Goal: Task Accomplishment & Management: Use online tool/utility

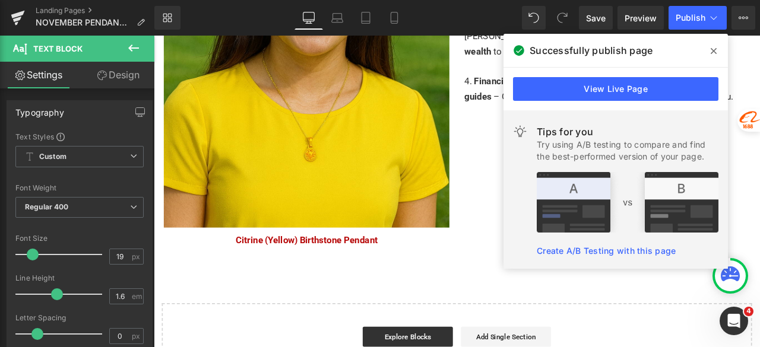
click at [714, 51] on icon at bounding box center [713, 51] width 6 height 6
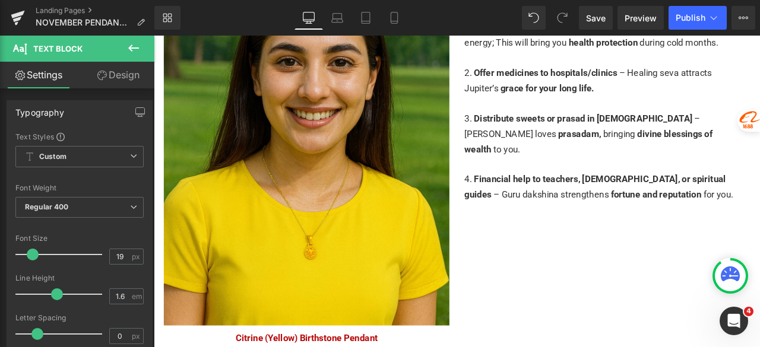
scroll to position [2402, 0]
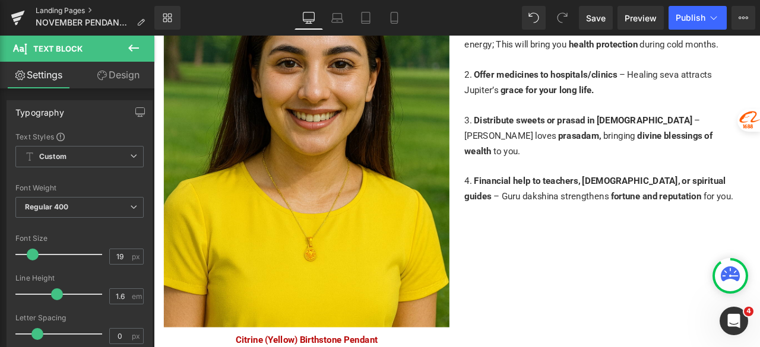
click at [65, 11] on link "Landing Pages" at bounding box center [95, 10] width 119 height 9
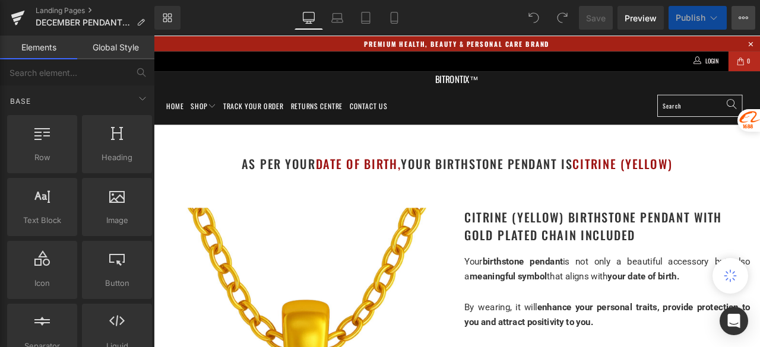
click at [750, 14] on button "View Live Page View with current Template Save Template to Library Schedule Pub…" at bounding box center [743, 18] width 24 height 24
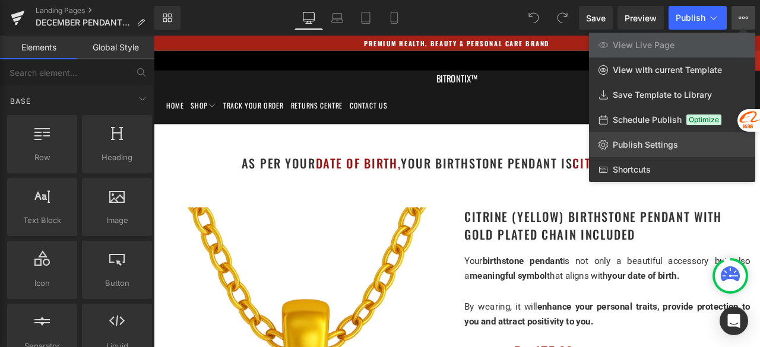
click at [649, 142] on span "Publish Settings" at bounding box center [644, 144] width 65 height 11
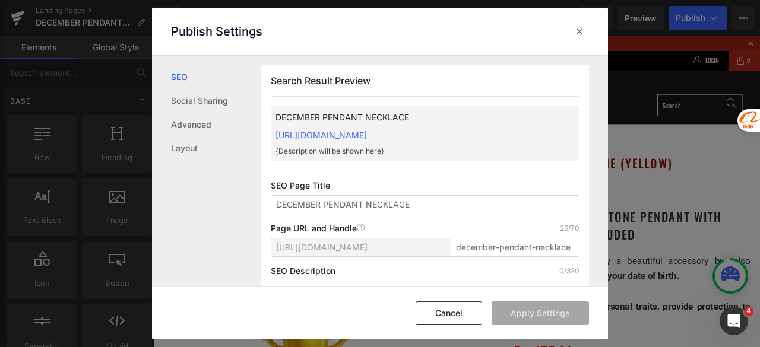
scroll to position [1, 0]
drag, startPoint x: 493, startPoint y: 248, endPoint x: 665, endPoint y: 247, distance: 172.1
click at [665, 247] on div "Publish Settings SEO Social Sharing Advanced Layout Search Result Preview DECEM…" at bounding box center [380, 173] width 760 height 347
type input "december"
click at [486, 221] on div "Search Result Preview DECEMBER PENDANT NECKLACE https://bitrontix.myshopify.com…" at bounding box center [425, 210] width 328 height 291
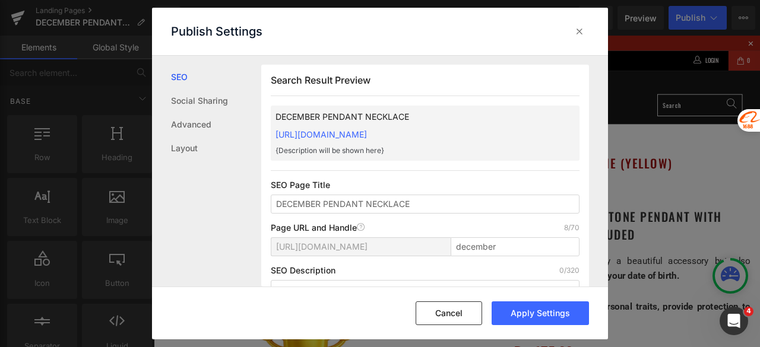
click at [465, 176] on div "Search Result Preview DECEMBER PENDANT NECKLACE https://bitrontix.myshopify.com…" at bounding box center [425, 210] width 328 height 291
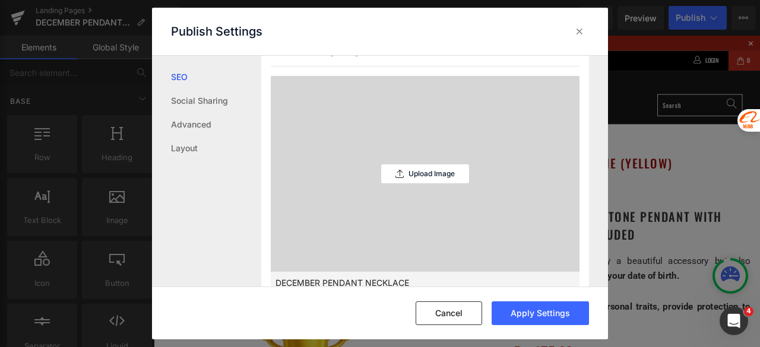
scroll to position [357, 0]
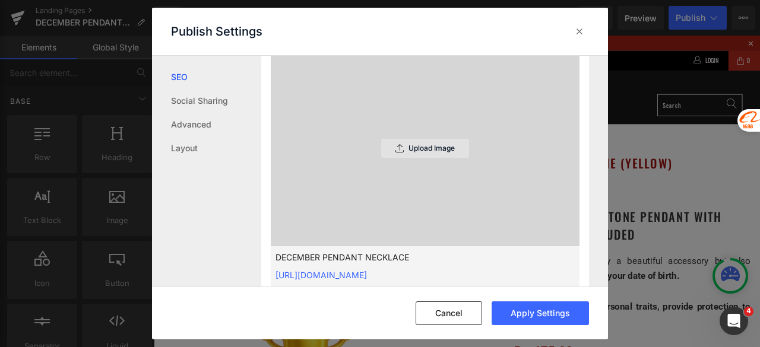
click at [418, 150] on p "Upload Image" at bounding box center [431, 148] width 46 height 8
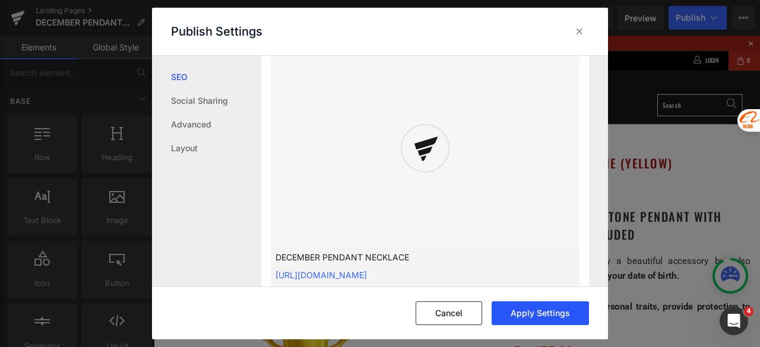
click at [515, 319] on button "Apply Settings" at bounding box center [539, 313] width 97 height 24
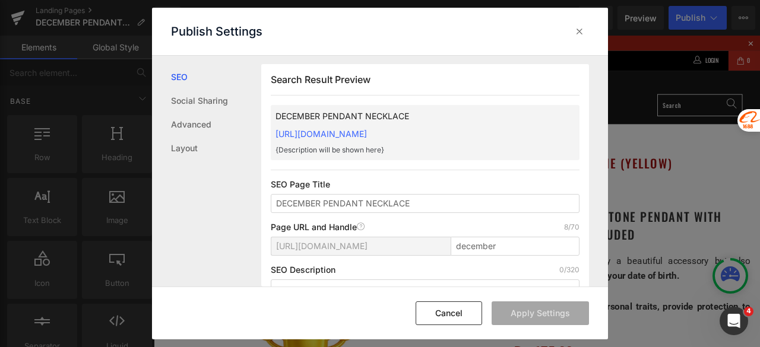
scroll to position [0, 0]
drag, startPoint x: 576, startPoint y: 30, endPoint x: 453, endPoint y: 7, distance: 124.5
click at [576, 30] on icon at bounding box center [579, 32] width 12 height 12
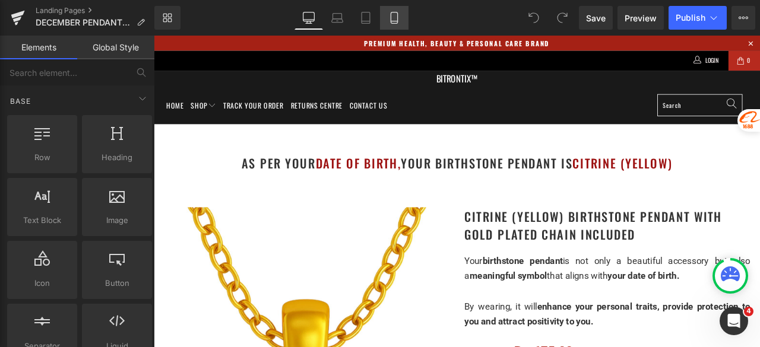
click at [399, 23] on icon at bounding box center [394, 18] width 12 height 12
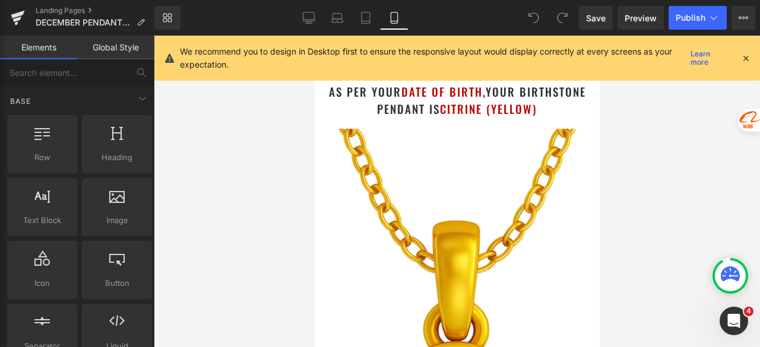
click at [747, 52] on div at bounding box center [745, 58] width 9 height 13
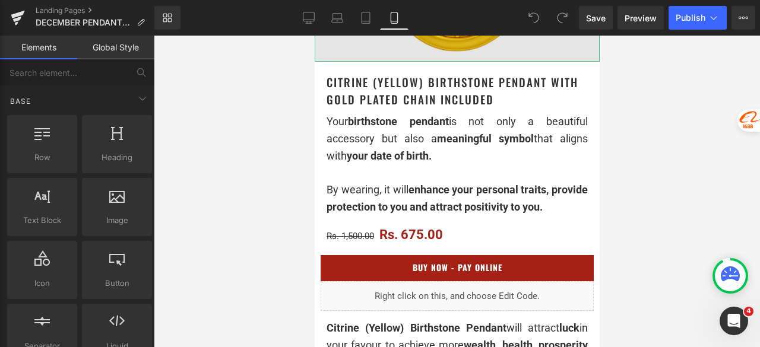
scroll to position [475, 0]
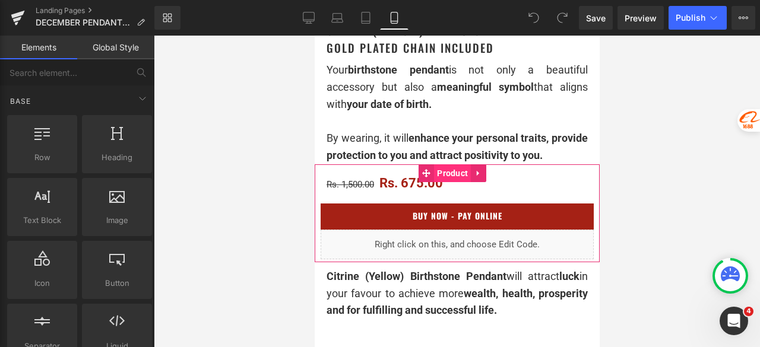
click at [459, 179] on span "Product" at bounding box center [451, 173] width 37 height 18
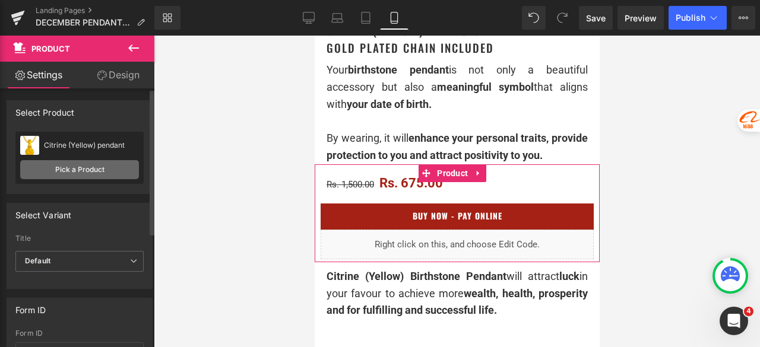
click at [102, 166] on link "Pick a Product" at bounding box center [79, 169] width 119 height 19
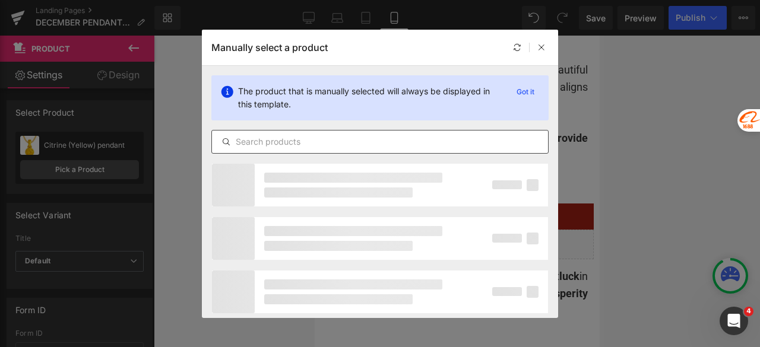
click at [281, 142] on input "text" at bounding box center [380, 142] width 336 height 14
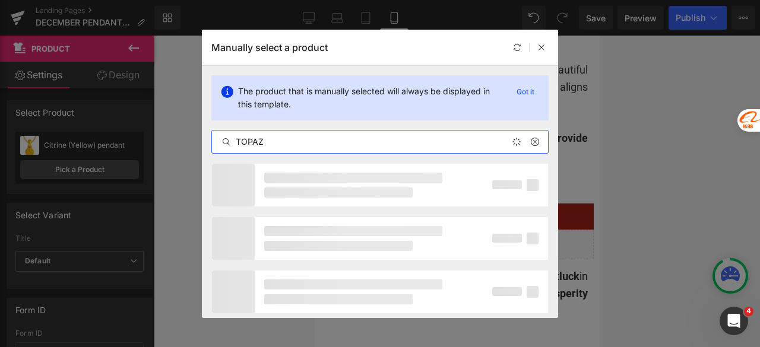
type input "TOPAZ"
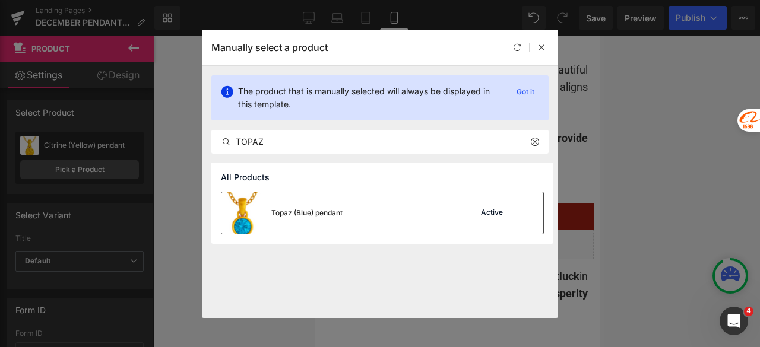
click at [299, 209] on div "Topaz (Blue) pendant" at bounding box center [306, 213] width 71 height 11
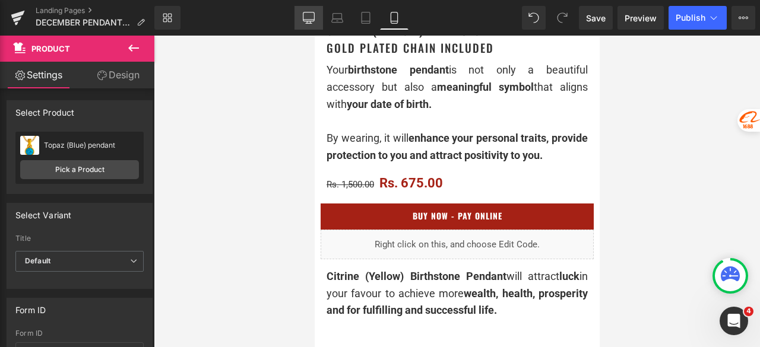
click at [306, 24] on link "Desktop" at bounding box center [308, 18] width 28 height 24
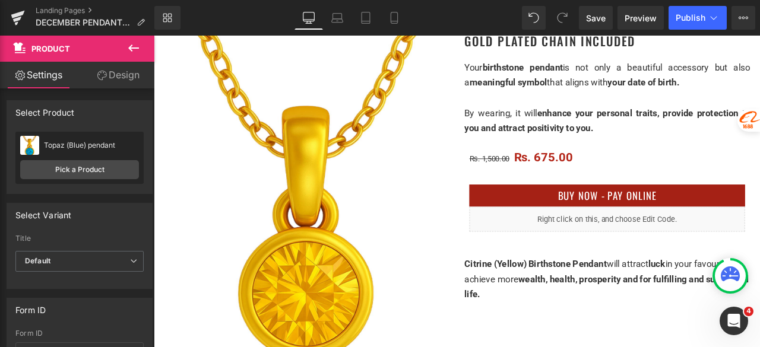
scroll to position [237, 0]
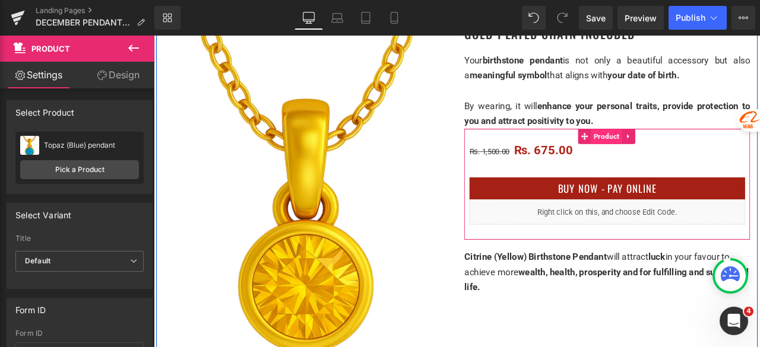
click at [690, 154] on span "Product" at bounding box center [690, 156] width 37 height 18
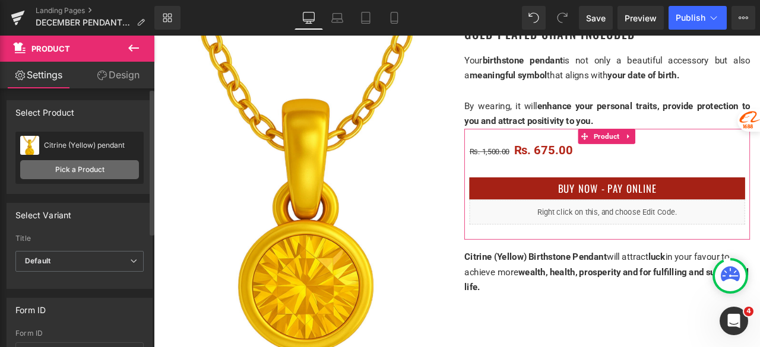
click at [77, 166] on link "Pick a Product" at bounding box center [79, 169] width 119 height 19
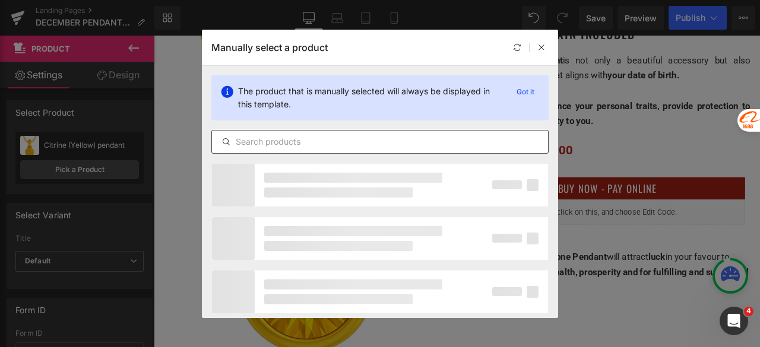
click at [304, 146] on input "text" at bounding box center [380, 142] width 336 height 14
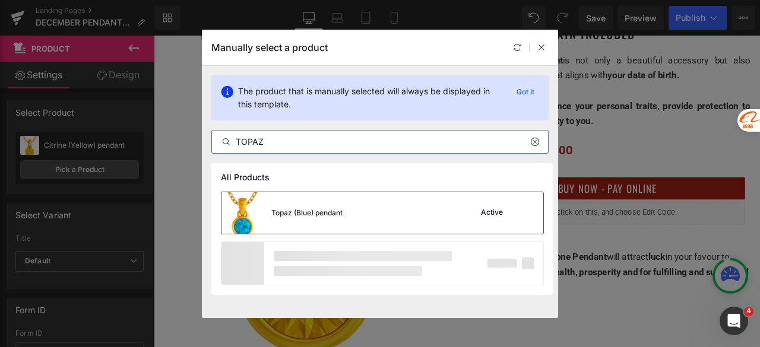
type input "TOPAZ"
click at [286, 217] on div "Topaz (Blue) pendant" at bounding box center [306, 213] width 71 height 11
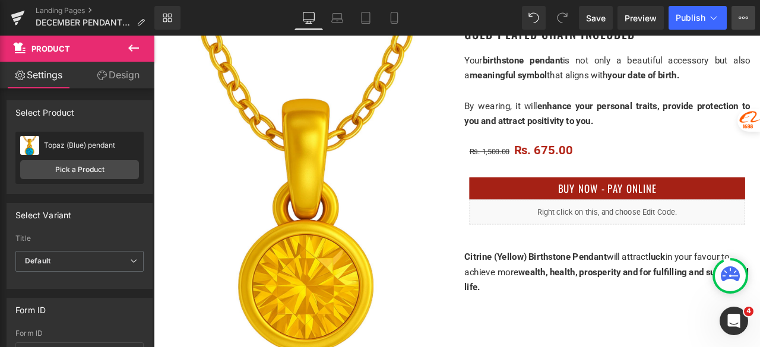
click at [753, 15] on button "View Live Page View with current Template Save Template to Library Schedule Pub…" at bounding box center [743, 18] width 24 height 24
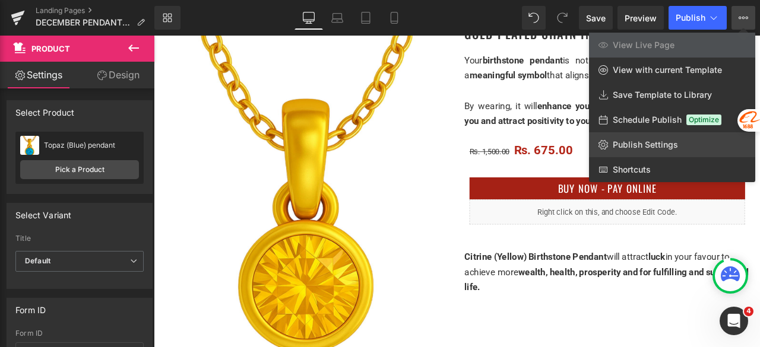
click at [667, 142] on span "Publish Settings" at bounding box center [644, 144] width 65 height 11
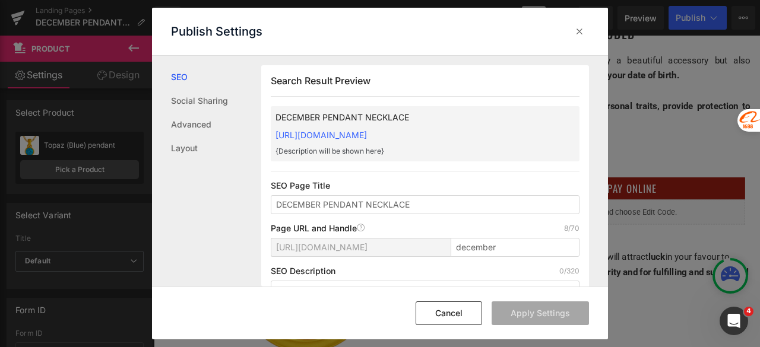
scroll to position [0, 0]
click at [581, 30] on icon at bounding box center [579, 32] width 12 height 12
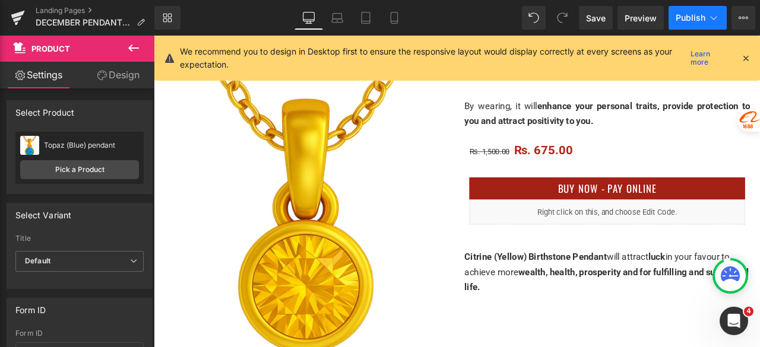
click at [706, 20] on button "Publish" at bounding box center [697, 18] width 58 height 24
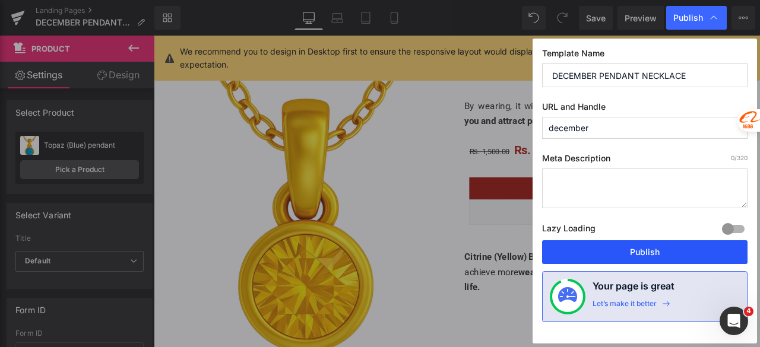
drag, startPoint x: 655, startPoint y: 258, endPoint x: 553, endPoint y: 229, distance: 106.7
click at [655, 258] on button "Publish" at bounding box center [644, 252] width 205 height 24
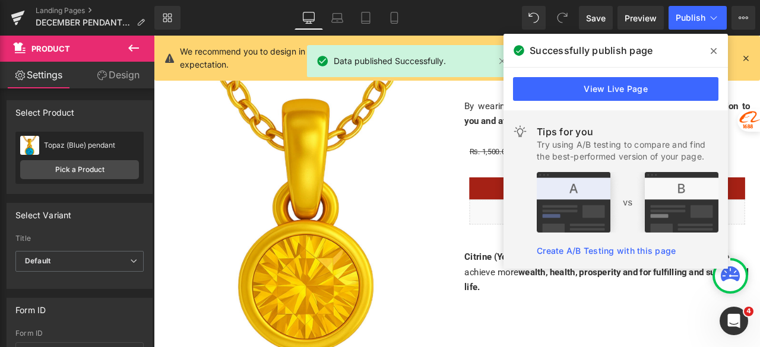
click at [745, 57] on icon at bounding box center [745, 58] width 11 height 11
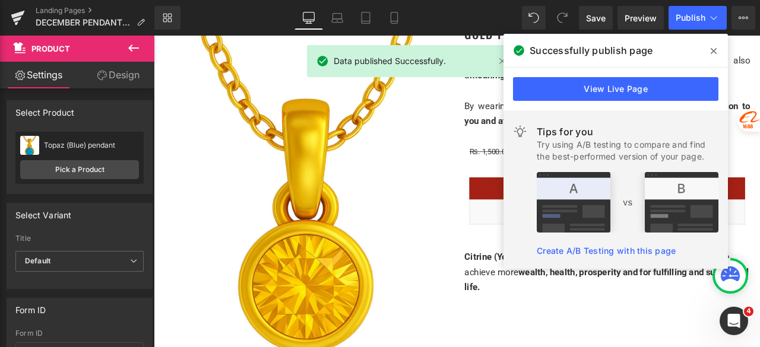
click at [715, 50] on icon at bounding box center [713, 50] width 6 height 9
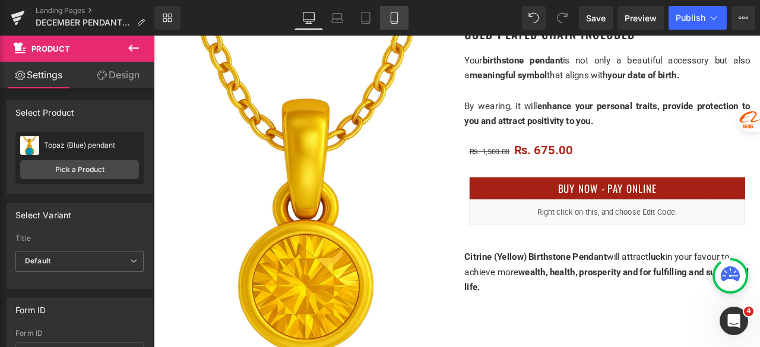
click at [397, 20] on icon at bounding box center [394, 18] width 12 height 12
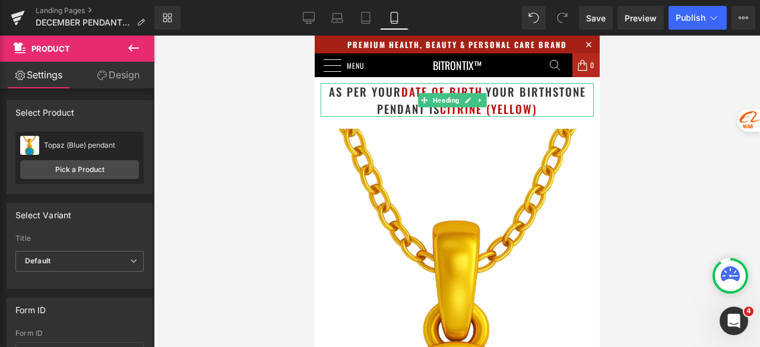
click at [541, 100] on h1 "as per your date of birth , your birthstone pendant is Citrine (Yellow)" at bounding box center [456, 100] width 273 height 34
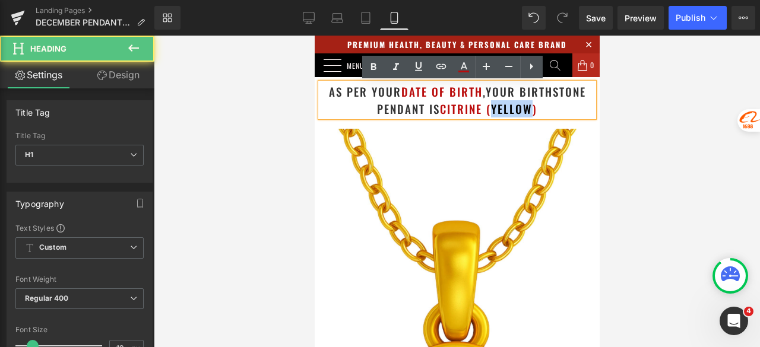
drag, startPoint x: 528, startPoint y: 111, endPoint x: 487, endPoint y: 113, distance: 41.0
click at [487, 113] on font "Citrine (Yellow)" at bounding box center [487, 108] width 97 height 17
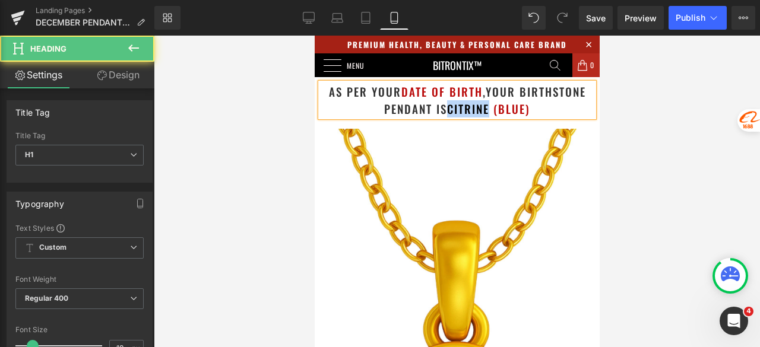
drag, startPoint x: 484, startPoint y: 110, endPoint x: 444, endPoint y: 113, distance: 40.5
click at [446, 113] on font "Citrine (bLUE)" at bounding box center [487, 108] width 83 height 17
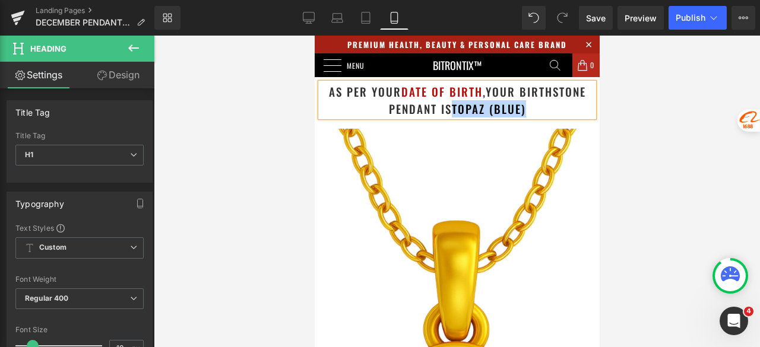
drag, startPoint x: 519, startPoint y: 110, endPoint x: 449, endPoint y: 113, distance: 70.1
click at [449, 113] on h1 "as per your date of birth , your birthstone pendant is tOPAZ (bLUE)" at bounding box center [456, 100] width 273 height 34
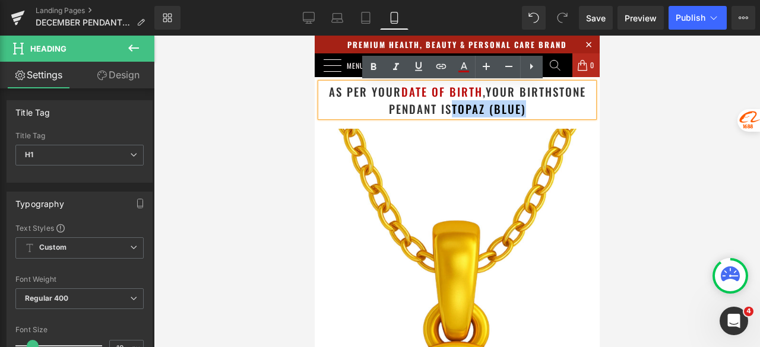
copy font "tOPAZ (bLUE)"
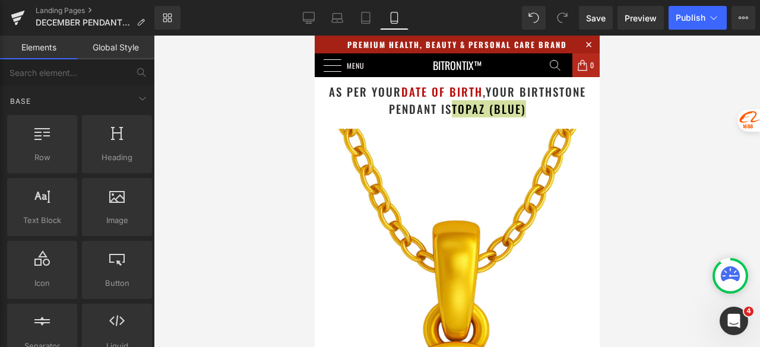
click at [658, 114] on div at bounding box center [457, 192] width 606 height 312
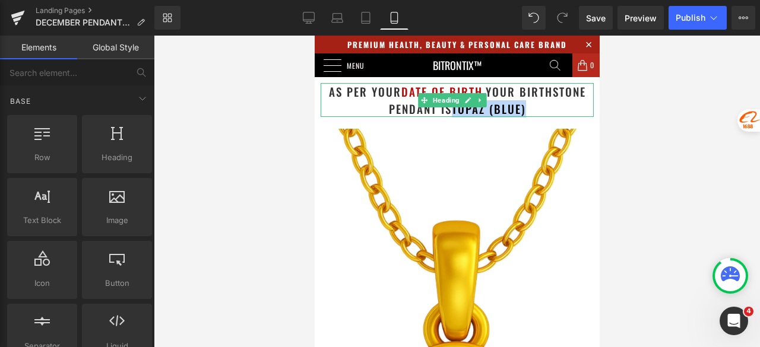
click at [562, 109] on h1 "as per your date of birth , your birthstone pendant is tOPAZ (bLUE)" at bounding box center [456, 100] width 273 height 34
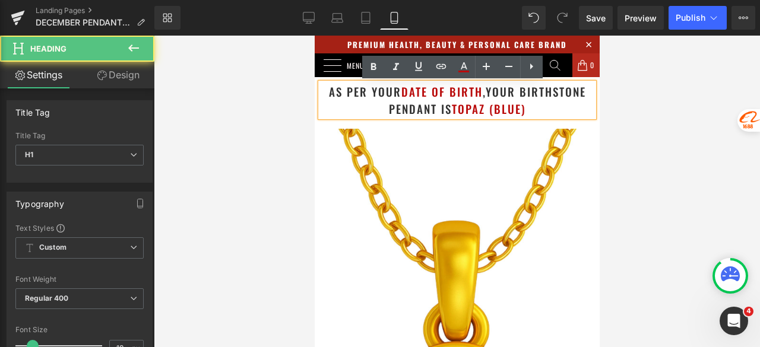
click at [654, 131] on div at bounding box center [457, 192] width 606 height 312
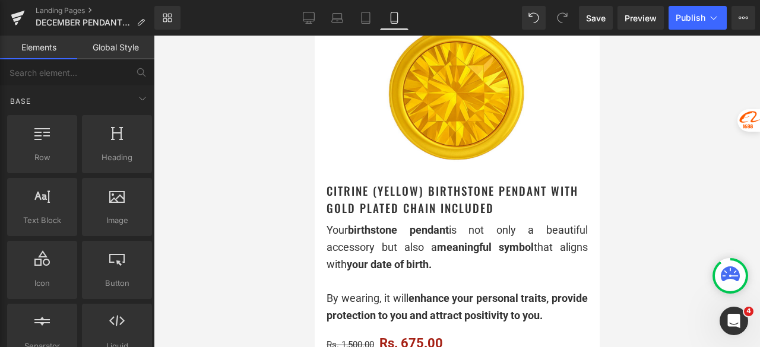
scroll to position [356, 0]
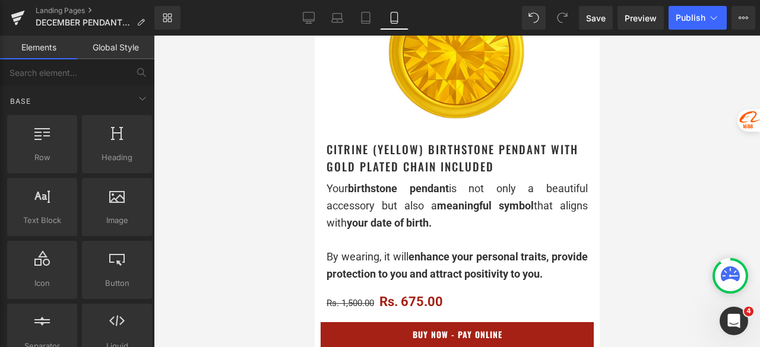
click at [425, 141] on div "Citrine (Yellow) Birthstone Pendant with gold plated chain included Heading" at bounding box center [456, 158] width 261 height 34
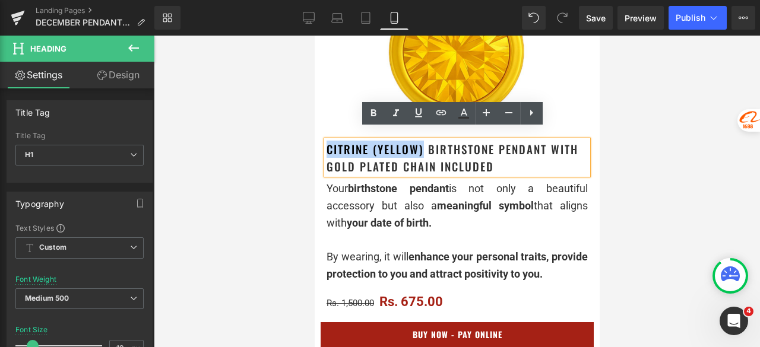
drag, startPoint x: 423, startPoint y: 140, endPoint x: 325, endPoint y: 138, distance: 97.3
click at [326, 141] on h1 "Citrine (Yellow) Birthstone Pendant with gold plated chain included" at bounding box center [456, 158] width 261 height 34
paste div
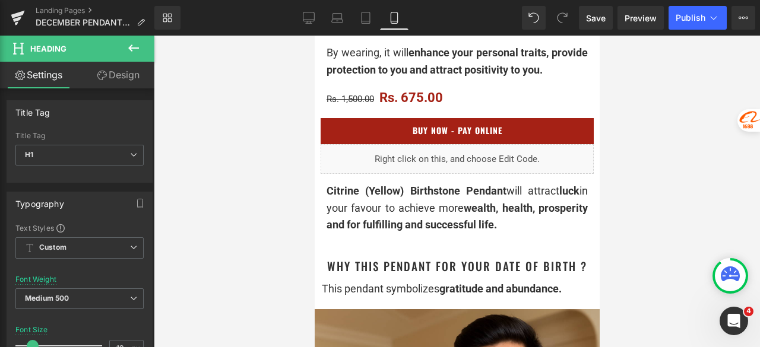
scroll to position [593, 0]
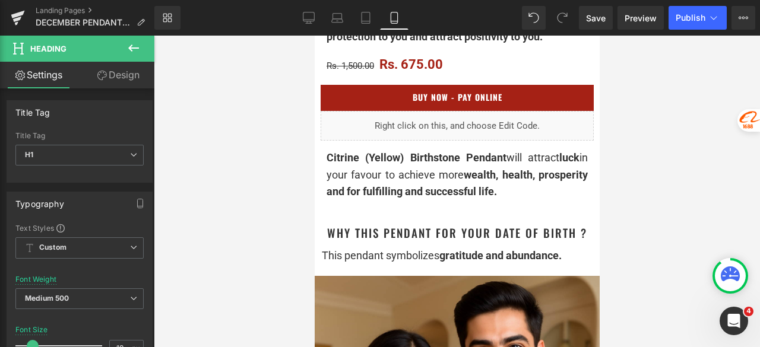
click at [399, 175] on div "Citrine (Yellow) Birthstone Pendant will attract luck in your favour to achieve…" at bounding box center [456, 175] width 261 height 51
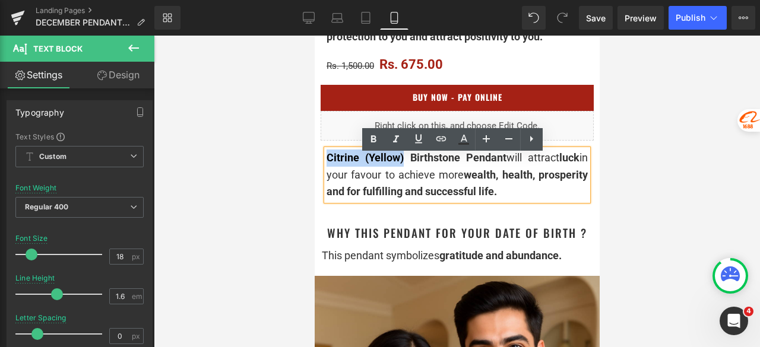
drag, startPoint x: 401, startPoint y: 164, endPoint x: 313, endPoint y: 169, distance: 87.9
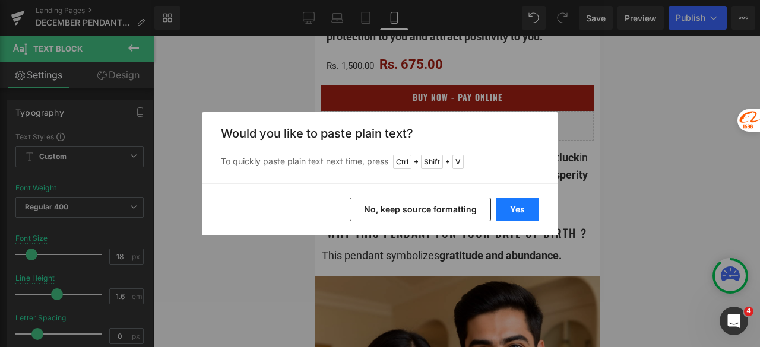
drag, startPoint x: 525, startPoint y: 212, endPoint x: 242, endPoint y: 175, distance: 284.9
click at [525, 212] on button "Yes" at bounding box center [517, 210] width 43 height 24
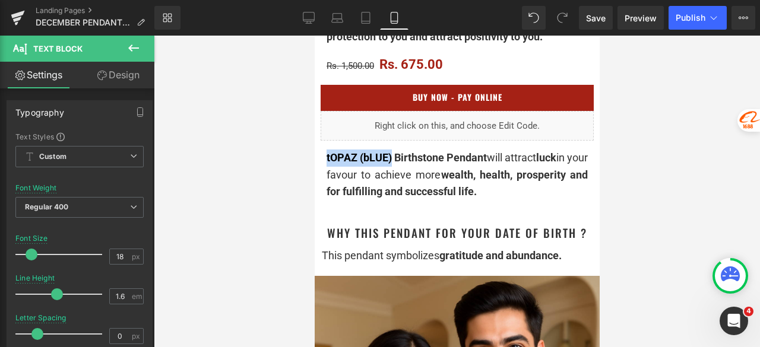
drag, startPoint x: 392, startPoint y: 167, endPoint x: 324, endPoint y: 169, distance: 67.7
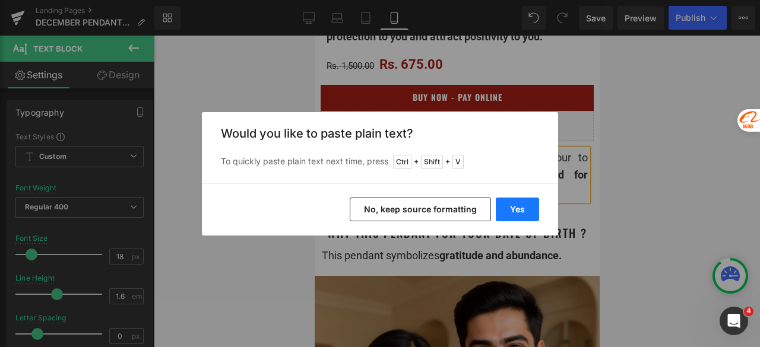
drag, startPoint x: 512, startPoint y: 206, endPoint x: 258, endPoint y: 171, distance: 256.4
click at [512, 206] on button "Yes" at bounding box center [517, 210] width 43 height 24
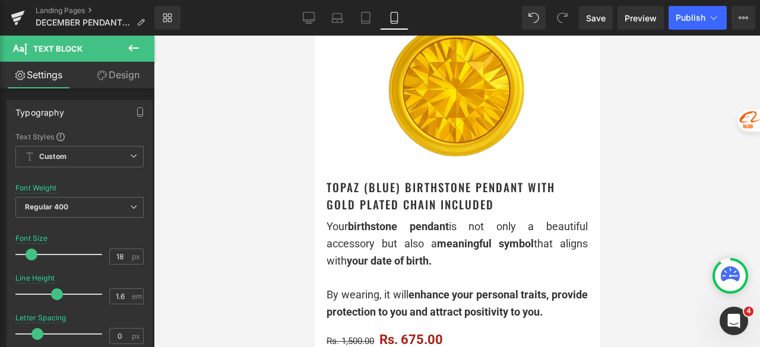
scroll to position [297, 0]
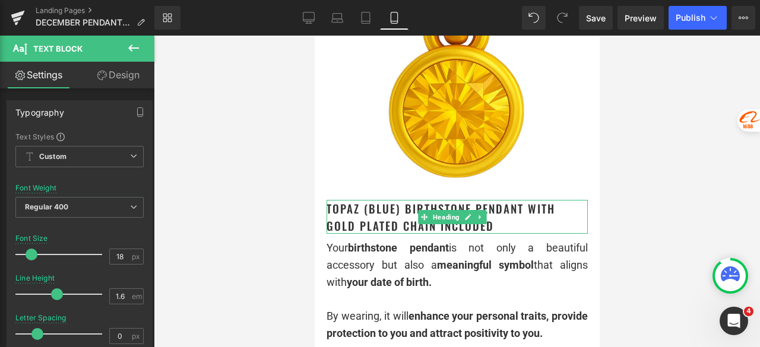
click at [401, 200] on h1 "tOPAZ (bLUE) Birthstone Pendant with gold plated chain included" at bounding box center [456, 217] width 261 height 34
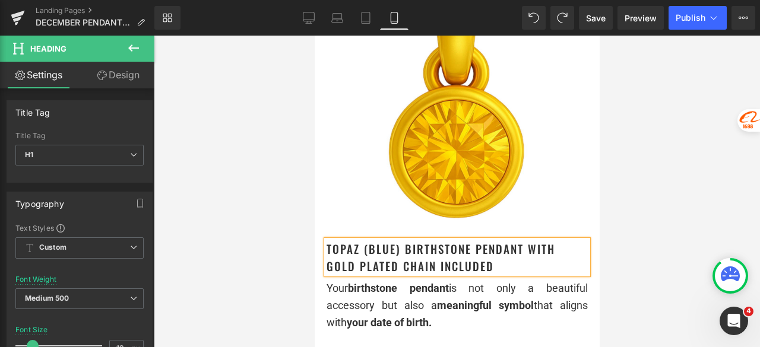
scroll to position [252, 0]
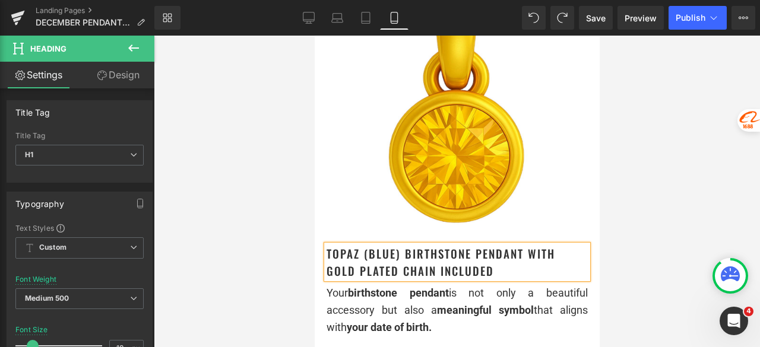
click at [417, 265] on h1 "tOPAZ (bLUE) Birthstone Pendant with gold plated chain included" at bounding box center [456, 262] width 261 height 34
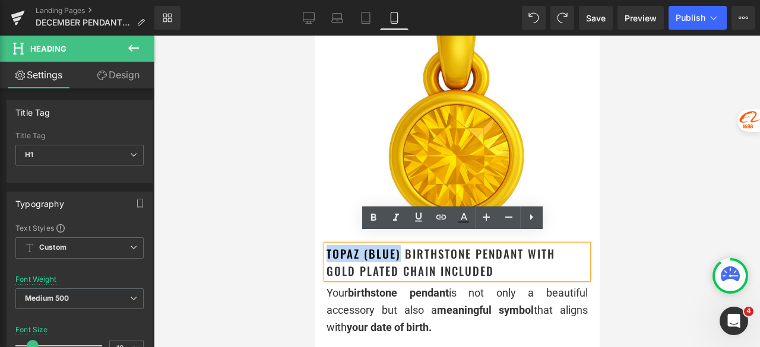
drag, startPoint x: 398, startPoint y: 245, endPoint x: 326, endPoint y: 242, distance: 71.9
click at [326, 245] on h1 "tOPAZ (bLUE) Birthstone Pendant with gold plated chain included" at bounding box center [456, 262] width 261 height 34
copy h1 "tOPAZ (bLUE)"
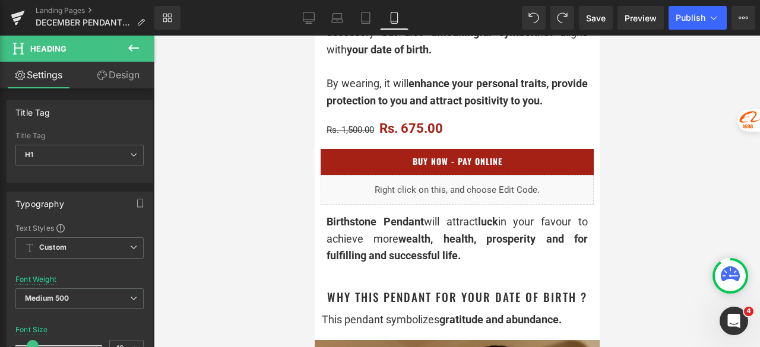
scroll to position [548, 0]
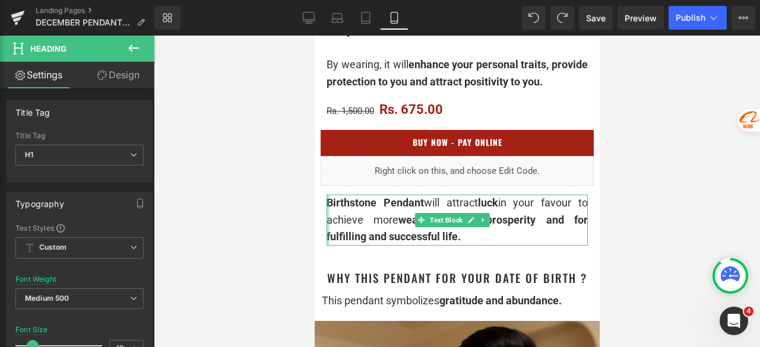
click at [328, 209] on div "Birthstone Pendant will attract luck in your favour to achieve more wealth, hea…" at bounding box center [456, 220] width 261 height 51
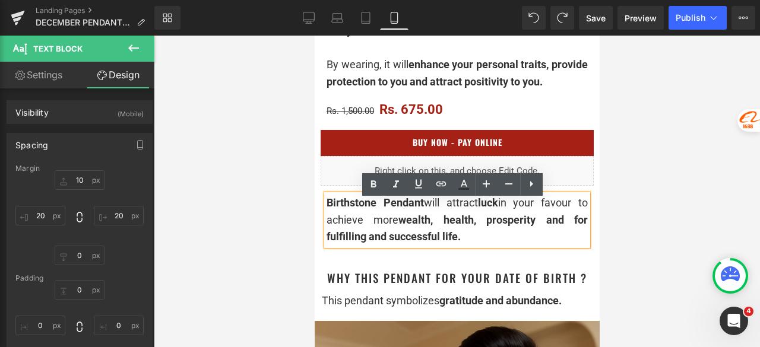
click at [329, 209] on span "Birthstone Pendant" at bounding box center [374, 202] width 97 height 12
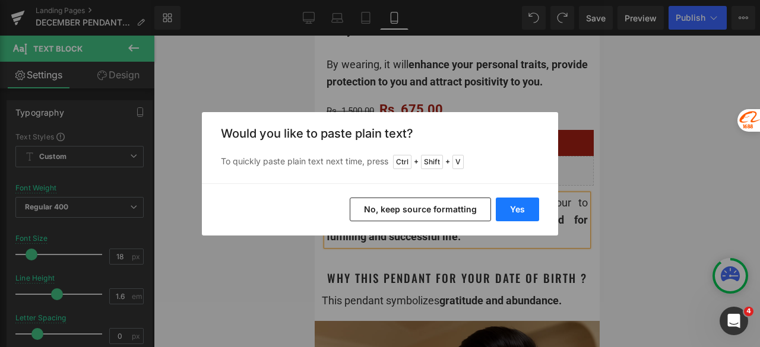
click at [527, 213] on button "Yes" at bounding box center [517, 210] width 43 height 24
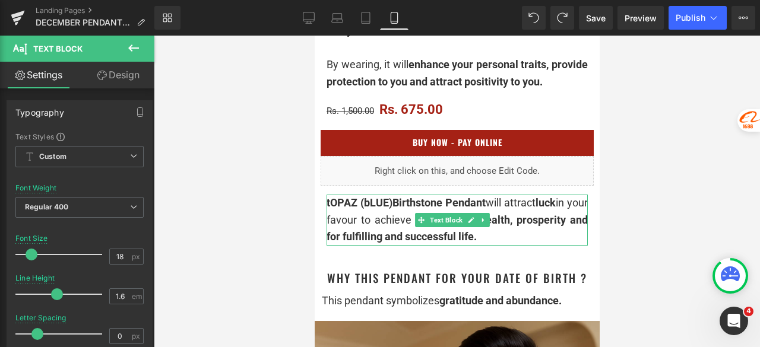
click at [393, 209] on span "tOPAZ (bLUE)Birthstone Pendant" at bounding box center [405, 202] width 159 height 12
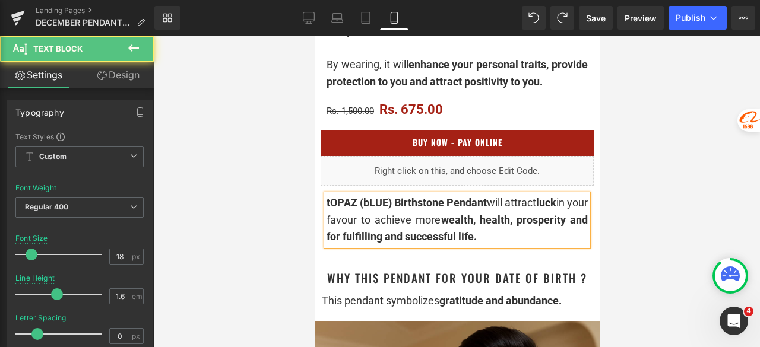
click at [389, 209] on span "tOPAZ (bLUE) Birthstone Pendant" at bounding box center [406, 202] width 160 height 12
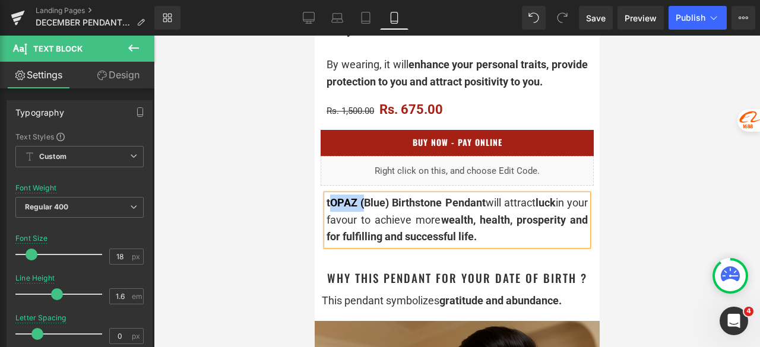
drag, startPoint x: 361, startPoint y: 211, endPoint x: 328, endPoint y: 210, distance: 33.8
click at [328, 209] on span "tOPAZ (Blue) Birthstone Pendant" at bounding box center [405, 202] width 159 height 12
drag, startPoint x: 388, startPoint y: 212, endPoint x: 326, endPoint y: 211, distance: 61.7
click at [326, 209] on span "Topaz (Blue) Birthstone Pendant" at bounding box center [405, 202] width 158 height 12
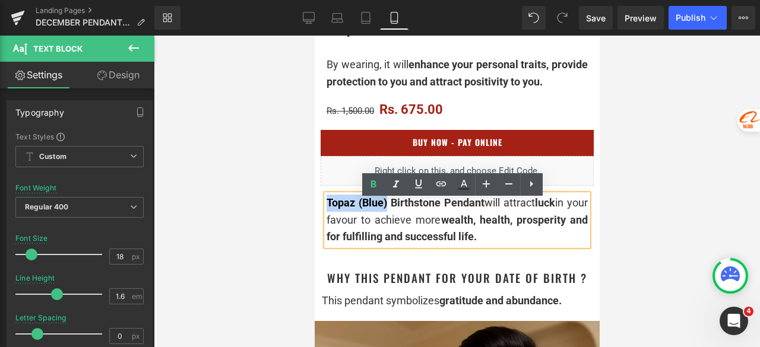
copy span "Topaz (Blue)"
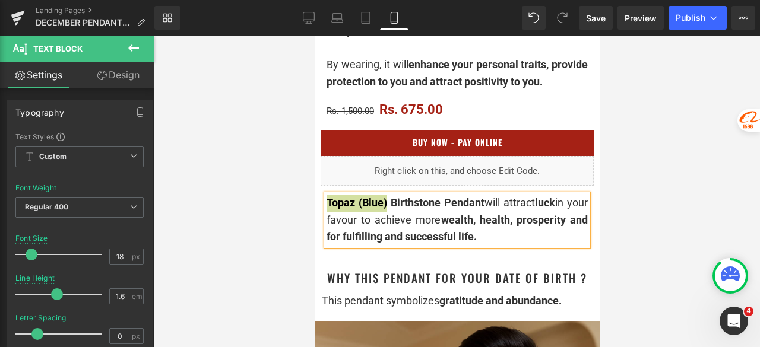
drag, startPoint x: 634, startPoint y: 215, endPoint x: 250, endPoint y: 180, distance: 385.5
click at [634, 215] on div at bounding box center [457, 192] width 606 height 312
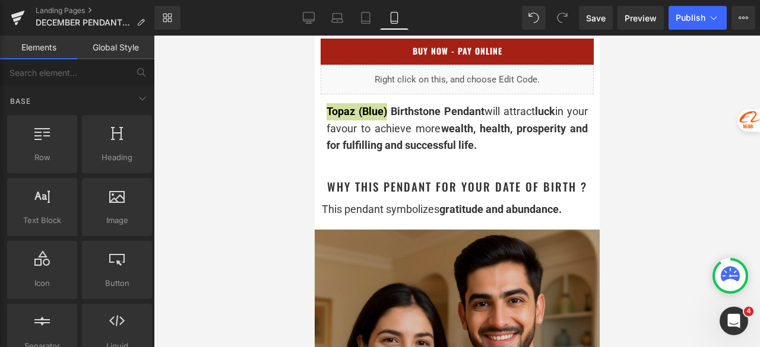
scroll to position [667, 0]
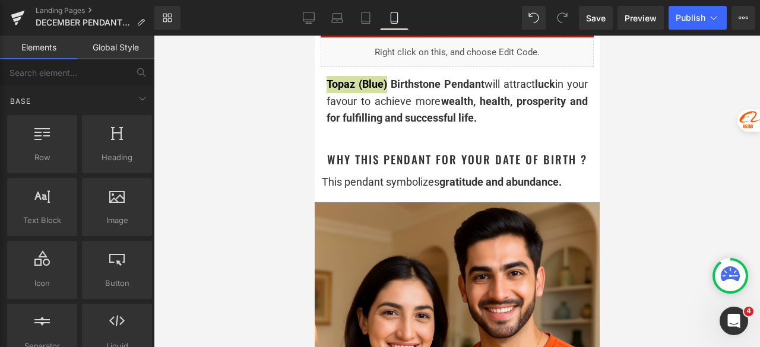
click at [650, 139] on div at bounding box center [457, 192] width 606 height 312
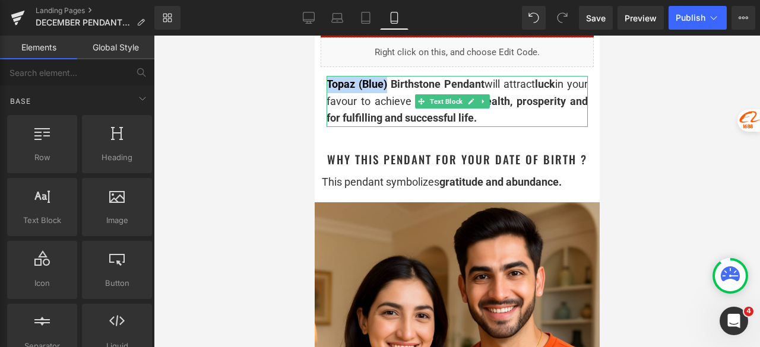
click at [553, 124] on div "Topaz (Blue) Birthstone Pendant will attract luck in your favour to achieve mor…" at bounding box center [456, 101] width 261 height 51
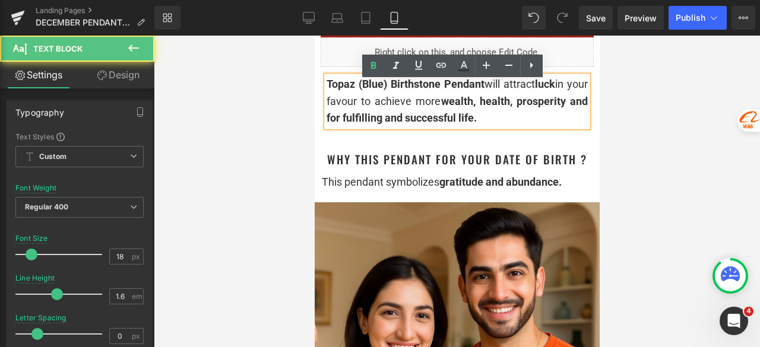
click at [624, 139] on div at bounding box center [457, 192] width 606 height 312
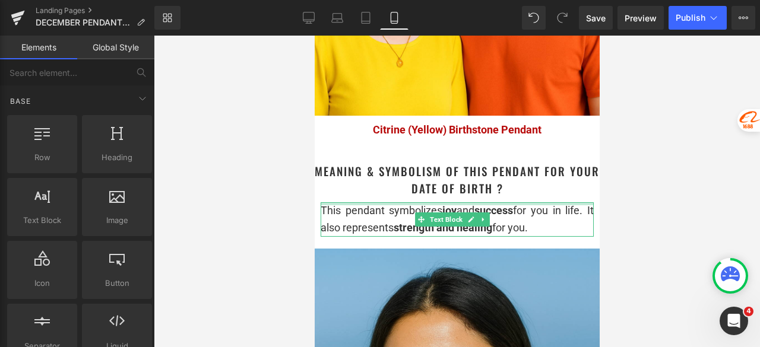
scroll to position [1023, 0]
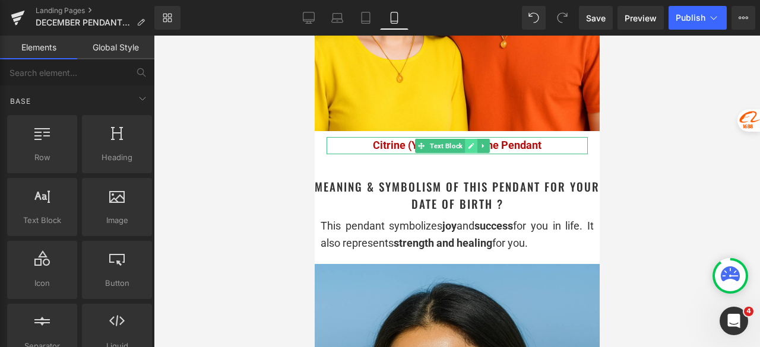
click at [471, 143] on icon at bounding box center [471, 146] width 6 height 6
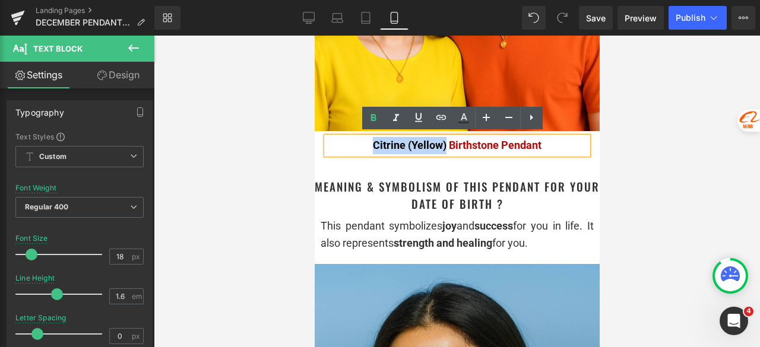
drag, startPoint x: 440, startPoint y: 145, endPoint x: 366, endPoint y: 143, distance: 74.8
click at [366, 143] on p "Citrine (Yellow) Birthstone Pendant" at bounding box center [456, 145] width 261 height 17
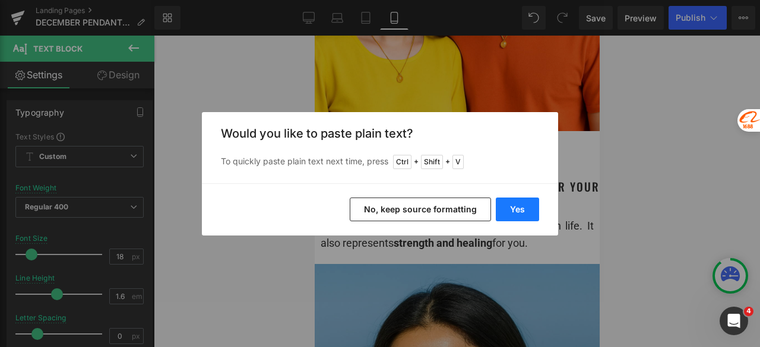
drag, startPoint x: 513, startPoint y: 205, endPoint x: 215, endPoint y: 155, distance: 302.2
click at [513, 205] on button "Yes" at bounding box center [517, 210] width 43 height 24
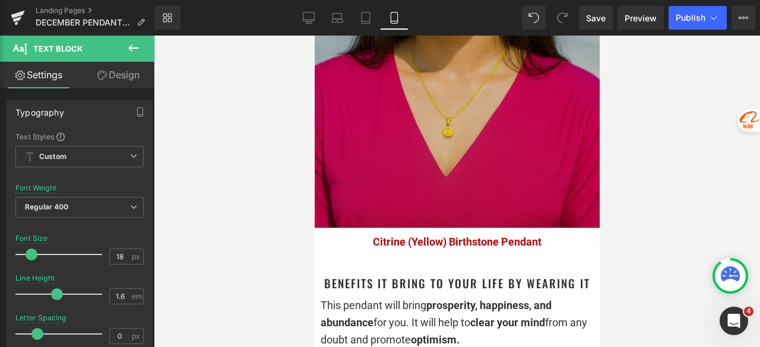
scroll to position [1498, 0]
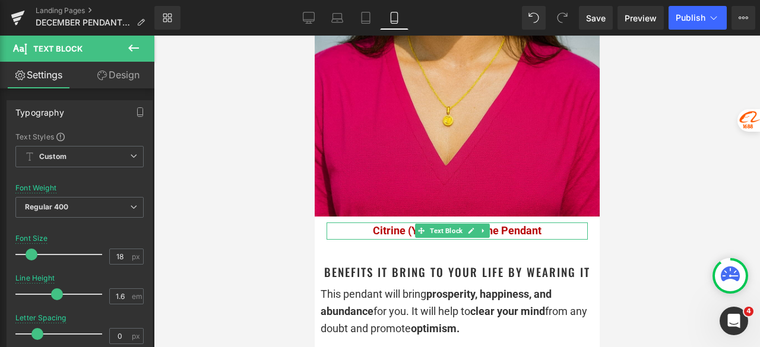
click at [444, 224] on span "Text Block" at bounding box center [445, 231] width 37 height 14
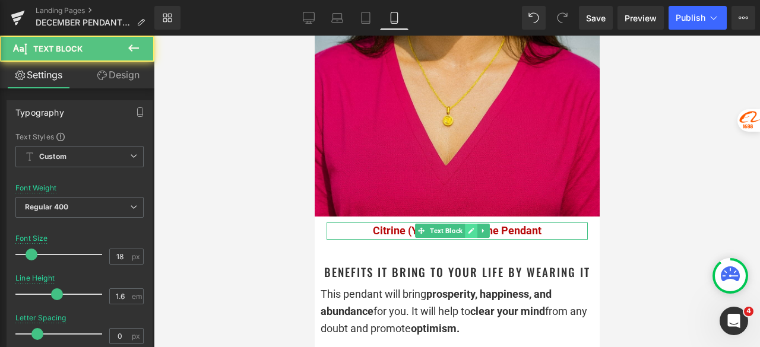
click at [465, 224] on link at bounding box center [471, 231] width 12 height 14
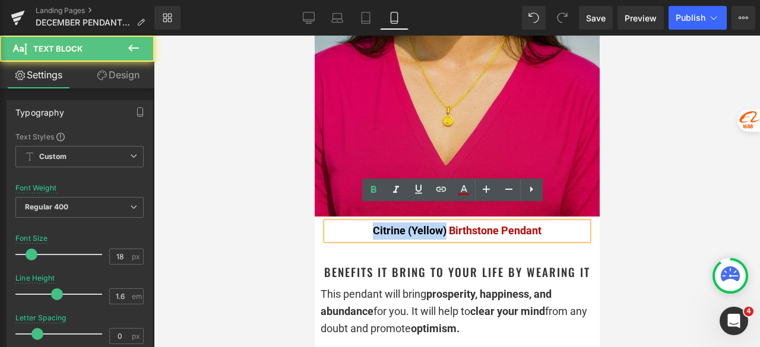
drag, startPoint x: 441, startPoint y: 214, endPoint x: 367, endPoint y: 214, distance: 73.6
click at [372, 224] on span "Citrine (Yellow) Birthstone Pendant" at bounding box center [456, 230] width 169 height 12
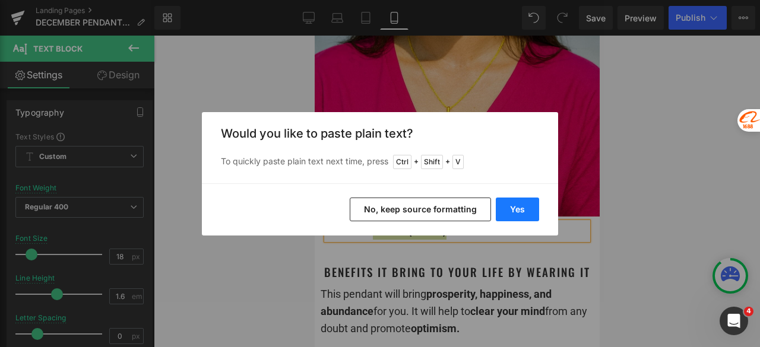
click at [512, 213] on button "Yes" at bounding box center [517, 210] width 43 height 24
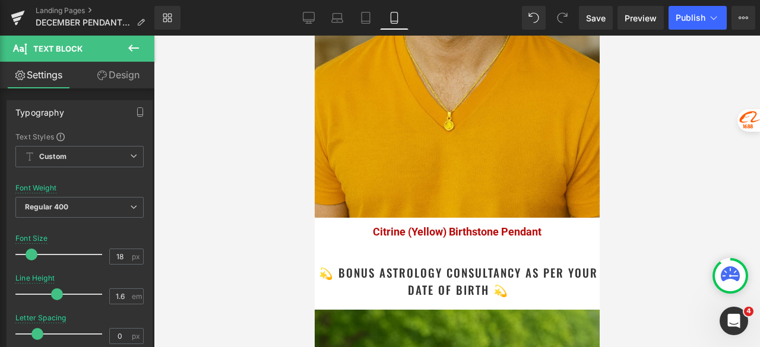
scroll to position [2091, 0]
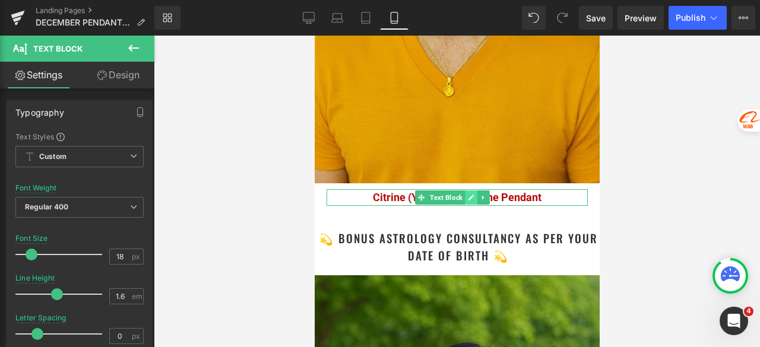
click at [466, 191] on link at bounding box center [471, 198] width 12 height 14
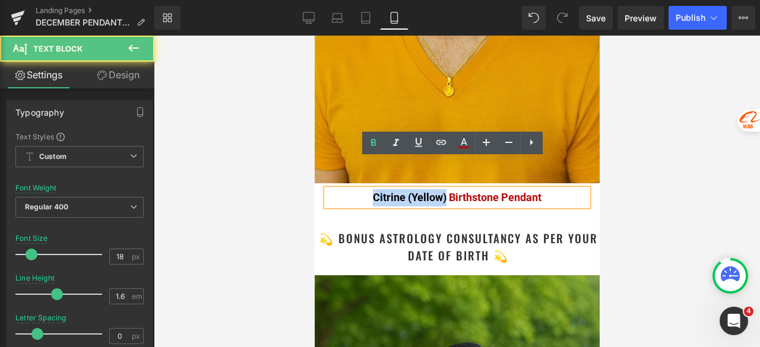
drag, startPoint x: 440, startPoint y: 167, endPoint x: 364, endPoint y: 168, distance: 76.6
click at [364, 189] on p "Citrine (Yellow) Birthstone Pendant" at bounding box center [456, 197] width 261 height 17
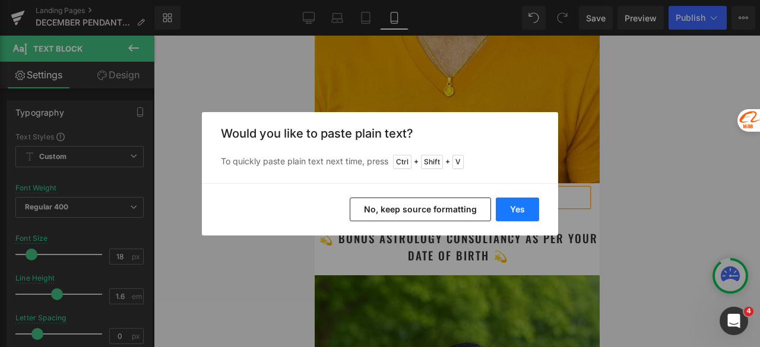
click at [516, 209] on button "Yes" at bounding box center [517, 210] width 43 height 24
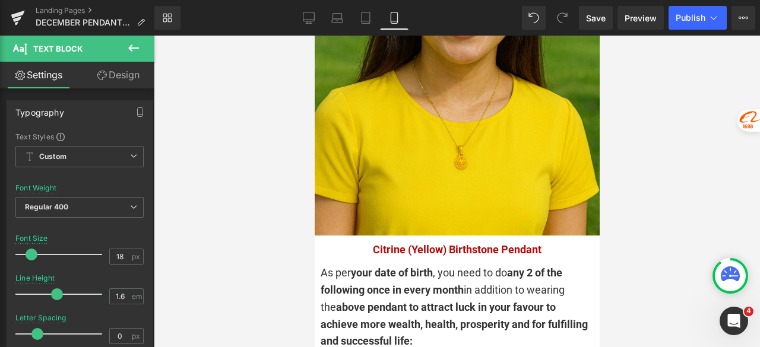
scroll to position [2566, 0]
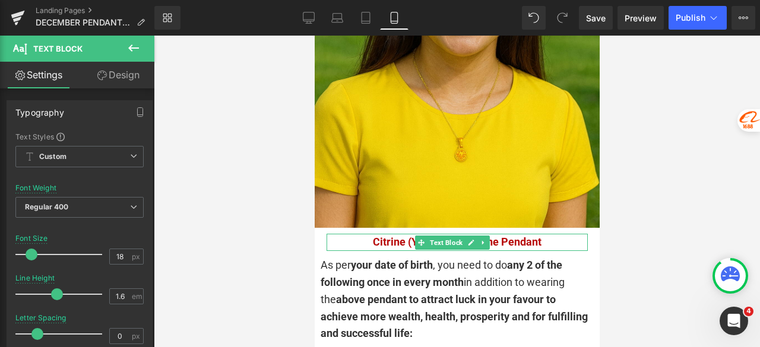
click at [444, 236] on span "Text Block" at bounding box center [445, 243] width 37 height 14
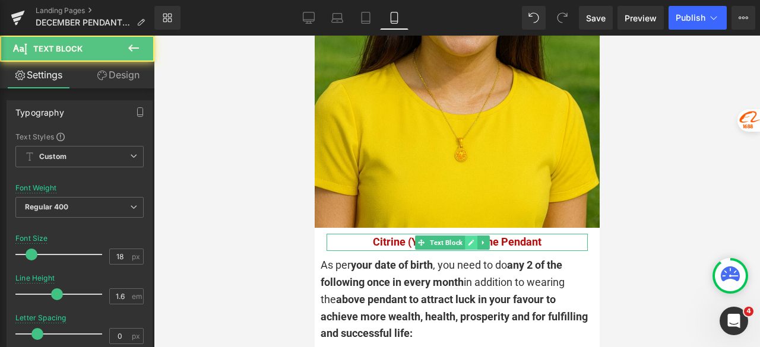
click at [468, 240] on icon at bounding box center [471, 243] width 6 height 6
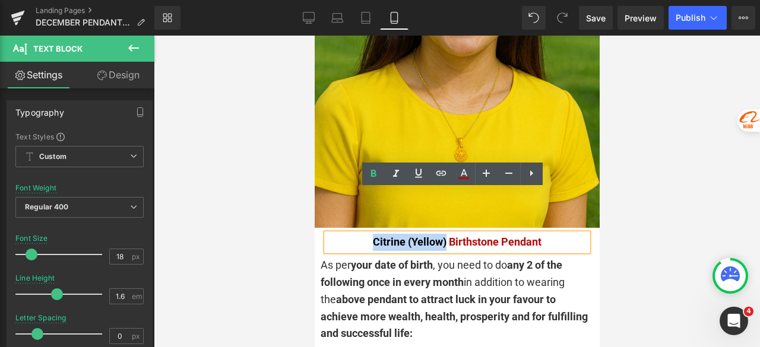
drag, startPoint x: 441, startPoint y: 199, endPoint x: 367, endPoint y: 200, distance: 74.2
click at [372, 236] on span "Citrine (Yellow) Birthstone Pendant" at bounding box center [456, 242] width 169 height 12
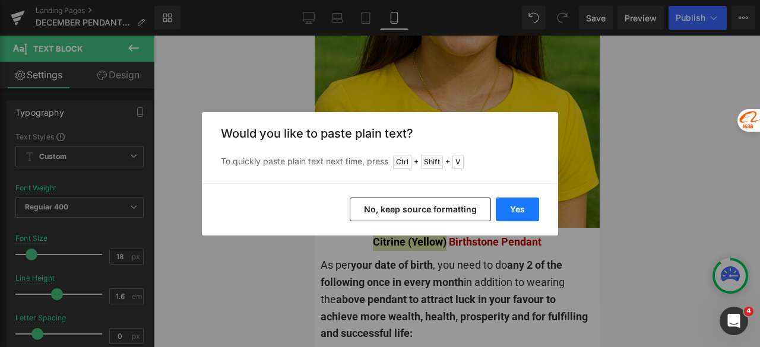
drag, startPoint x: 526, startPoint y: 210, endPoint x: 198, endPoint y: 168, distance: 331.5
click at [526, 210] on button "Yes" at bounding box center [517, 210] width 43 height 24
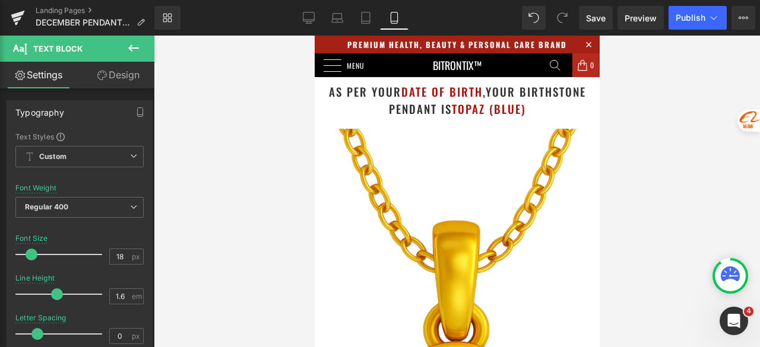
scroll to position [59, 0]
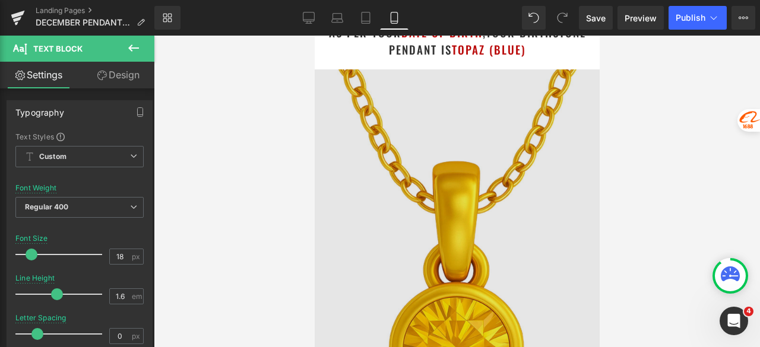
click at [450, 140] on img at bounding box center [456, 247] width 285 height 356
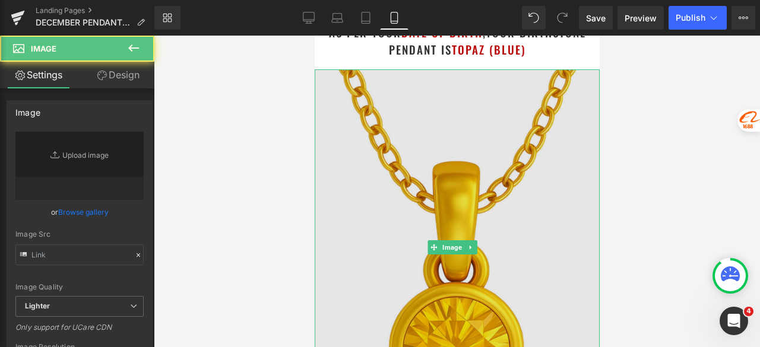
type input "https://ucarecdn.com/0cc16a52-3571-46ff-9c77-c6c21af6c313/-/format/auto/-/previ…"
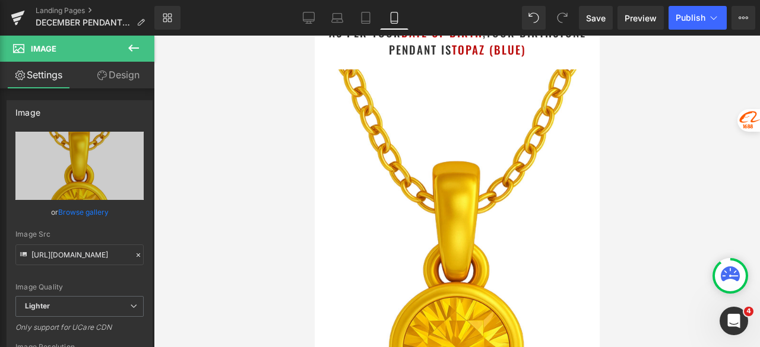
click at [23, 24] on div at bounding box center [377, 22] width 755 height 9
click at [45, 173] on div "AiBUY Platform Shortcut Image Text Translation Translate product details page o…" at bounding box center [377, 193] width 755 height 350
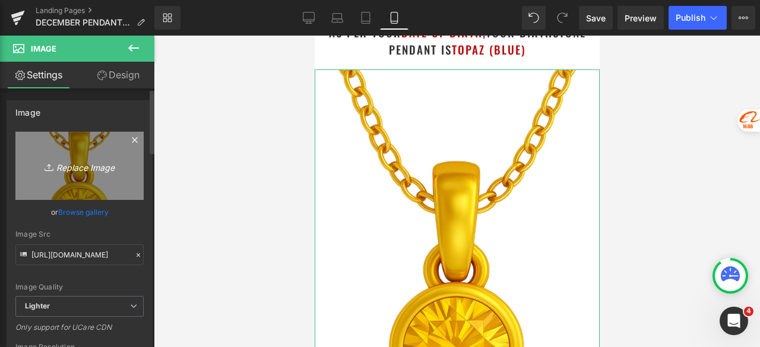
click at [71, 170] on icon "Replace Image" at bounding box center [79, 165] width 95 height 15
type input "C:\fakepath\Untitled design - 2025-09-01T122024.060.png"
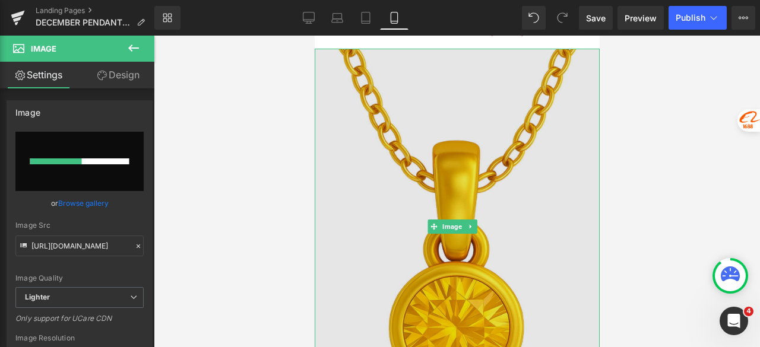
scroll to position [119, 0]
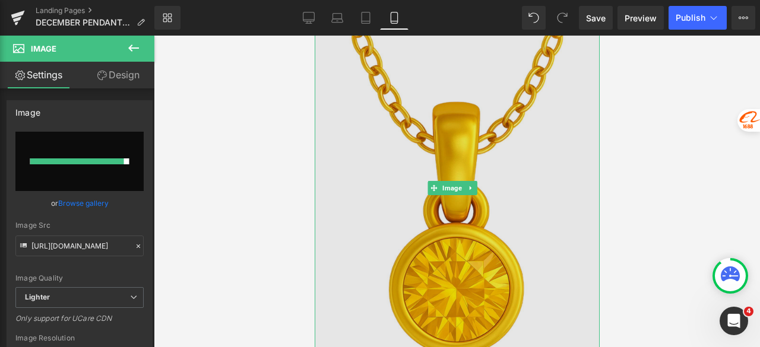
type input "https://ucarecdn.com/cce98403-b7c8-47da-8d94-932bf8dc5002/-/format/auto/-/previ…"
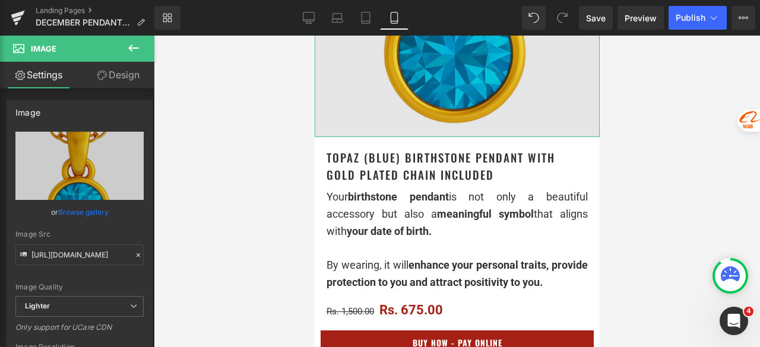
scroll to position [356, 0]
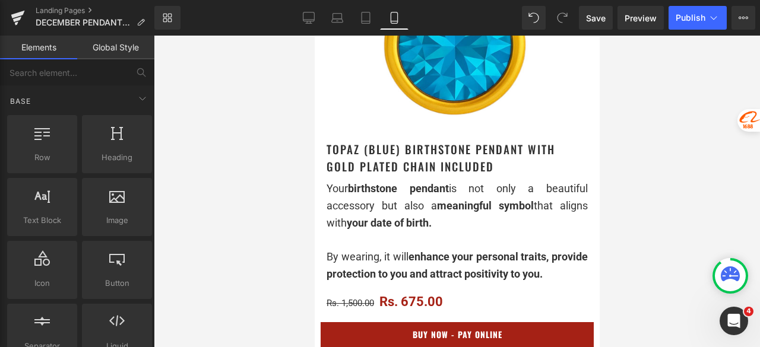
click at [269, 188] on div at bounding box center [457, 192] width 606 height 312
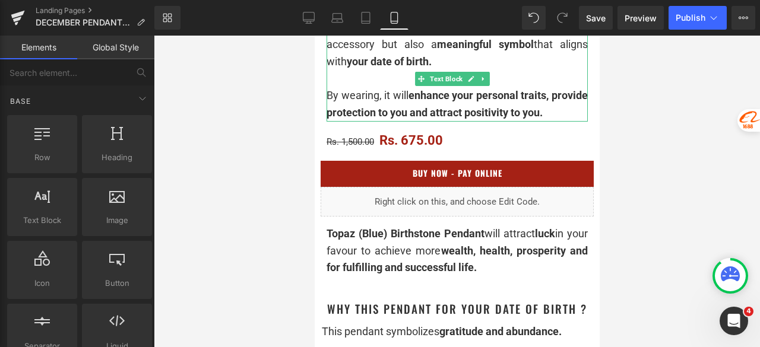
scroll to position [534, 0]
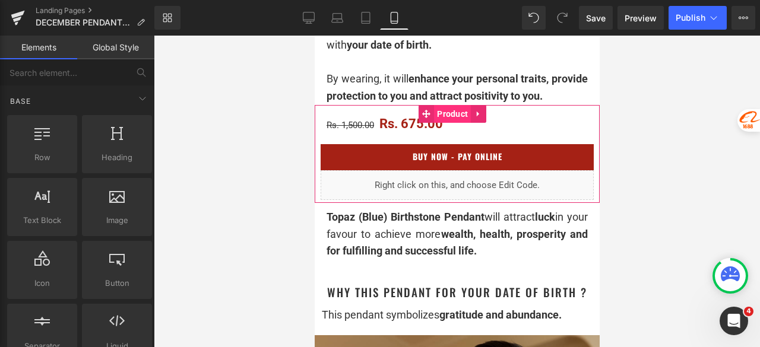
click at [449, 118] on span "Product" at bounding box center [451, 114] width 37 height 18
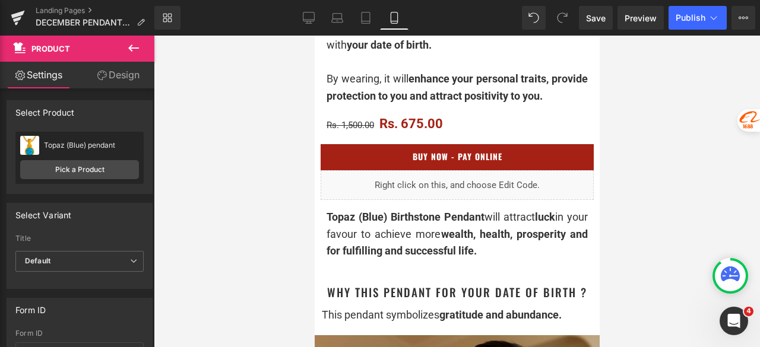
click at [263, 192] on div at bounding box center [457, 192] width 606 height 312
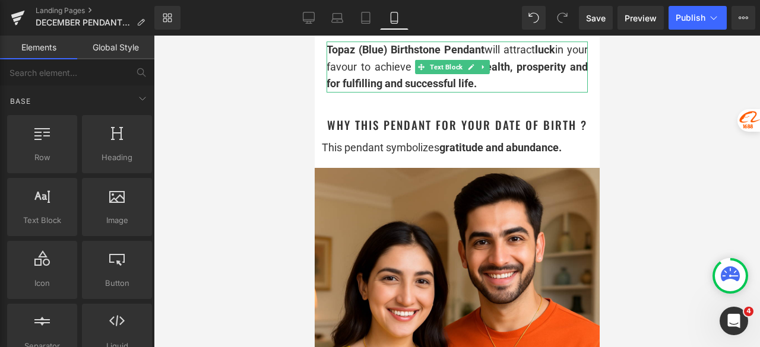
scroll to position [712, 0]
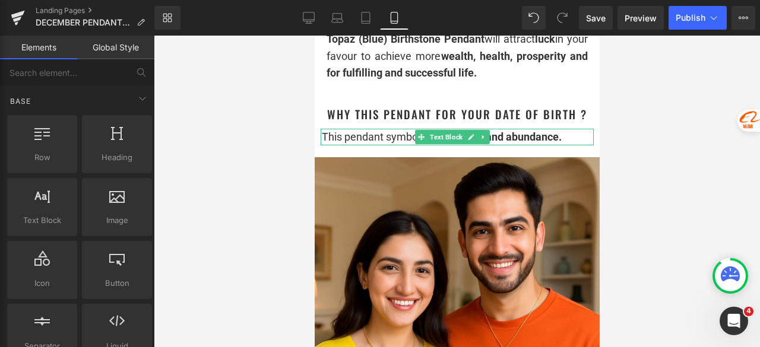
click at [569, 141] on div "This pendant symbolizes gratitude and abundance." at bounding box center [457, 137] width 272 height 17
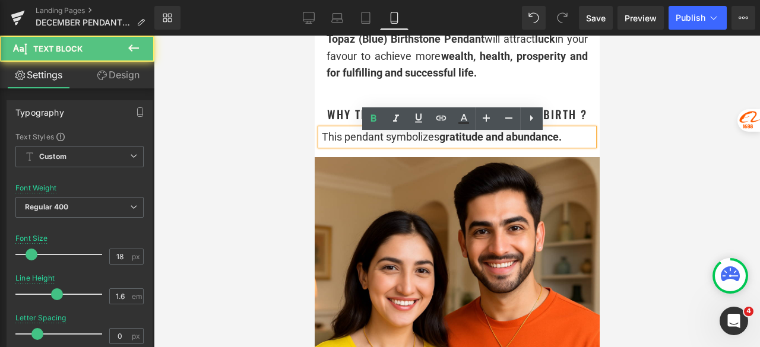
click at [569, 141] on div "This pendant symbolizes gratitude and abundance." at bounding box center [457, 137] width 272 height 17
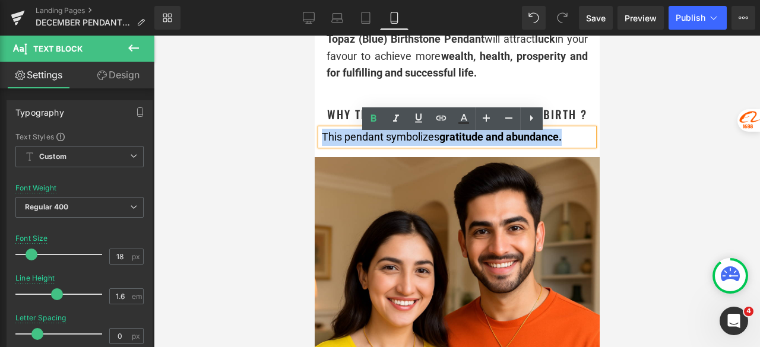
drag, startPoint x: 572, startPoint y: 144, endPoint x: 323, endPoint y: 148, distance: 248.1
click at [323, 146] on div "This pendant symbolizes gratitude and abundance." at bounding box center [457, 137] width 272 height 17
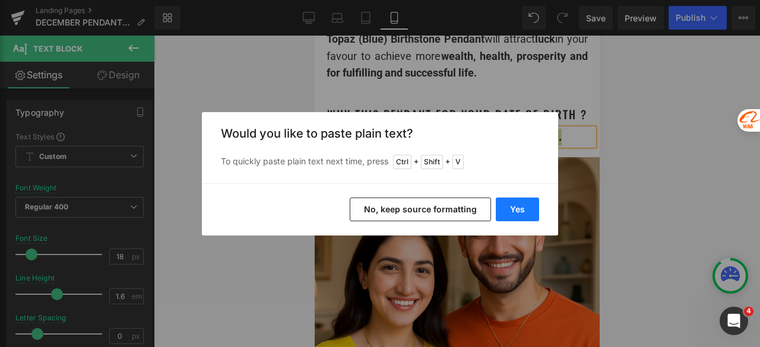
drag, startPoint x: 234, startPoint y: 174, endPoint x: 520, endPoint y: 212, distance: 288.0
click at [520, 212] on button "Yes" at bounding box center [517, 210] width 43 height 24
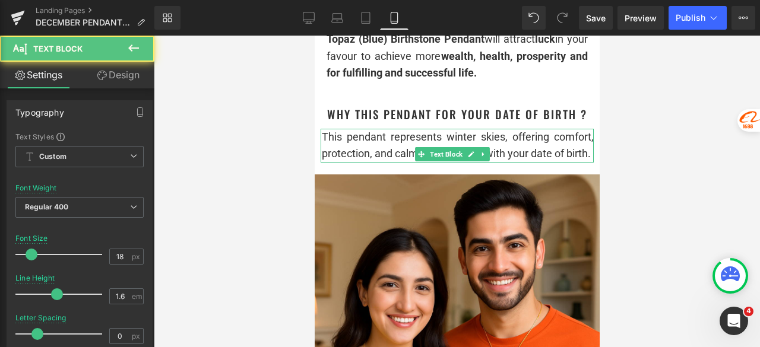
click at [522, 163] on div "This pendant represents winter skies, offering comfort, protection, and calm to…" at bounding box center [457, 146] width 272 height 34
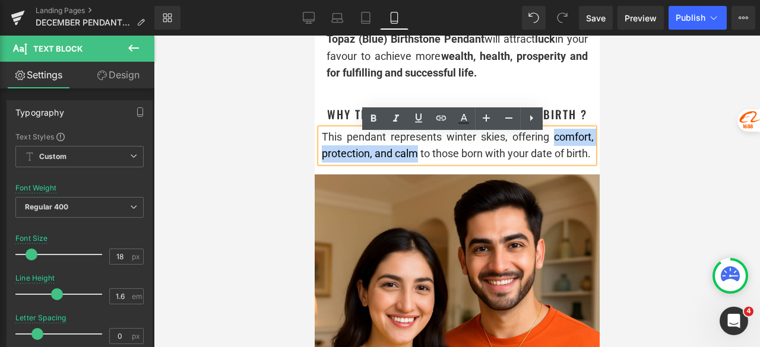
drag, startPoint x: 542, startPoint y: 143, endPoint x: 424, endPoint y: 161, distance: 120.1
click at [424, 161] on div "This pendant represents winter skies, offering comfort, protection, and calm to…" at bounding box center [457, 146] width 272 height 34
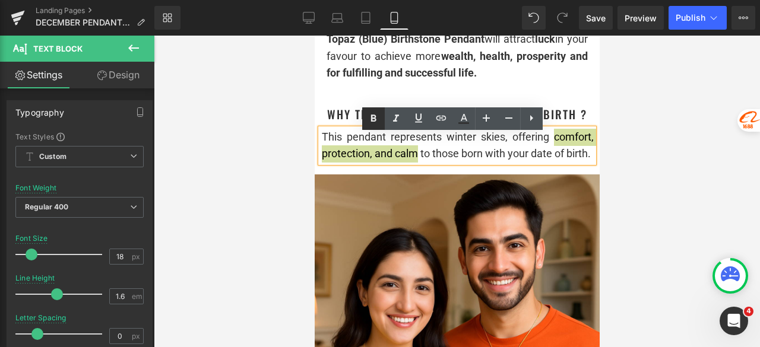
click at [377, 124] on icon at bounding box center [373, 119] width 14 height 14
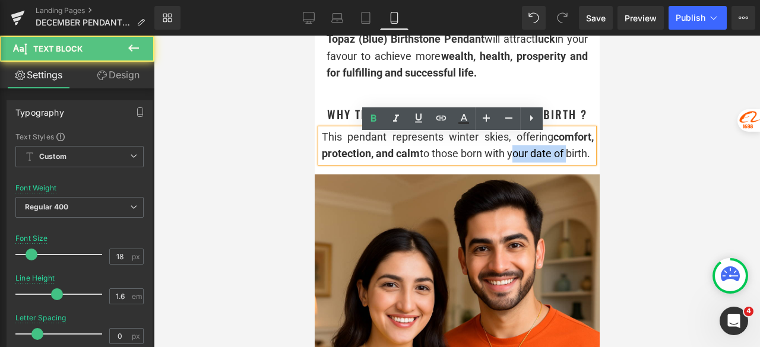
drag, startPoint x: 520, startPoint y: 161, endPoint x: 544, endPoint y: 169, distance: 24.6
click at [586, 163] on div "This pendant represents winter skies, offering comfort, protection, and calm to…" at bounding box center [456, 146] width 273 height 34
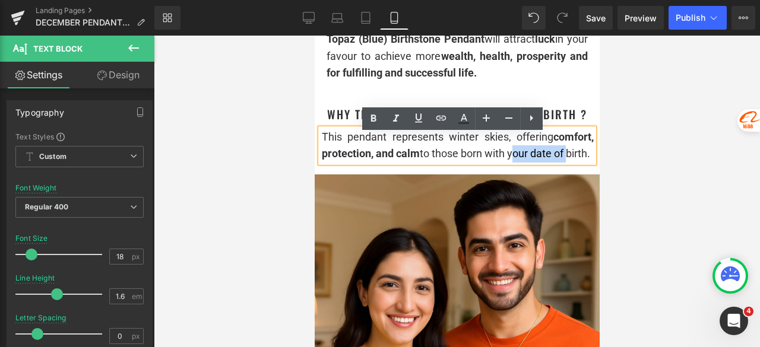
click at [539, 163] on div "This pendant represents winter skies, offering comfort, protection, and calm to…" at bounding box center [457, 146] width 272 height 34
drag, startPoint x: 523, startPoint y: 163, endPoint x: 544, endPoint y: 174, distance: 23.6
click at [544, 163] on div "This pendant represents winter skies, offering comfort, protection, and calm to…" at bounding box center [457, 146] width 272 height 34
click at [374, 112] on icon at bounding box center [373, 119] width 14 height 14
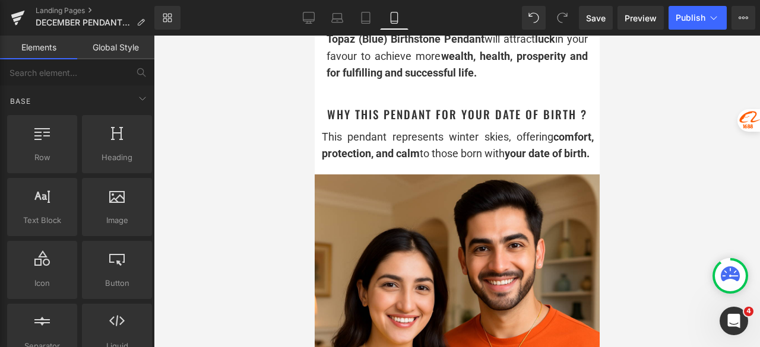
click at [652, 147] on div at bounding box center [457, 192] width 606 height 312
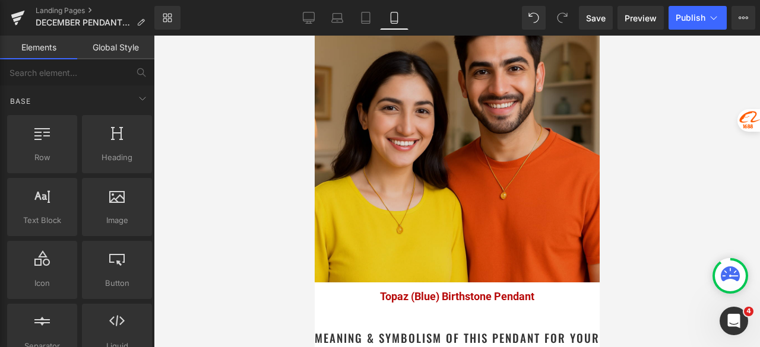
scroll to position [890, 0]
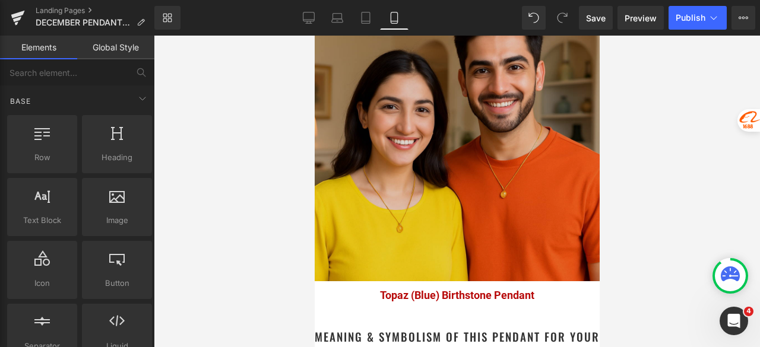
click at [449, 121] on img at bounding box center [456, 138] width 285 height 285
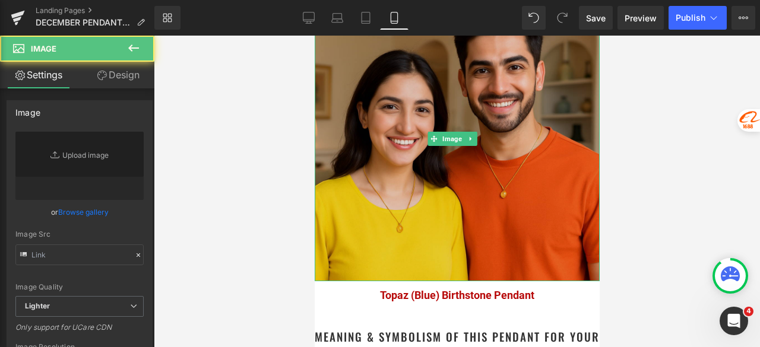
type input "https://ucarecdn.com/02f65ab3-ae25-413d-91e0-9661107d6cfb/-/format/auto/-/previ…"
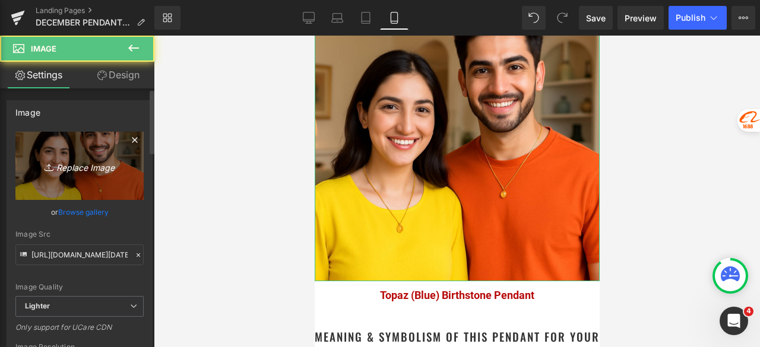
click at [75, 158] on icon "Replace Image" at bounding box center [79, 165] width 95 height 15
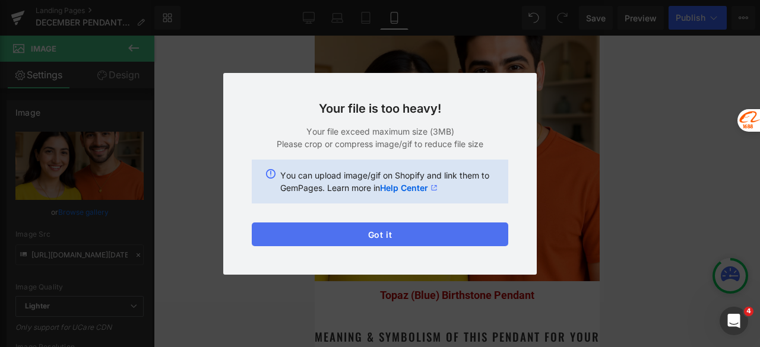
click at [298, 237] on button "Got it" at bounding box center [380, 235] width 256 height 24
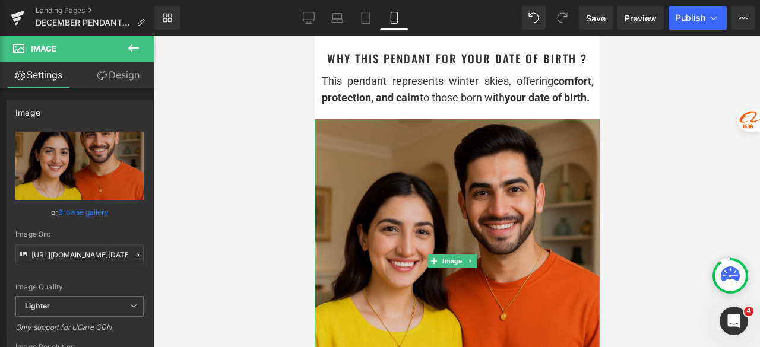
scroll to position [831, 0]
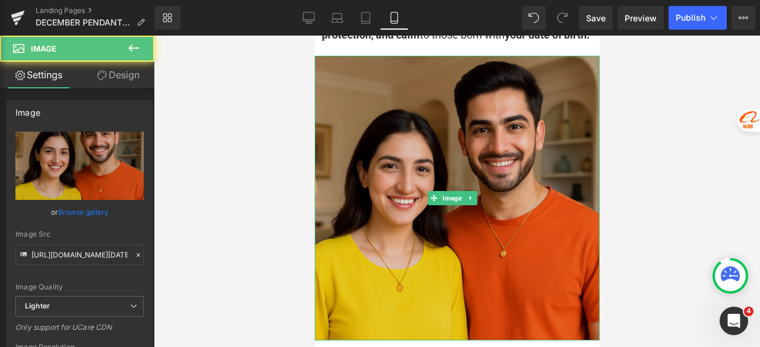
click at [417, 186] on img at bounding box center [456, 198] width 285 height 285
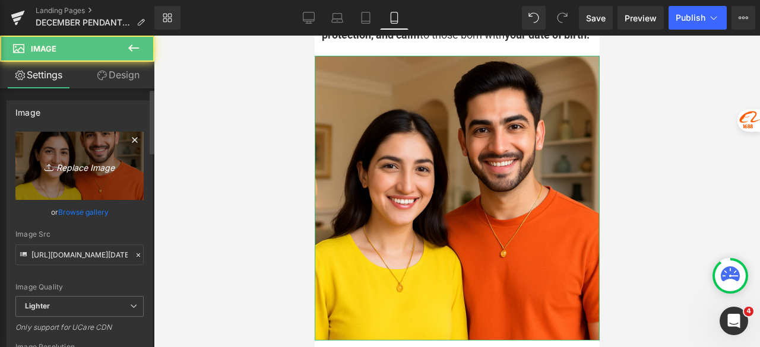
click at [94, 173] on icon "Replace Image" at bounding box center [79, 165] width 95 height 15
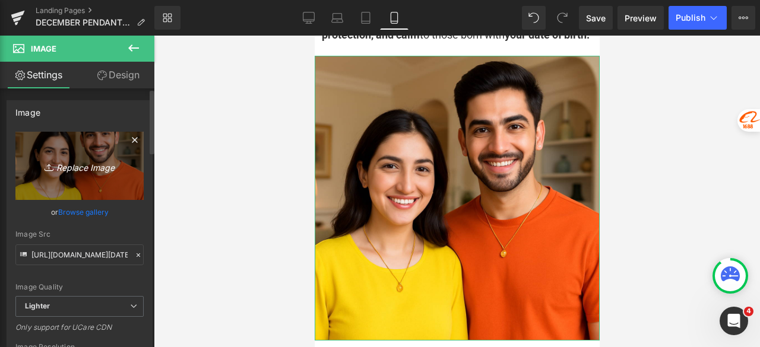
type input "C:\fakepath\Dec_Boy_Girl_compressed.jpg"
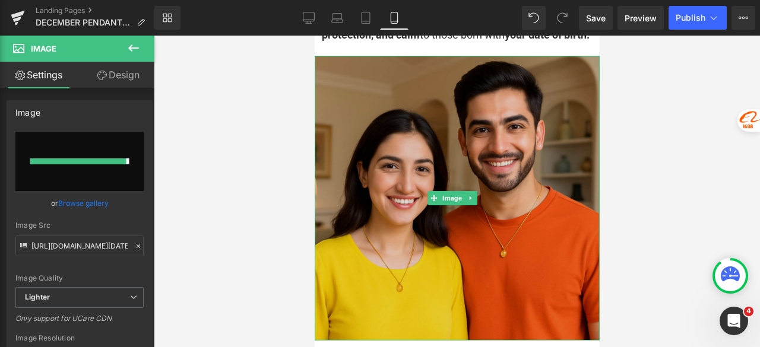
type input "https://ucarecdn.com/17e8ad55-9015-4769-8d68-d574ea198496/-/format/auto/-/previ…"
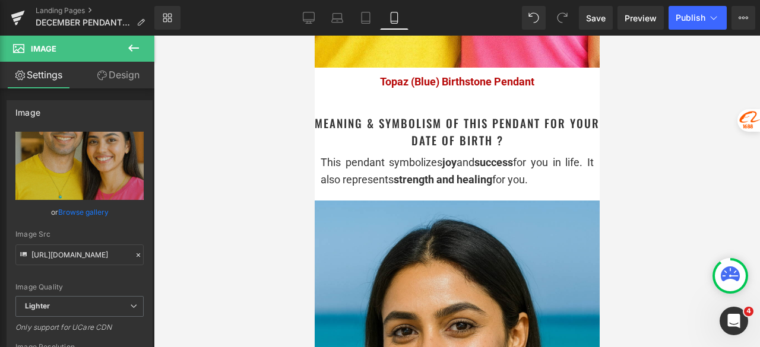
scroll to position [1306, 0]
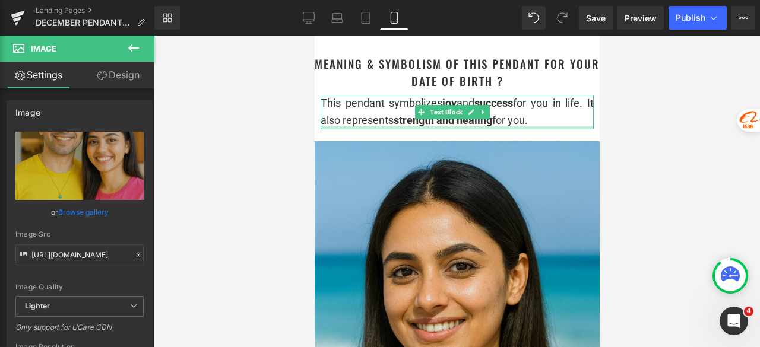
drag, startPoint x: 570, startPoint y: 127, endPoint x: 569, endPoint y: 133, distance: 6.1
click at [570, 127] on div "This pendant symbolizes joy and success for you in life. It also represents str…" at bounding box center [456, 112] width 273 height 34
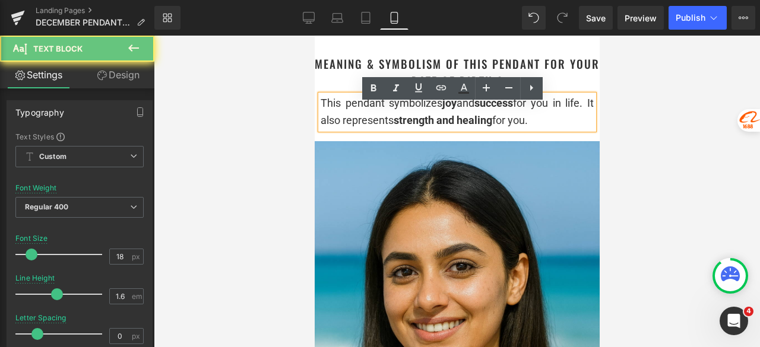
click at [569, 129] on div "This pendant symbolizes joy and success for you in life. It also represents str…" at bounding box center [456, 112] width 273 height 34
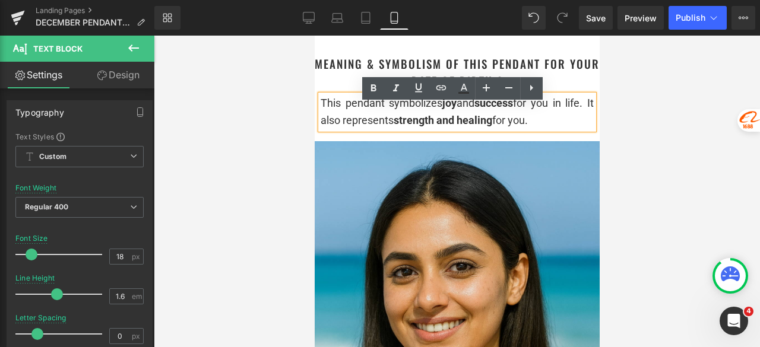
drag, startPoint x: 570, startPoint y: 134, endPoint x: 316, endPoint y: 112, distance: 255.5
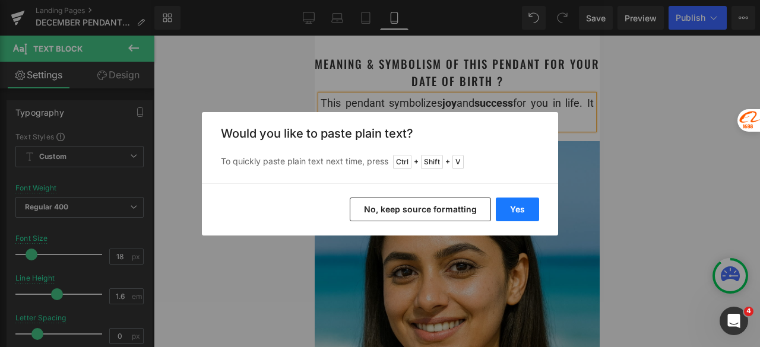
click at [512, 206] on button "Yes" at bounding box center [517, 210] width 43 height 24
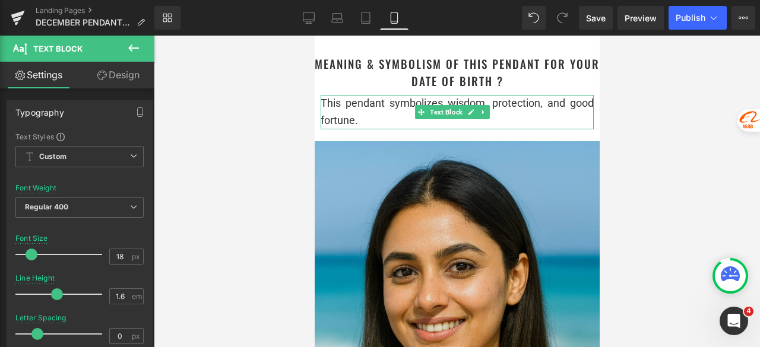
click at [497, 126] on div "This pendant symbolizes wisdom, protection, and good fortune." at bounding box center [456, 112] width 273 height 34
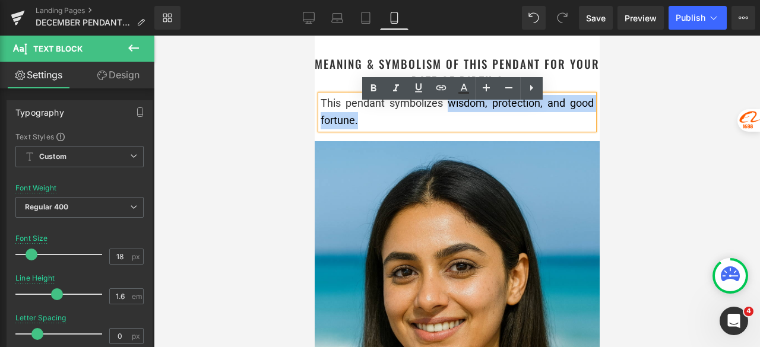
drag, startPoint x: 442, startPoint y: 113, endPoint x: 538, endPoint y: 126, distance: 97.6
click at [538, 126] on div "This pendant symbolizes wisdom, protection, and good fortune." at bounding box center [456, 112] width 273 height 34
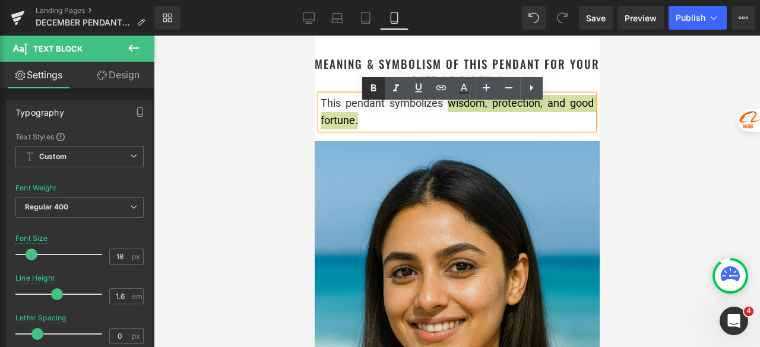
click at [372, 91] on icon at bounding box center [373, 88] width 14 height 14
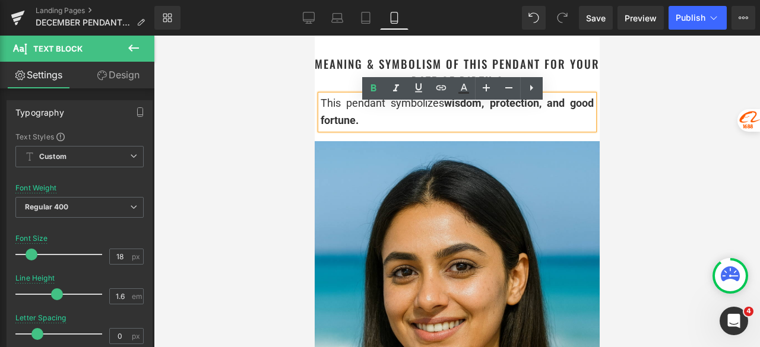
click at [649, 129] on div at bounding box center [457, 192] width 606 height 312
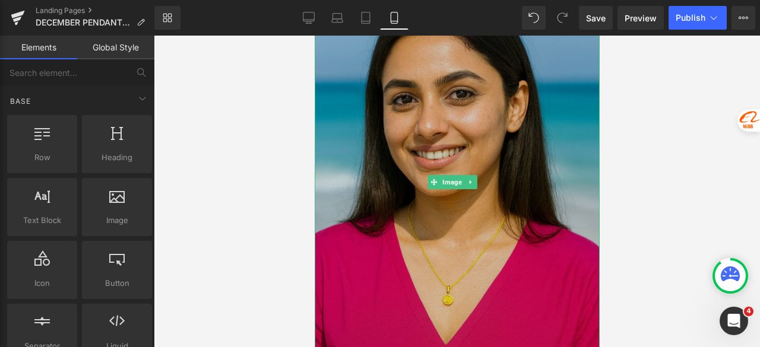
scroll to position [1484, 0]
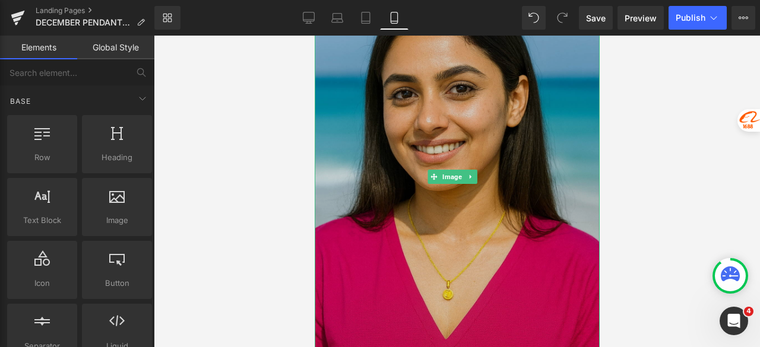
click at [429, 135] on img at bounding box center [456, 176] width 285 height 427
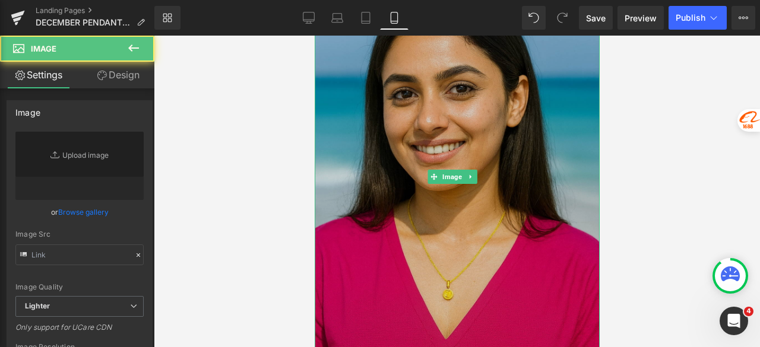
type input "https://ucarecdn.com/09411838-2890-4103-b881-8a03b8651306/-/format/auto/-/previ…"
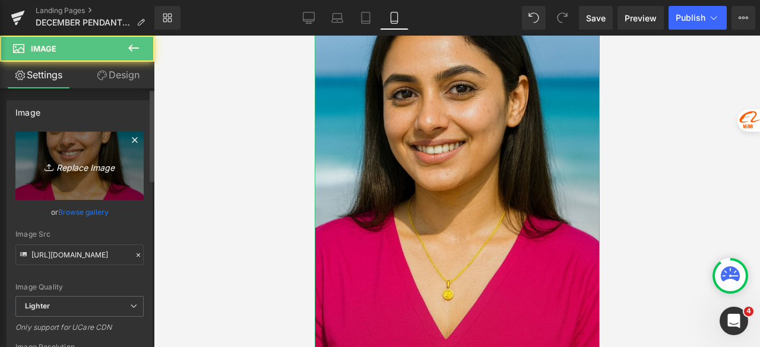
click at [75, 217] on div at bounding box center [380, 217] width 760 height 0
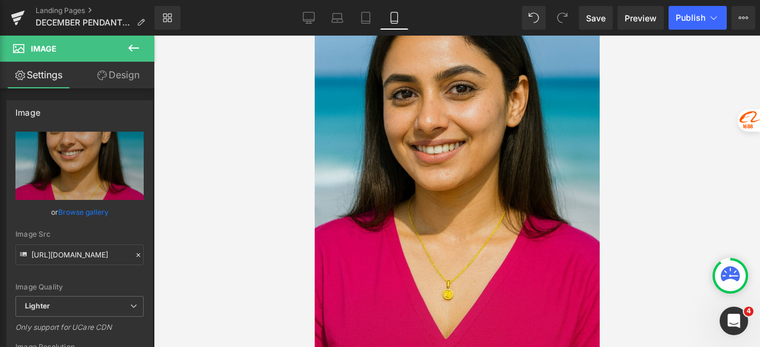
click at [9, 21] on icon at bounding box center [4, 22] width 9 height 9
click at [72, 183] on div "AiBUY Platform Shortcut Image Text Translation Translate product details page o…" at bounding box center [377, 193] width 755 height 350
click at [72, 183] on link "Replace Image" at bounding box center [79, 166] width 128 height 68
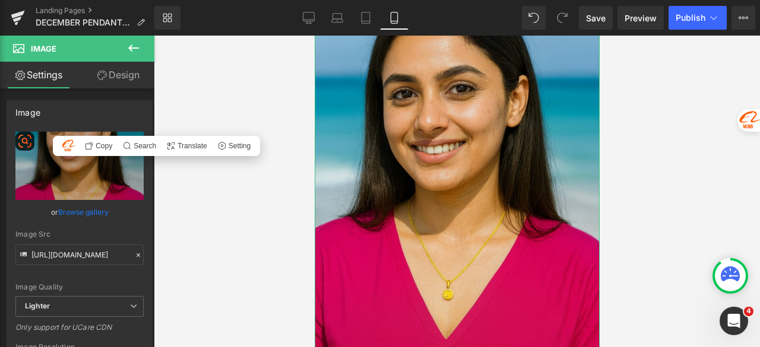
type input "C:\fakepath\December_Girl_Beach.png"
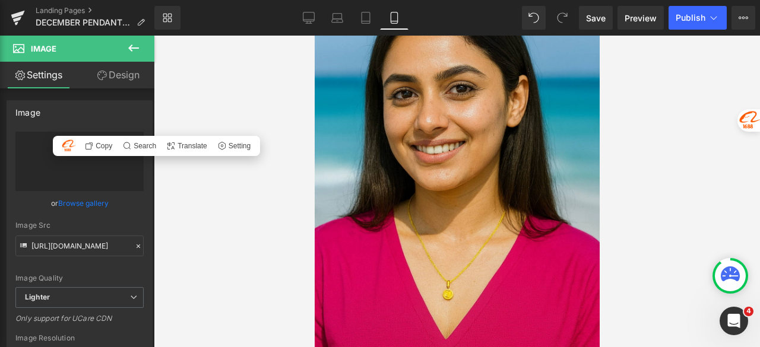
type input "https://ucarecdn.com/bb35a37e-a1c1-45ca-a4fa-958789bd557e/-/format/auto/-/previ…"
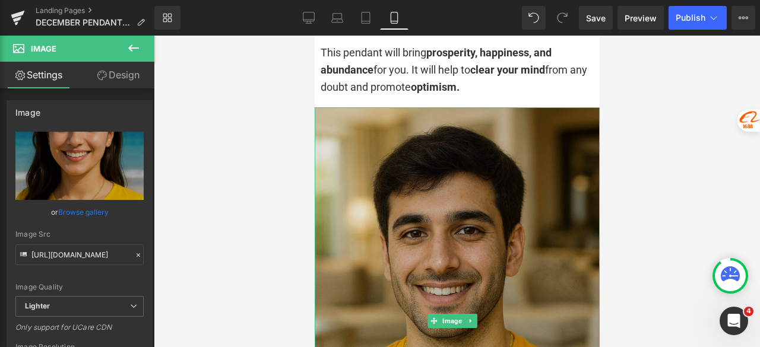
scroll to position [2018, 0]
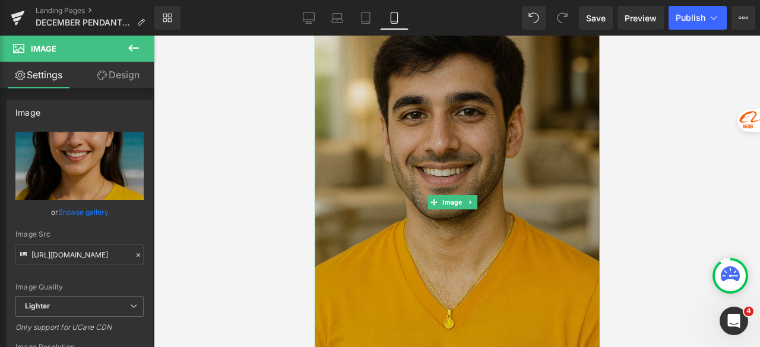
click at [455, 136] on img at bounding box center [456, 202] width 285 height 427
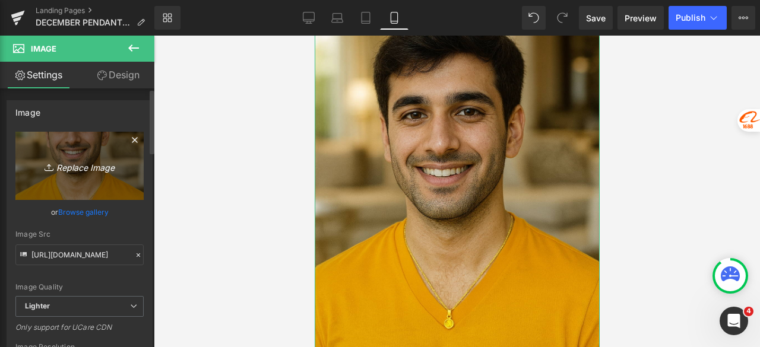
click at [88, 171] on icon "Replace Image" at bounding box center [79, 165] width 95 height 15
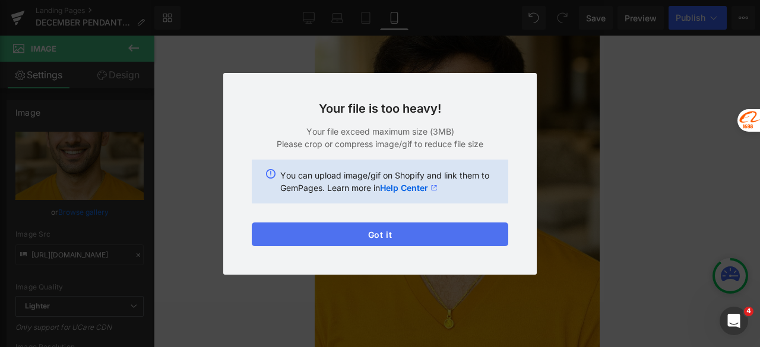
click at [314, 234] on button "Got it" at bounding box center [380, 235] width 256 height 24
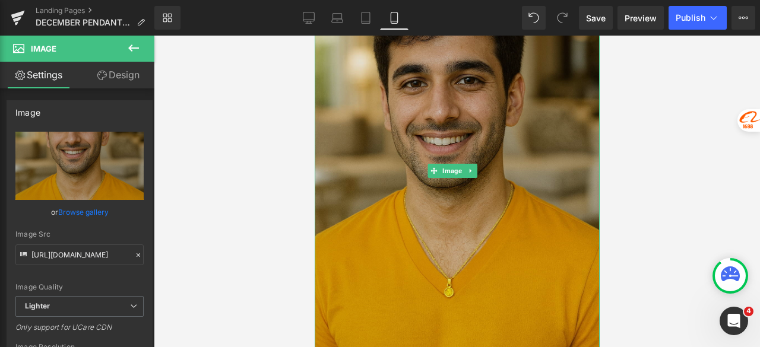
scroll to position [2077, 0]
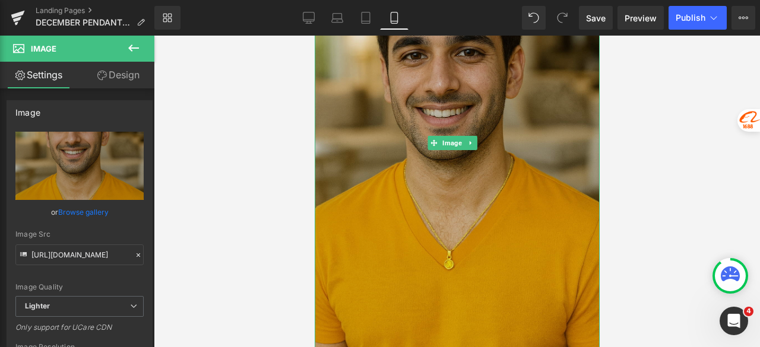
click at [386, 91] on img at bounding box center [456, 142] width 285 height 427
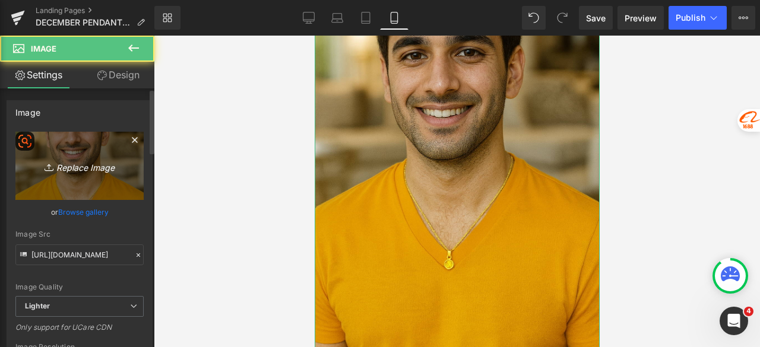
click at [82, 174] on link "Replace Image" at bounding box center [79, 166] width 128 height 68
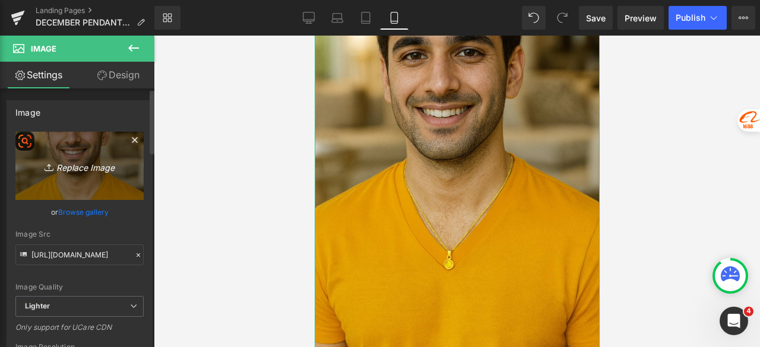
type input "C:\fakepath\Dec_Boy_Home_compressed.jpg"
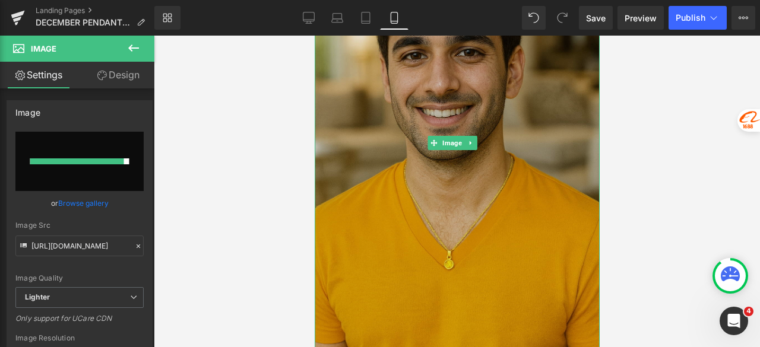
type input "https://ucarecdn.com/6754a69f-7289-4ef5-968d-1e6855f1a057/-/format/auto/-/previ…"
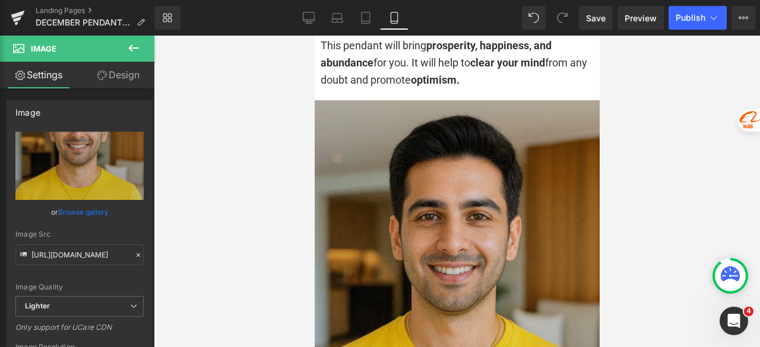
scroll to position [1780, 0]
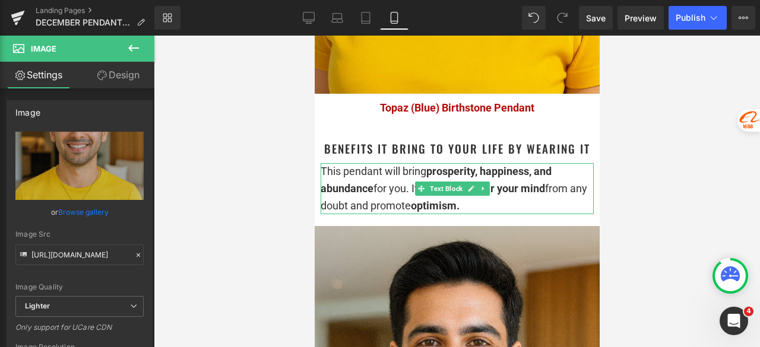
drag, startPoint x: 478, startPoint y: 204, endPoint x: 498, endPoint y: 204, distance: 20.2
click at [459, 204] on strong "optimism." at bounding box center [434, 205] width 49 height 12
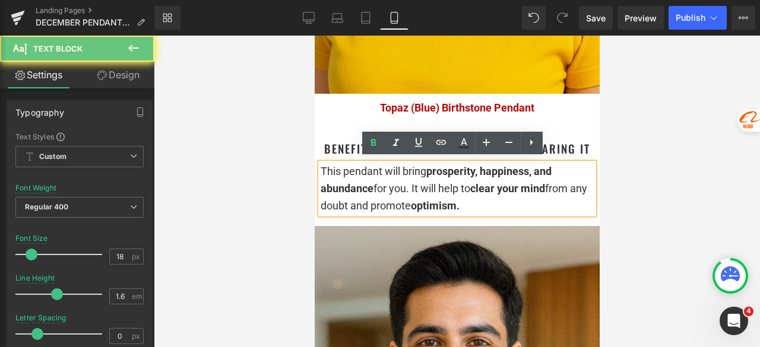
click at [499, 204] on div "This pendant will bring prosperity, happiness, and abundance for you. It will h…" at bounding box center [456, 188] width 273 height 51
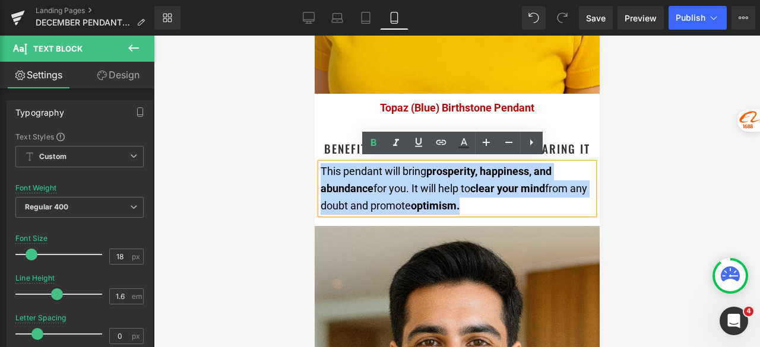
drag, startPoint x: 506, startPoint y: 202, endPoint x: 328, endPoint y: 172, distance: 180.7
click at [321, 170] on div "This pendant will bring prosperity, happiness, and abundance for you. It will h…" at bounding box center [456, 188] width 273 height 51
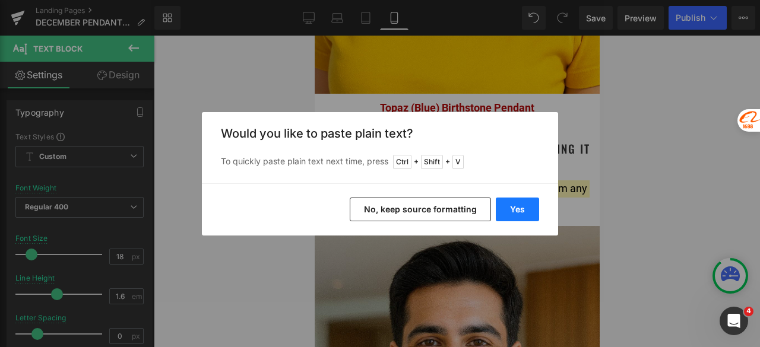
drag, startPoint x: 523, startPoint y: 208, endPoint x: 212, endPoint y: 166, distance: 313.8
click at [523, 208] on button "Yes" at bounding box center [517, 210] width 43 height 24
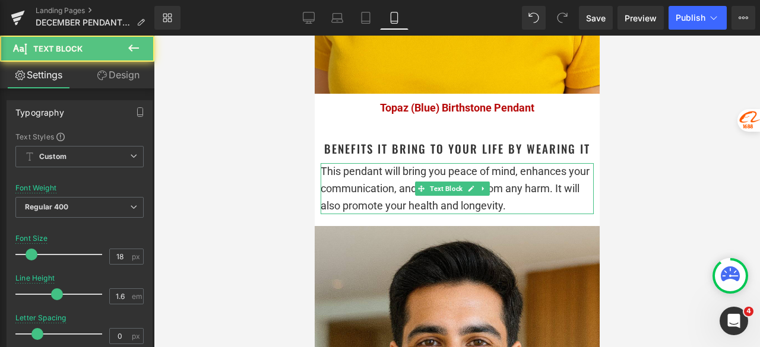
click at [545, 202] on div "This pendant will bring you peace of mind, enhances your communication, and pro…" at bounding box center [456, 188] width 273 height 51
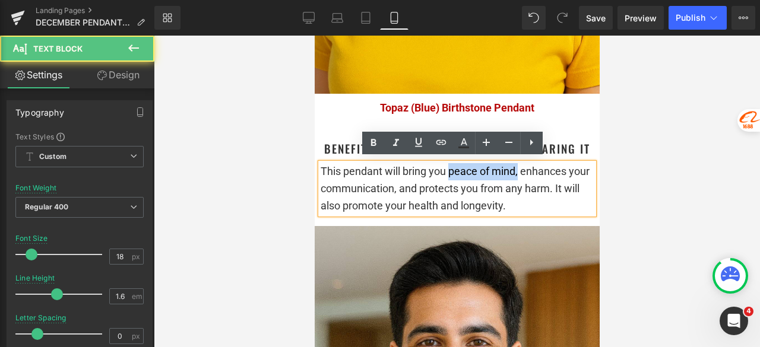
drag, startPoint x: 450, startPoint y: 168, endPoint x: 517, endPoint y: 167, distance: 67.1
click at [517, 167] on div "This pendant will bring you peace of mind, enhances your communication, and pro…" at bounding box center [456, 188] width 273 height 51
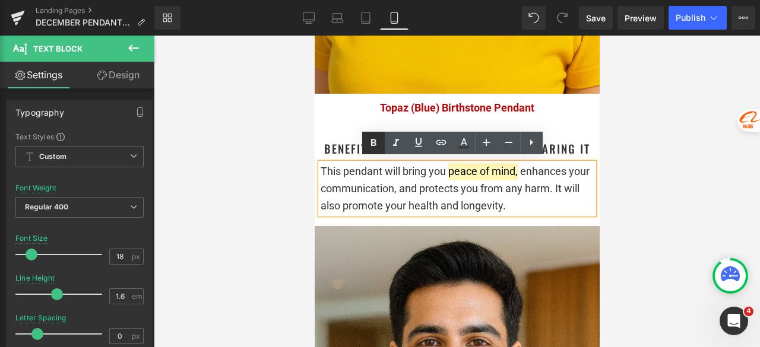
click at [380, 142] on icon at bounding box center [373, 143] width 14 height 14
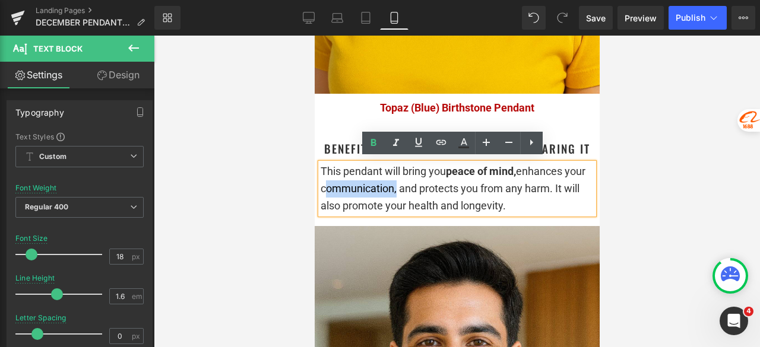
drag, startPoint x: 342, startPoint y: 186, endPoint x: 415, endPoint y: 186, distance: 73.6
click at [415, 186] on div "This pendant will bring you peace of mind, enhances your communication, and pro…" at bounding box center [456, 188] width 273 height 51
click at [374, 144] on icon at bounding box center [373, 143] width 14 height 14
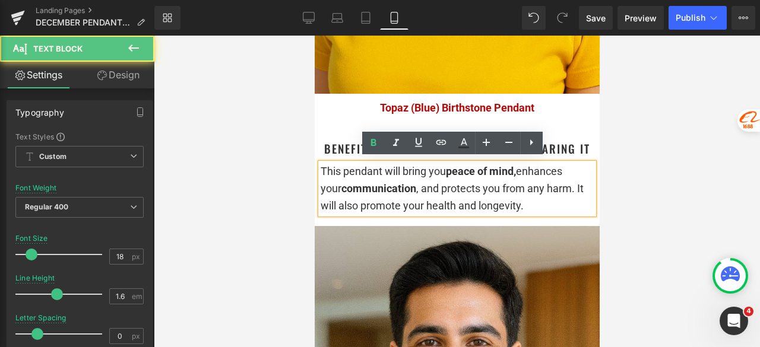
click at [519, 195] on div "This pendant will bring you peace of mind, enhances your communication , and pr…" at bounding box center [456, 188] width 273 height 51
drag, startPoint x: 548, startPoint y: 185, endPoint x: 573, endPoint y: 185, distance: 24.9
click at [573, 185] on div "This pendant will bring you peace of mind, enhances your communication , and pr…" at bounding box center [456, 188] width 273 height 51
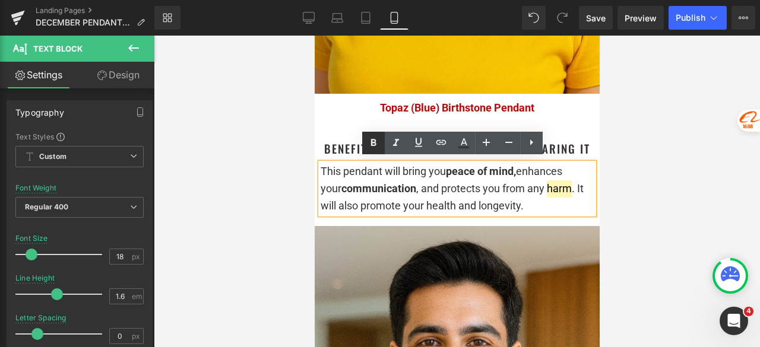
drag, startPoint x: 377, startPoint y: 148, endPoint x: 60, endPoint y: 126, distance: 318.2
click at [377, 148] on icon at bounding box center [373, 143] width 14 height 14
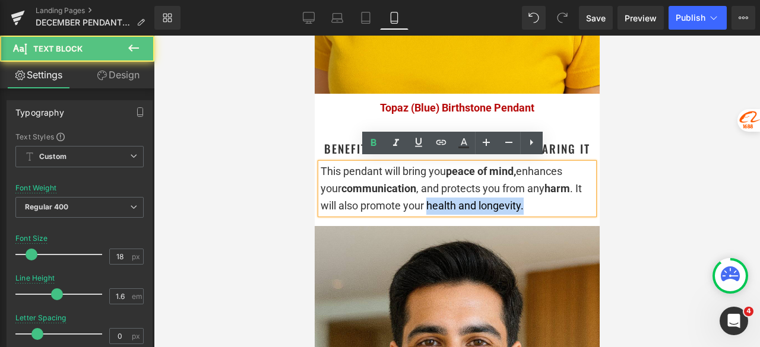
drag, startPoint x: 436, startPoint y: 202, endPoint x: 499, endPoint y: 192, distance: 63.7
click at [539, 201] on div "This pendant will bring you peace of mind, enhances your communication , and pr…" at bounding box center [456, 188] width 273 height 51
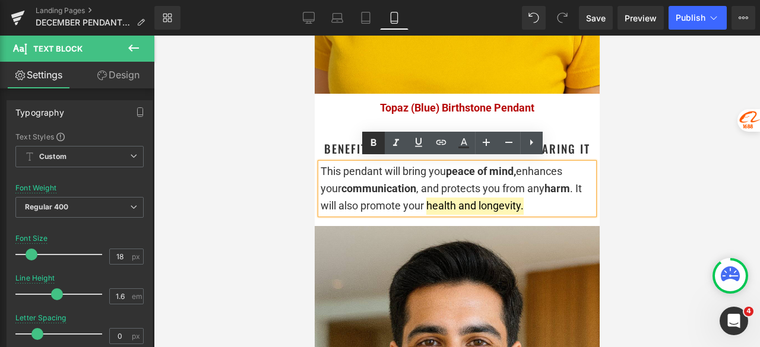
click at [373, 142] on icon at bounding box center [373, 142] width 5 height 7
click at [635, 160] on div at bounding box center [457, 192] width 606 height 312
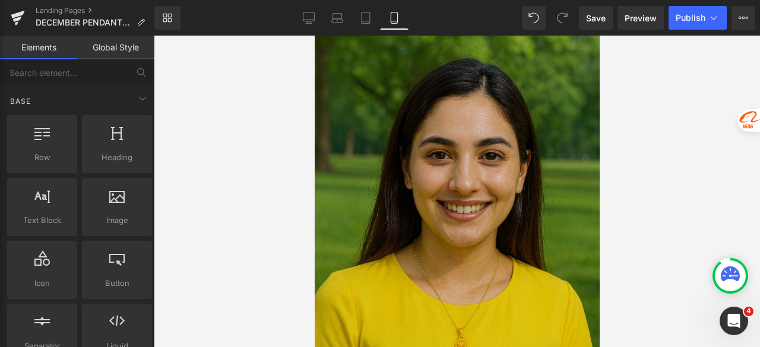
scroll to position [2552, 0]
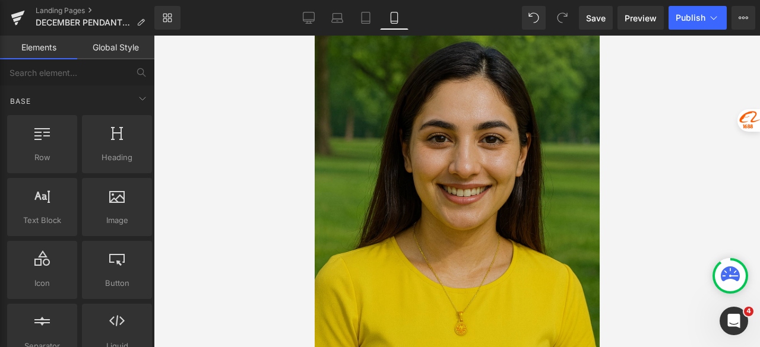
click at [459, 151] on img at bounding box center [456, 187] width 285 height 427
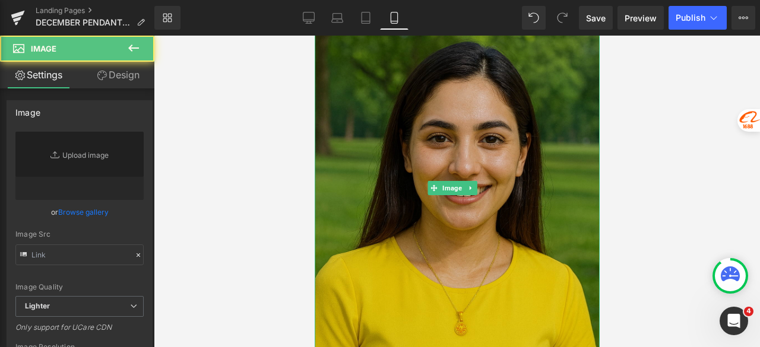
type input "https://ucarecdn.com/b3859db5-4685-41cf-bb16-934b0082fa2f/-/format/auto/-/previ…"
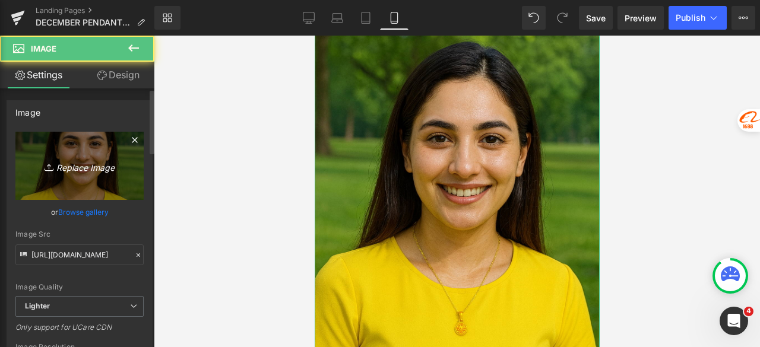
click at [76, 169] on icon "Replace Image" at bounding box center [79, 165] width 95 height 15
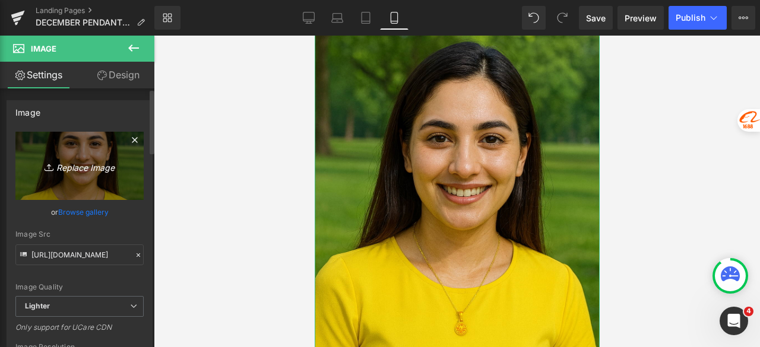
click at [79, 166] on icon "Replace Image" at bounding box center [79, 165] width 95 height 15
click at [86, 174] on link "Replace Image" at bounding box center [79, 166] width 128 height 68
type input "C:\fakepath\December_Girl_Park.png"
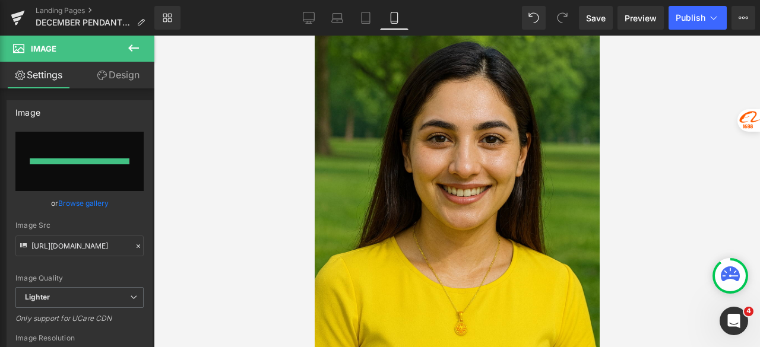
type input "https://ucarecdn.com/2faf7ec5-f8eb-450f-994b-a3776fe84e0c/-/format/auto/-/previ…"
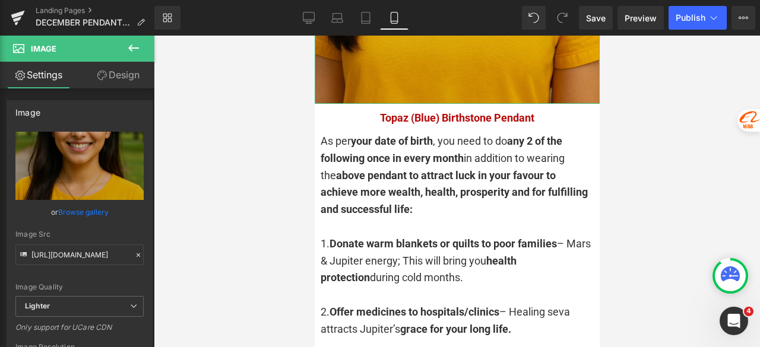
scroll to position [2908, 0]
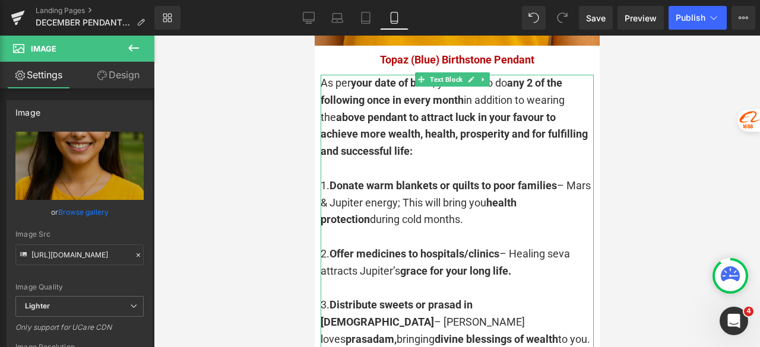
drag, startPoint x: 334, startPoint y: 161, endPoint x: 322, endPoint y: 151, distance: 14.7
click at [333, 179] on strong "Donate warm blankets or quilts to poor families" at bounding box center [442, 185] width 227 height 12
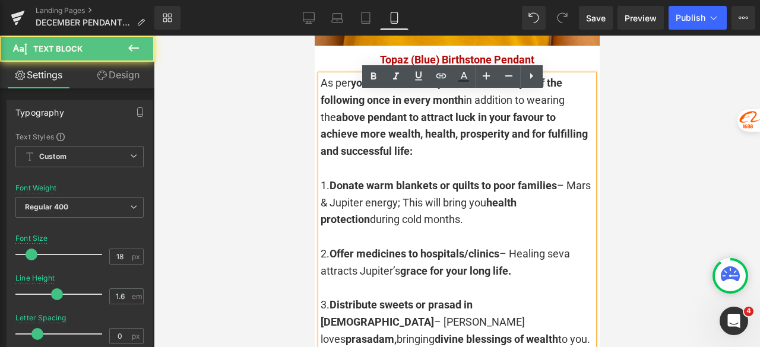
click at [322, 177] on div "1. Donate warm blankets or quilts to poor families – Mars & Jupiter energy; Thi…" at bounding box center [456, 202] width 273 height 51
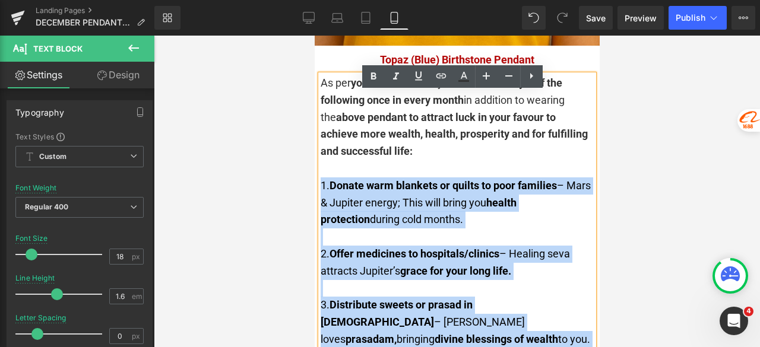
drag, startPoint x: 319, startPoint y: 153, endPoint x: 320, endPoint y: 160, distance: 7.1
click at [320, 160] on div "As per your date of birth , you need to do any 2 of the following once in every…" at bounding box center [456, 254] width 273 height 359
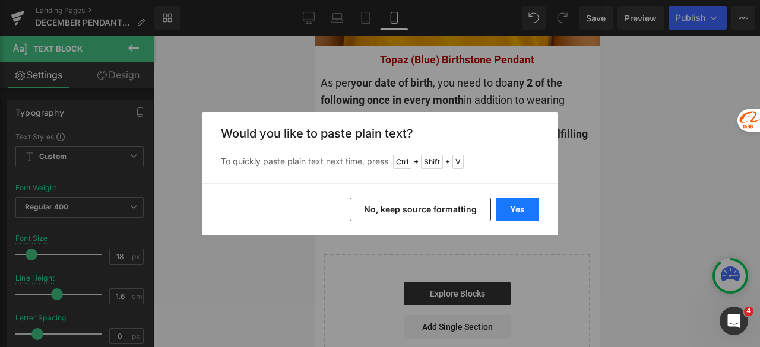
click at [514, 208] on button "Yes" at bounding box center [517, 210] width 43 height 24
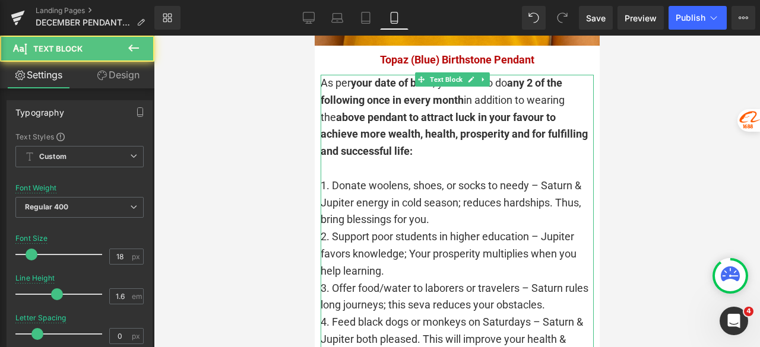
click at [484, 189] on div "1. Donate woolens, shoes, or socks to needy – Saturn & Jupiter energy in cold s…" at bounding box center [456, 202] width 273 height 51
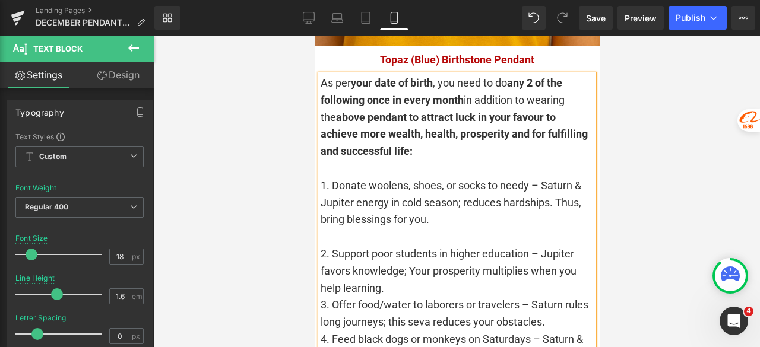
click at [412, 258] on div "2. Support poor students in higher education – Jupiter favors knowledge; Your p…" at bounding box center [456, 271] width 273 height 51
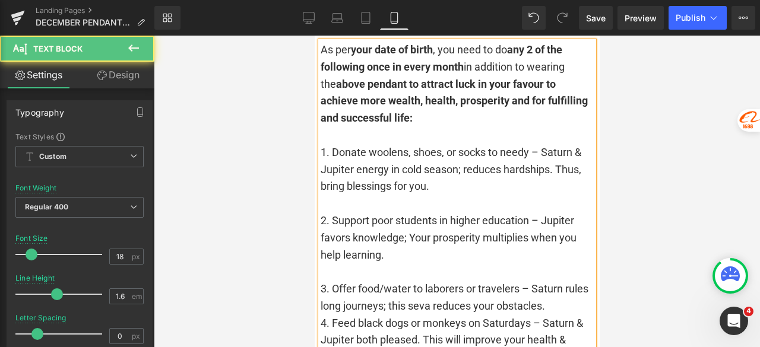
scroll to position [2967, 0]
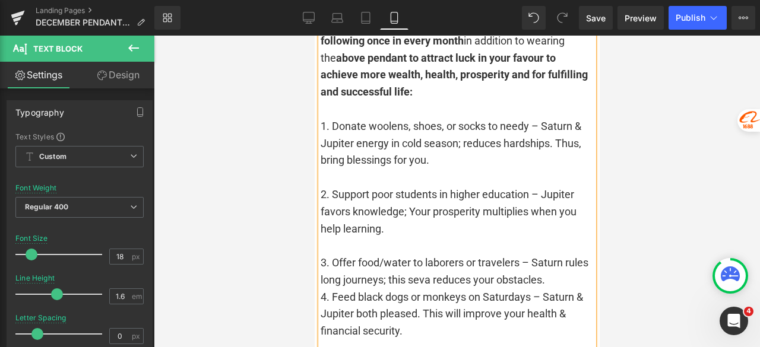
click at [577, 255] on div "3. Offer food/water to laborers or travelers – Saturn rules long journeys; this…" at bounding box center [456, 272] width 273 height 34
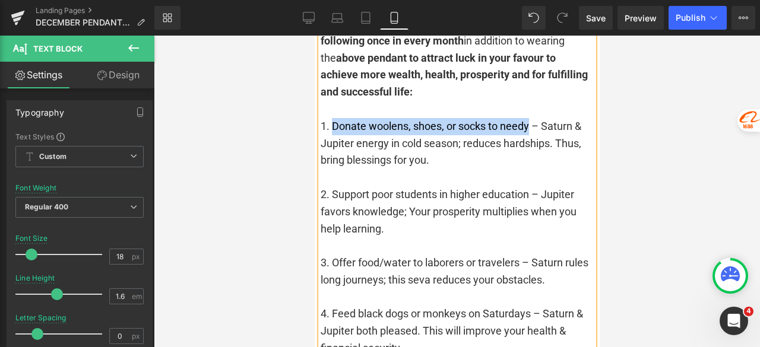
drag, startPoint x: 528, startPoint y: 96, endPoint x: 331, endPoint y: 93, distance: 197.1
click at [331, 118] on div "1. Donate woolens, shoes, or socks to needy – Saturn & Jupiter energy in cold s…" at bounding box center [456, 143] width 273 height 51
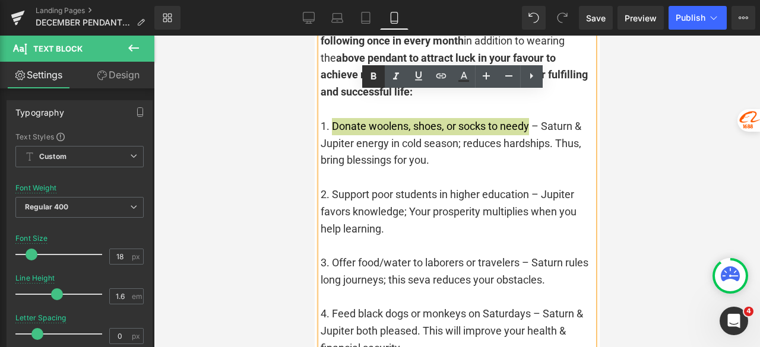
click at [374, 77] on icon at bounding box center [373, 76] width 14 height 14
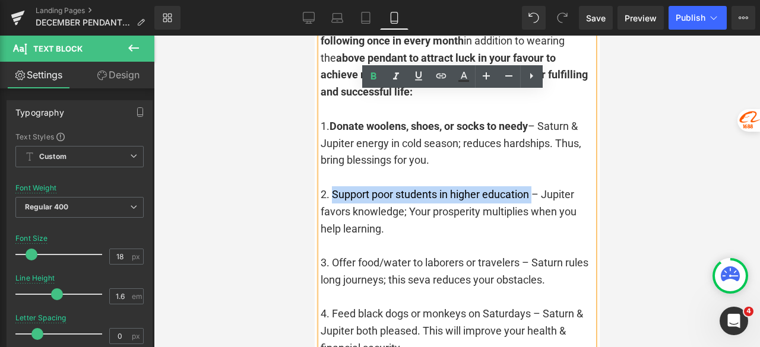
drag, startPoint x: 534, startPoint y: 167, endPoint x: 334, endPoint y: 167, distance: 200.0
click at [334, 186] on div "2. Support poor students in higher education – Jupiter favors knowledge; Your p…" at bounding box center [456, 211] width 273 height 51
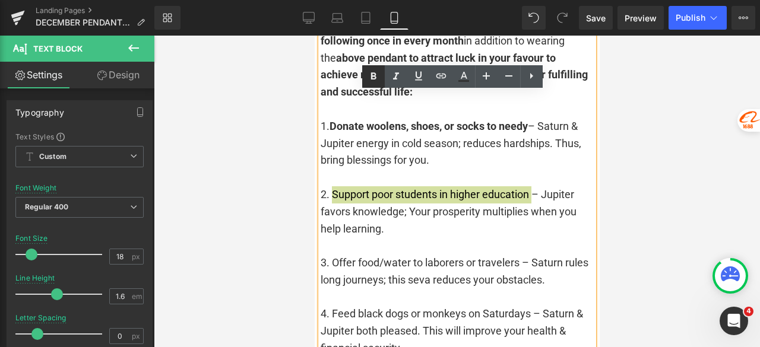
click at [370, 78] on icon at bounding box center [373, 76] width 14 height 14
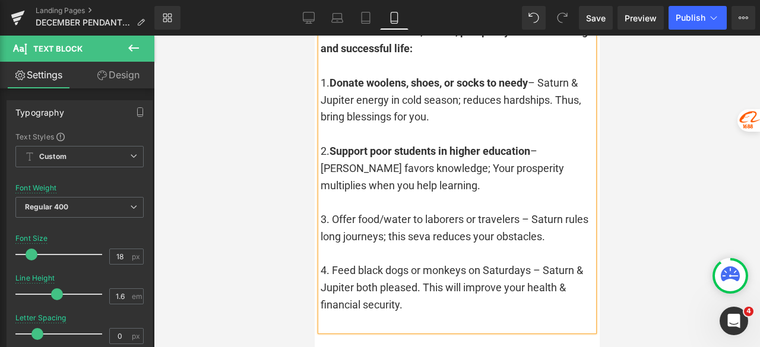
scroll to position [3027, 0]
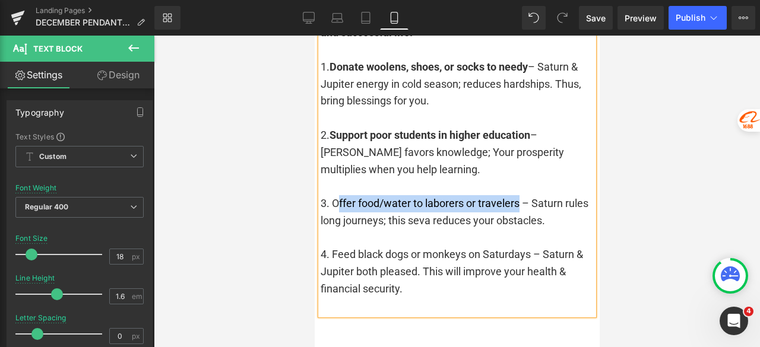
drag, startPoint x: 520, startPoint y: 174, endPoint x: 335, endPoint y: 172, distance: 185.8
click at [335, 195] on div "3. Offer food/water to laborers or travelers – Saturn rules long journeys; this…" at bounding box center [456, 212] width 273 height 34
click at [342, 195] on div "3. Offer food/water to laborers or travelers – Saturn rules long journeys; this…" at bounding box center [456, 212] width 273 height 34
drag, startPoint x: 519, startPoint y: 173, endPoint x: 332, endPoint y: 173, distance: 186.9
click at [332, 195] on div "3. Offer food/water to laborers or travelers – Saturn rules long journeys; this…" at bounding box center [456, 212] width 273 height 34
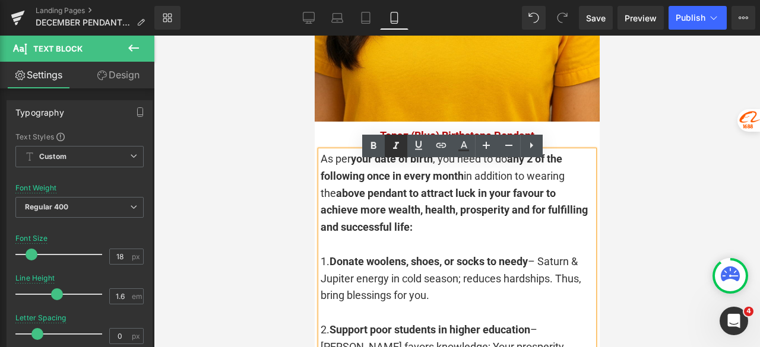
scroll to position [2789, 0]
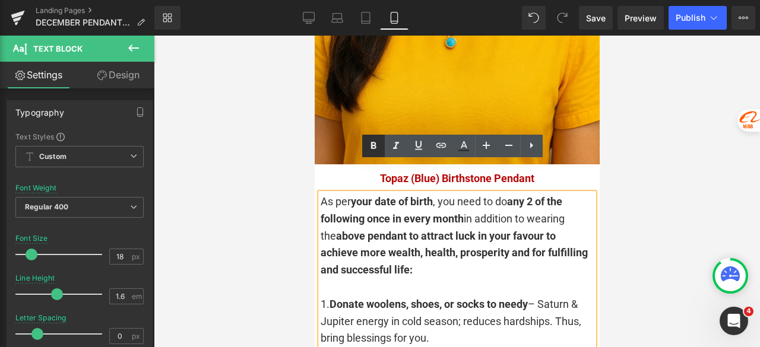
click at [372, 148] on icon at bounding box center [373, 146] width 14 height 14
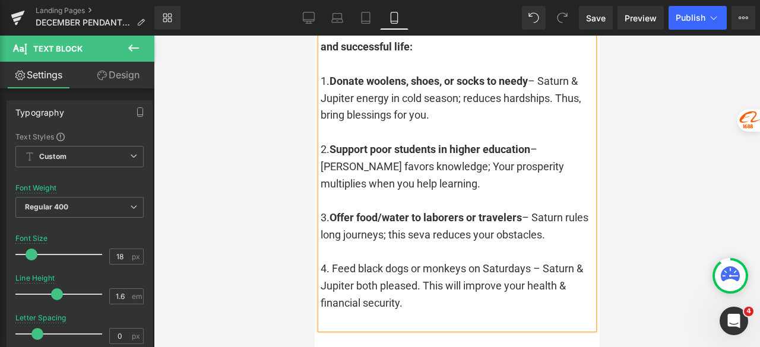
scroll to position [3027, 0]
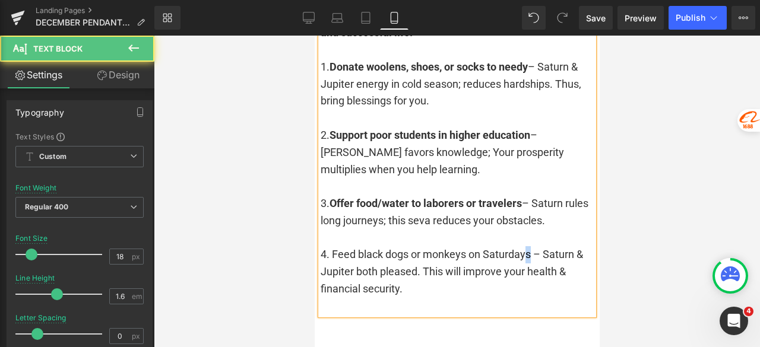
click at [528, 246] on div "4. Feed black dogs or monkeys on Saturdays – Saturn & Jupiter both pleased. Thi…" at bounding box center [456, 271] width 273 height 51
click at [534, 246] on div "4. Feed black dogs or monkeys on Saturdays – Saturn & Jupiter both pleased. Thi…" at bounding box center [456, 271] width 273 height 51
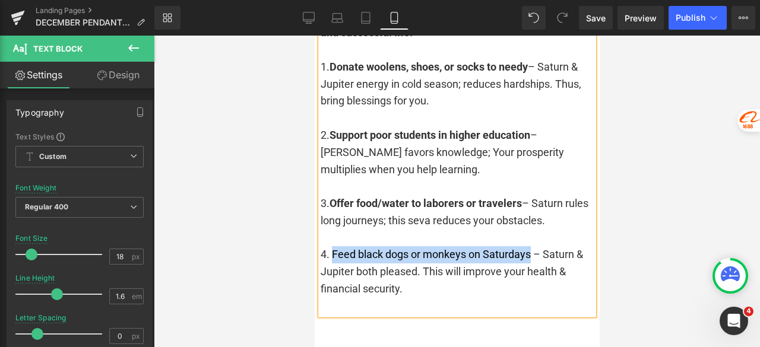
drag, startPoint x: 532, startPoint y: 225, endPoint x: 332, endPoint y: 227, distance: 200.0
click at [332, 246] on div "4. Feed black dogs or monkeys on Saturdays – Saturn & Jupiter both pleased. Thi…" at bounding box center [456, 271] width 273 height 51
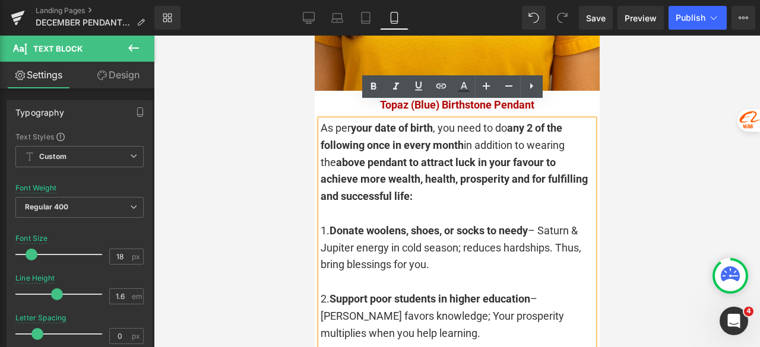
scroll to position [2849, 0]
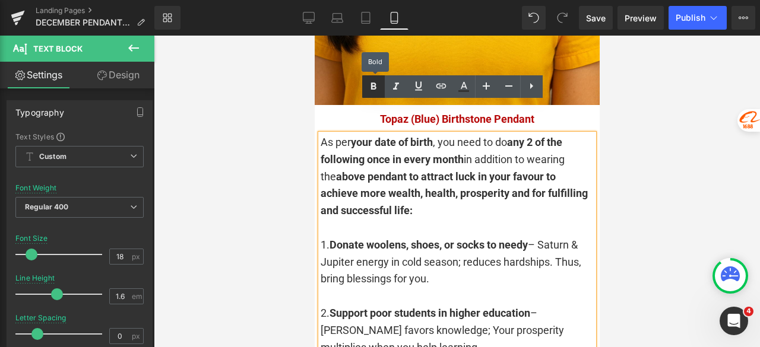
click at [367, 90] on icon at bounding box center [373, 87] width 14 height 14
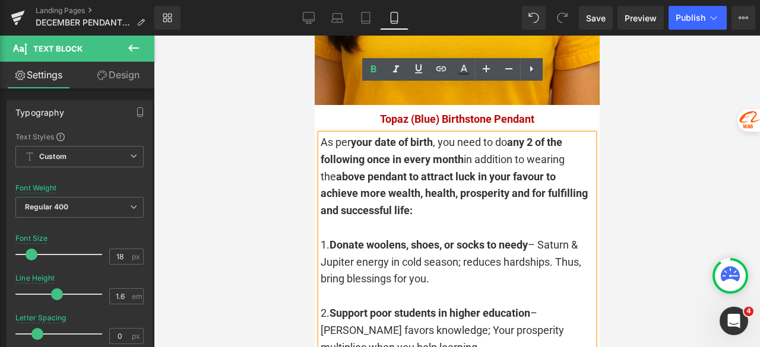
scroll to position [2908, 0]
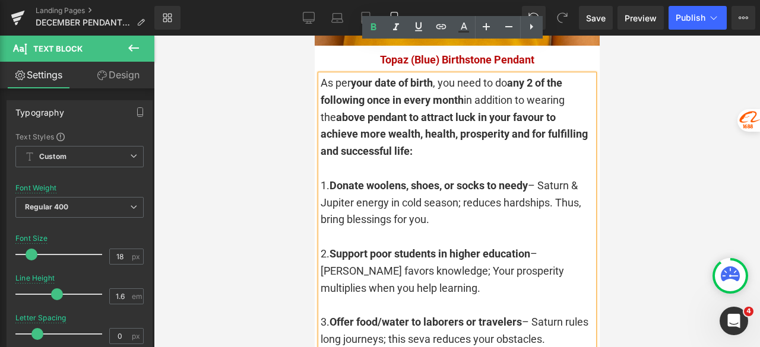
click at [696, 153] on div at bounding box center [457, 192] width 606 height 312
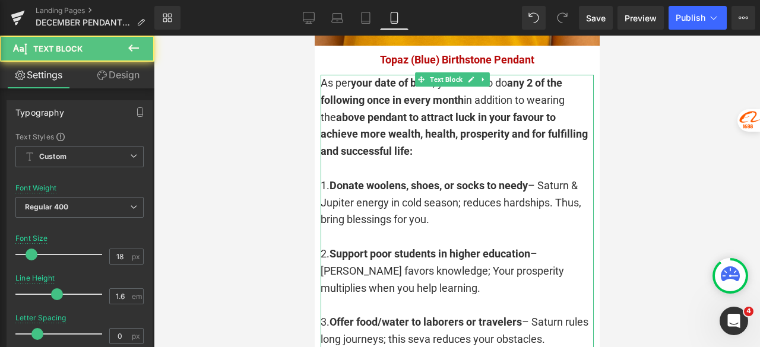
drag, startPoint x: 471, startPoint y: 170, endPoint x: 561, endPoint y: 175, distance: 89.7
click at [561, 177] on div "1. Donate woolens, shoes, or socks to needy – Saturn & Jupiter energy in cold s…" at bounding box center [456, 202] width 273 height 51
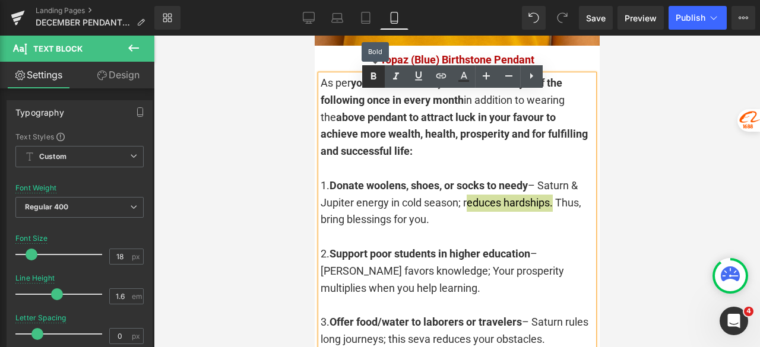
drag, startPoint x: 374, startPoint y: 82, endPoint x: 98, endPoint y: 82, distance: 276.6
click at [374, 82] on icon at bounding box center [373, 76] width 14 height 14
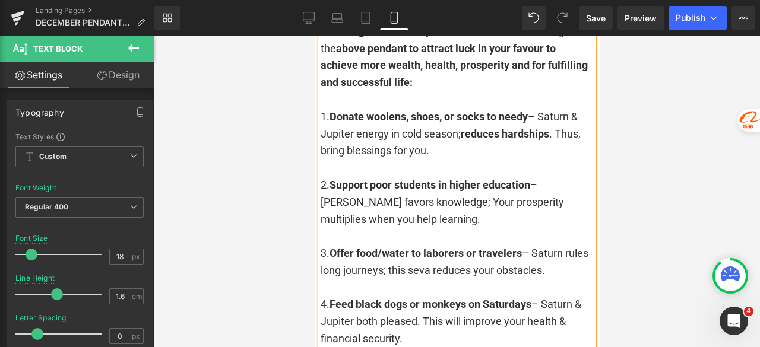
scroll to position [3027, 0]
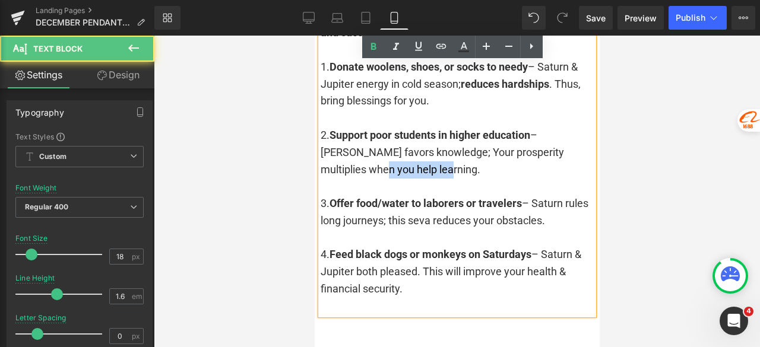
drag, startPoint x: 384, startPoint y: 140, endPoint x: 315, endPoint y: 140, distance: 69.4
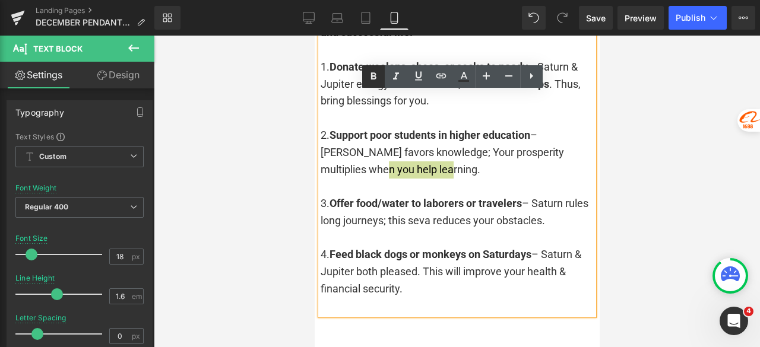
click at [367, 77] on icon at bounding box center [373, 76] width 14 height 14
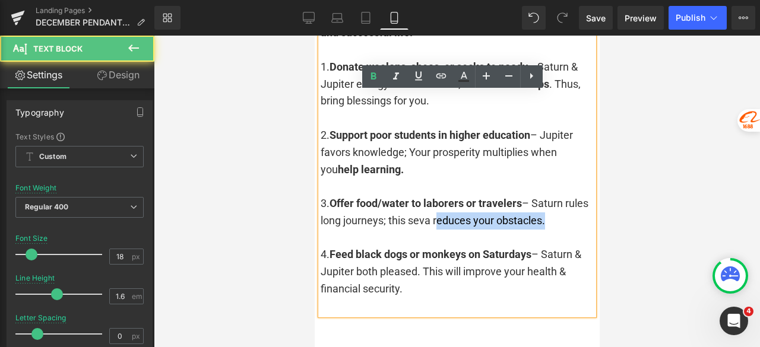
drag, startPoint x: 464, startPoint y: 189, endPoint x: 569, endPoint y: 188, distance: 105.0
click at [569, 195] on div "3. Offer food/water to laborers or travelers – Saturn rules long journeys; this…" at bounding box center [456, 212] width 273 height 34
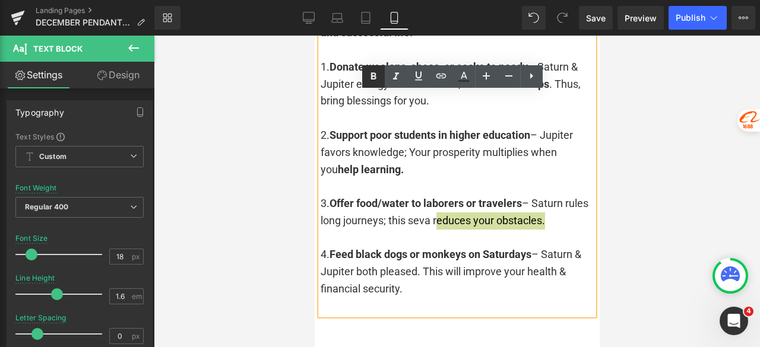
click at [370, 80] on icon at bounding box center [373, 76] width 14 height 14
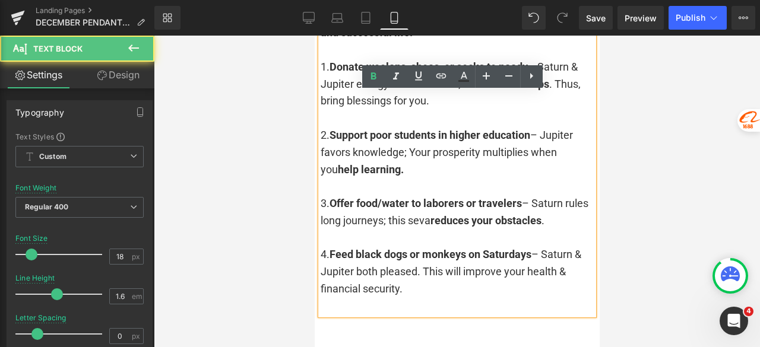
drag, startPoint x: 472, startPoint y: 242, endPoint x: 492, endPoint y: 256, distance: 23.9
click at [492, 256] on div "4. Feed black dogs or monkeys on Saturdays – Saturn & Jupiter both pleased. Thi…" at bounding box center [456, 271] width 273 height 51
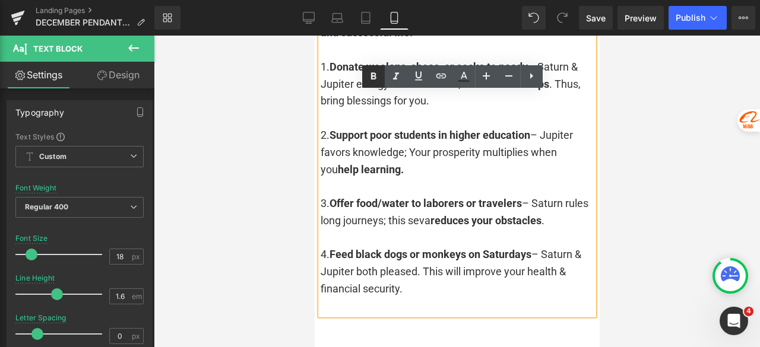
click at [370, 81] on icon at bounding box center [373, 76] width 14 height 14
click at [624, 184] on div at bounding box center [457, 192] width 606 height 312
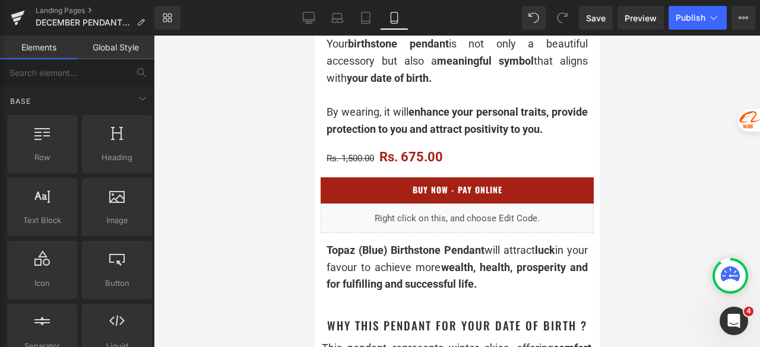
scroll to position [475, 0]
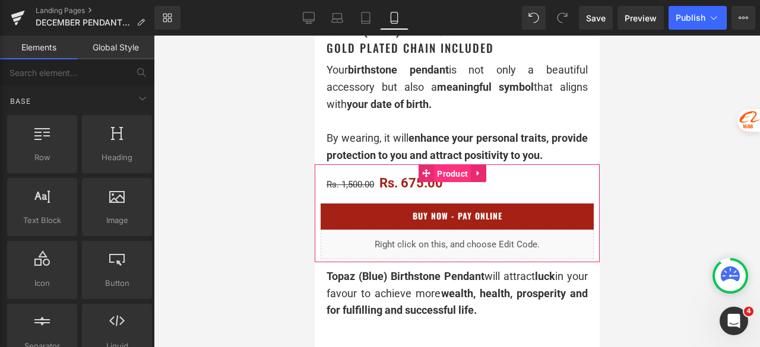
click at [447, 180] on span "Product" at bounding box center [451, 174] width 37 height 18
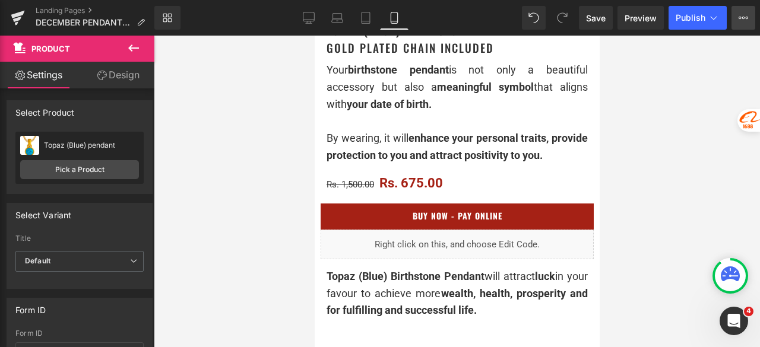
click at [747, 17] on icon at bounding box center [746, 18] width 3 height 2
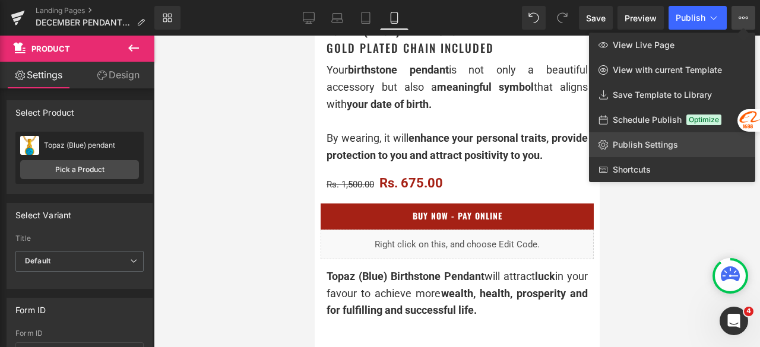
click at [664, 141] on span "Publish Settings" at bounding box center [644, 144] width 65 height 11
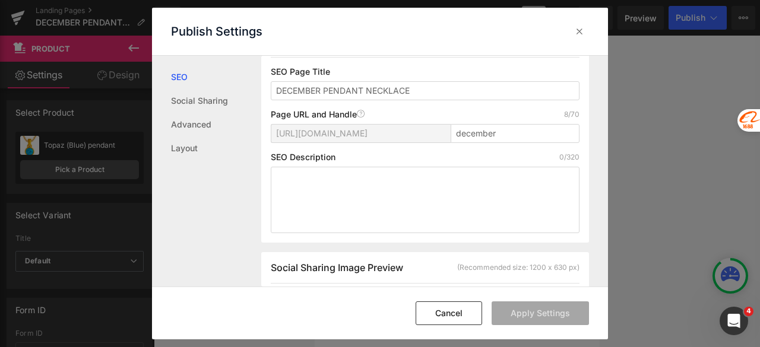
scroll to position [119, 0]
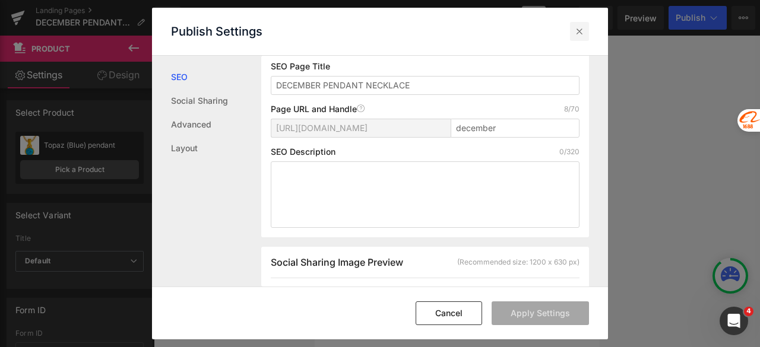
click at [575, 30] on icon at bounding box center [579, 32] width 12 height 12
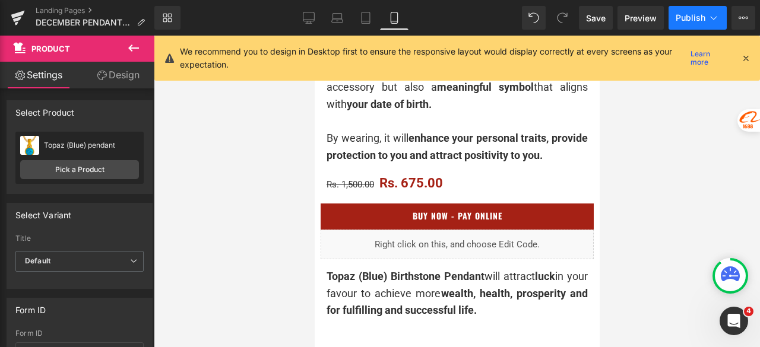
click at [693, 12] on button "Publish" at bounding box center [697, 18] width 58 height 24
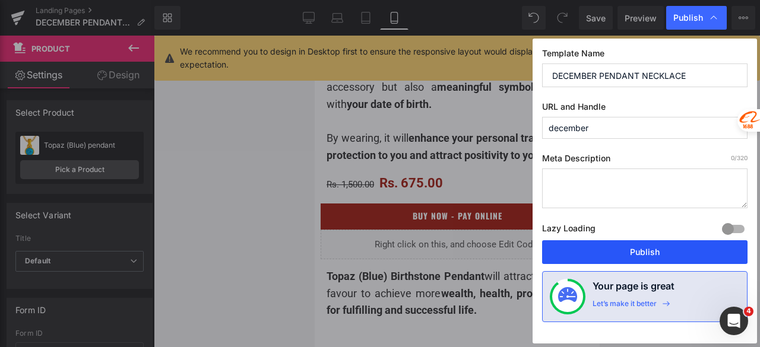
click at [640, 246] on button "Publish" at bounding box center [644, 252] width 205 height 24
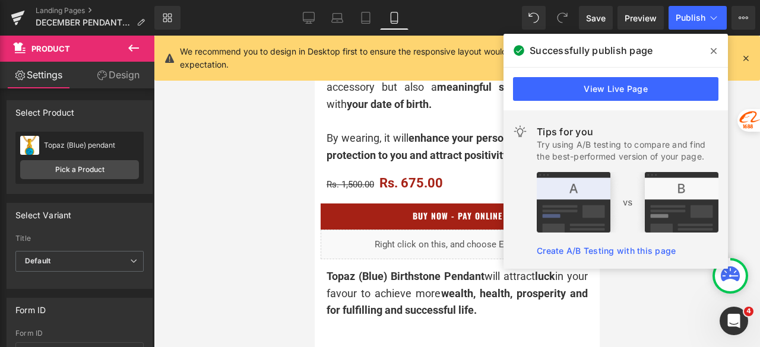
click at [710, 52] on icon at bounding box center [713, 50] width 6 height 9
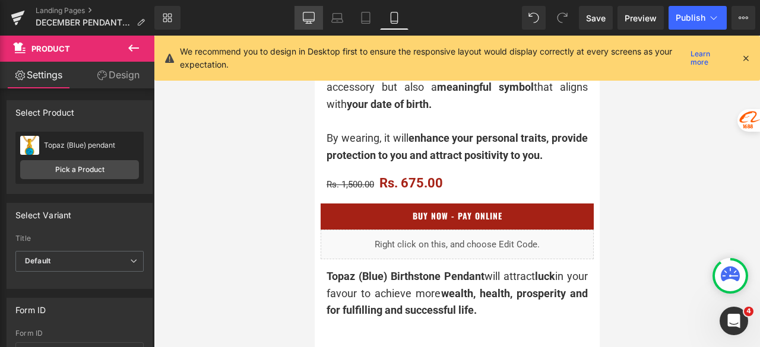
click at [317, 18] on link "Desktop" at bounding box center [308, 18] width 28 height 24
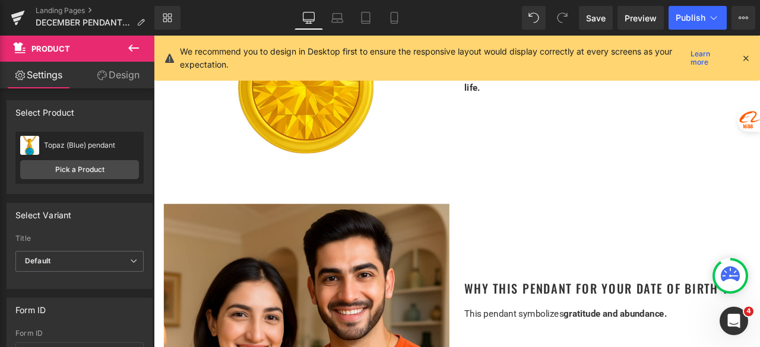
scroll to position [0, 0]
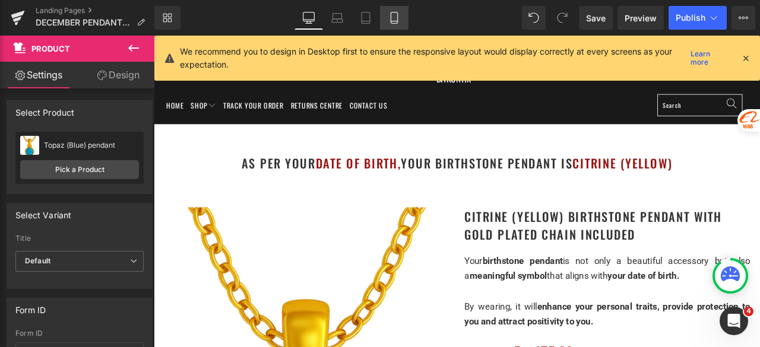
click at [391, 7] on link "Mobile" at bounding box center [394, 18] width 28 height 24
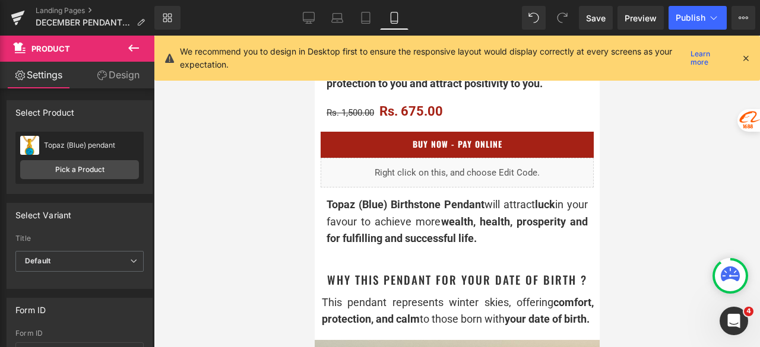
scroll to position [563, 0]
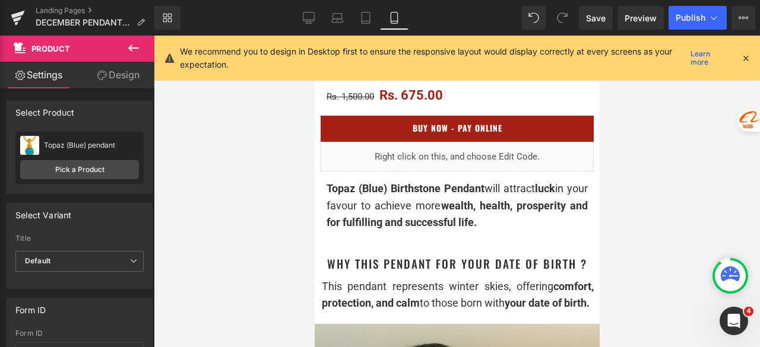
click at [390, 195] on span "Topaz (Blue) Birthstone Pendant" at bounding box center [405, 188] width 158 height 12
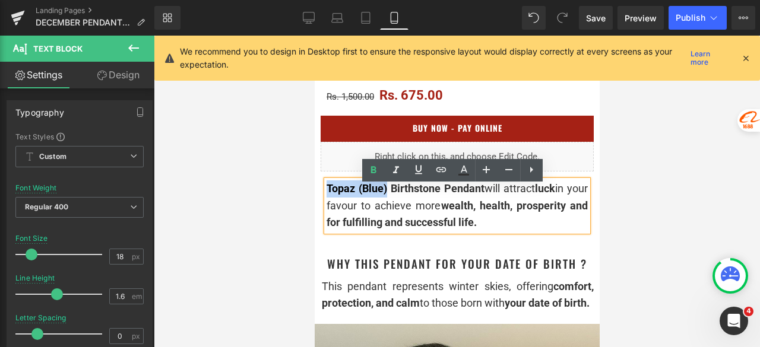
drag, startPoint x: 387, startPoint y: 199, endPoint x: 326, endPoint y: 196, distance: 61.2
click at [326, 195] on span "Topaz (Blue) Birthstone Pendant" at bounding box center [405, 188] width 158 height 12
copy span "Topaz (Blue)"
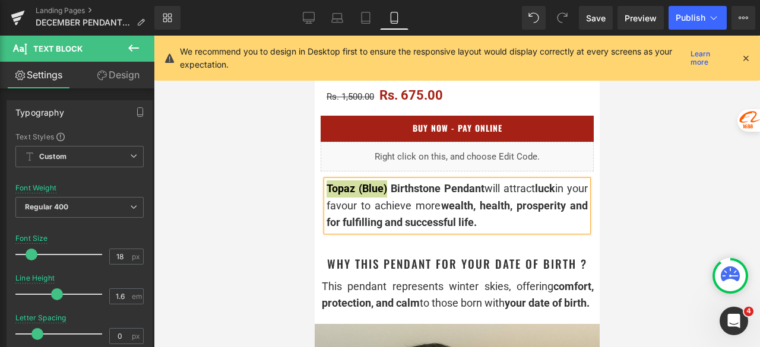
click at [307, 1] on div "Library Mobile Desktop Laptop Tablet Mobile Save Preview Publish Scheduled View…" at bounding box center [456, 18] width 605 height 36
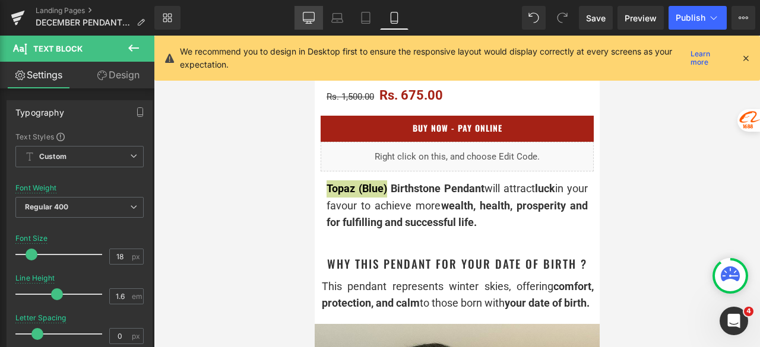
click at [310, 9] on link "Desktop" at bounding box center [308, 18] width 28 height 24
type input "15"
type input "100"
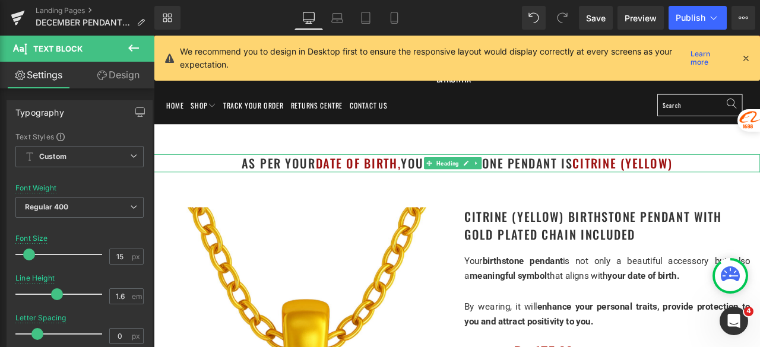
click at [759, 186] on font "Citrine (Yellow)" at bounding box center [709, 186] width 118 height 21
click at [759, 185] on h1 "as per your date of birth, your birthstone pendant is Citrine (Yellow)" at bounding box center [513, 186] width 718 height 21
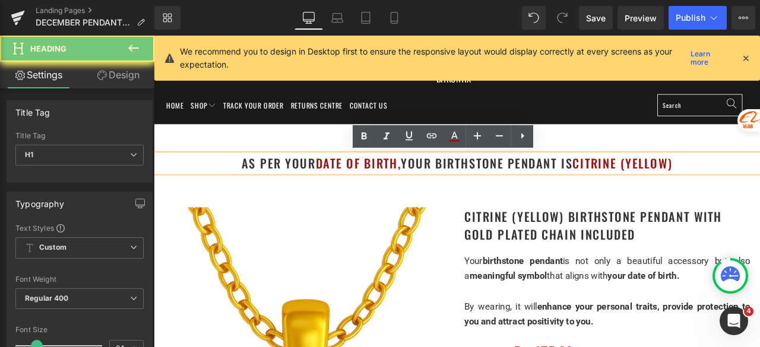
click at [759, 185] on h1 "as per your date of birth, your birthstone pendant is Citrine (Yellow)" at bounding box center [513, 186] width 718 height 21
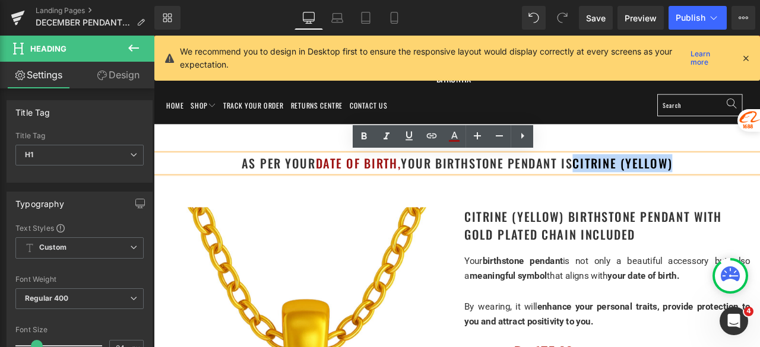
drag, startPoint x: 783, startPoint y: 186, endPoint x: 653, endPoint y: 195, distance: 130.9
click at [653, 195] on h1 "as per your date of birth, your birthstone pendant is Citrine (Yellow)" at bounding box center [513, 186] width 718 height 21
paste div
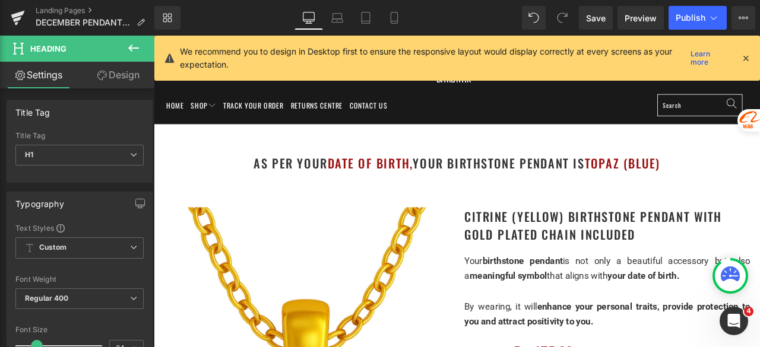
click at [745, 59] on icon at bounding box center [745, 58] width 11 height 11
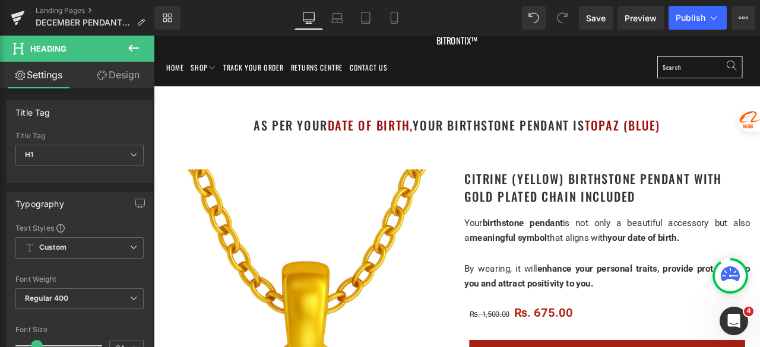
scroll to position [59, 0]
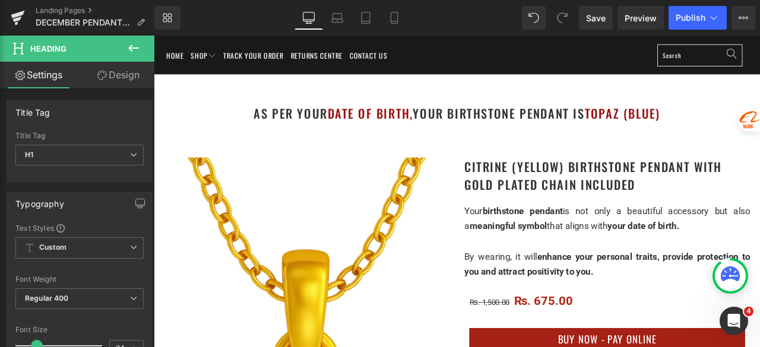
click at [633, 193] on h1 "Citrine (Yellow) Birthstone Pendant with gold plated chain included" at bounding box center [691, 201] width 338 height 43
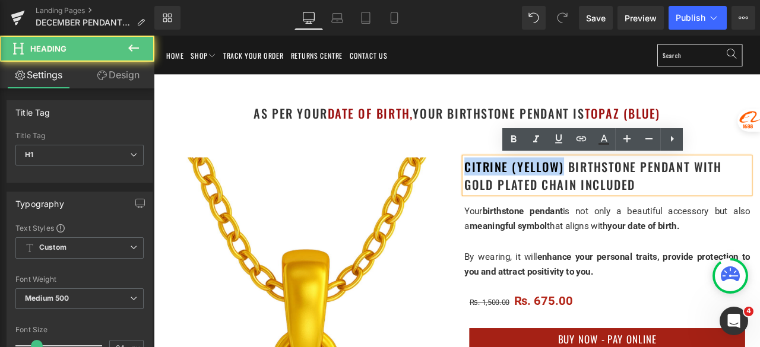
drag, startPoint x: 634, startPoint y: 190, endPoint x: 518, endPoint y: 186, distance: 116.4
click at [522, 186] on h1 "Citrine (Yellow) Birthstone Pendant with gold plated chain included" at bounding box center [691, 201] width 338 height 43
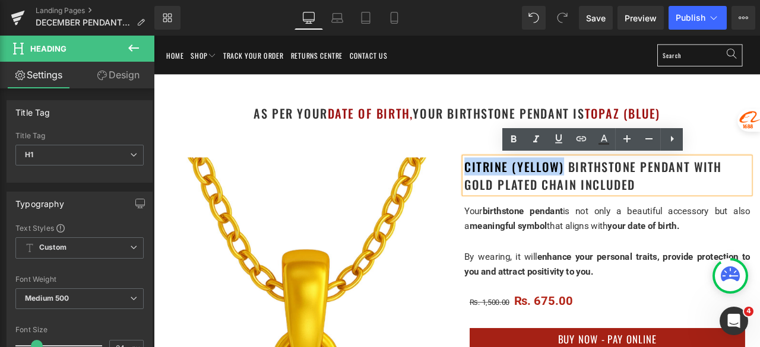
paste div
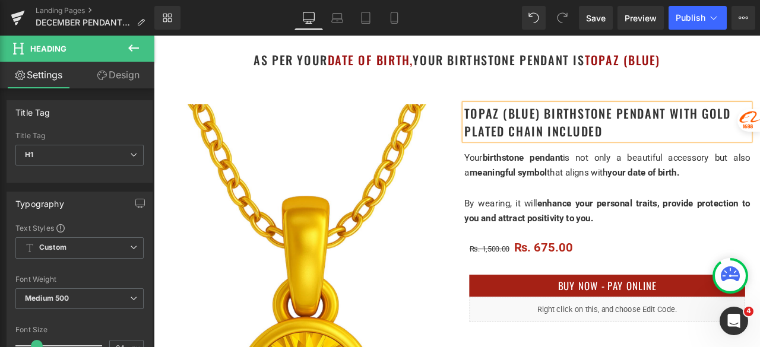
scroll to position [178, 0]
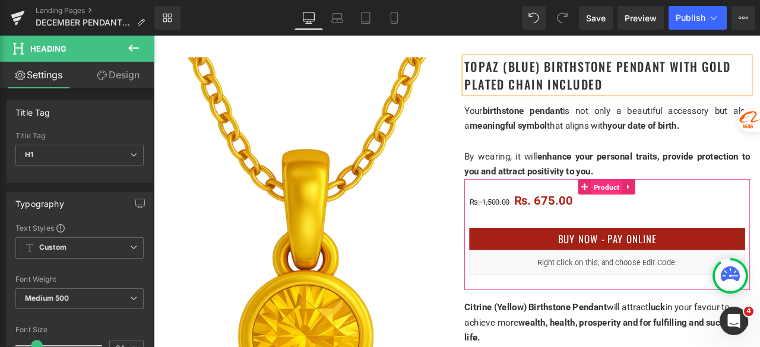
click at [674, 212] on span "Product" at bounding box center [690, 216] width 37 height 18
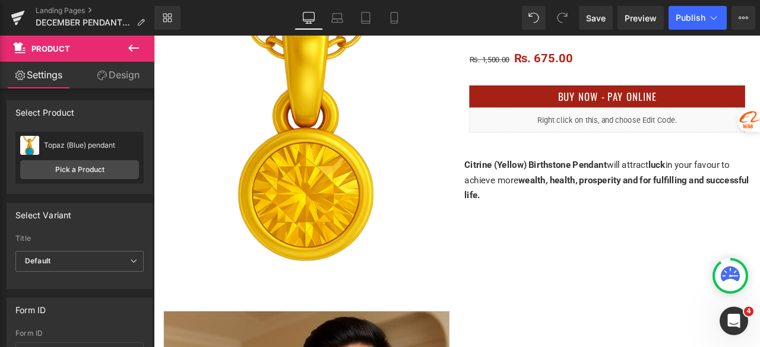
scroll to position [356, 0]
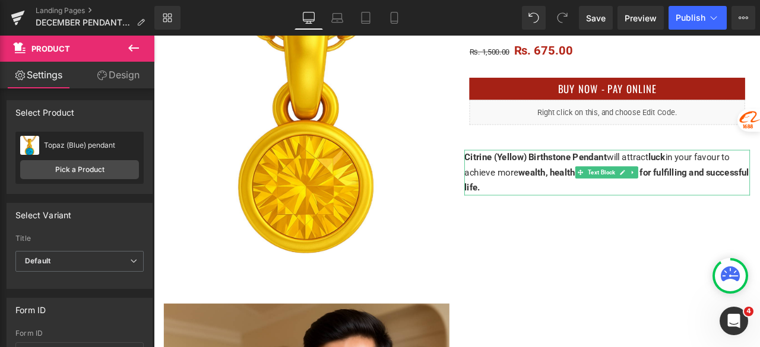
click at [593, 177] on span "Citrine (Yellow) Birthstone Pendant" at bounding box center [606, 179] width 169 height 12
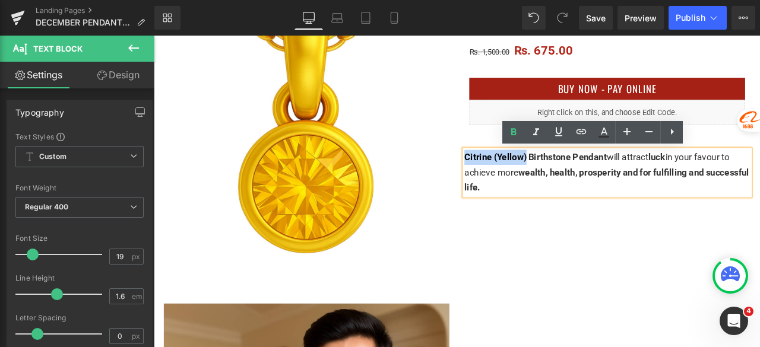
drag, startPoint x: 590, startPoint y: 181, endPoint x: 519, endPoint y: 185, distance: 71.3
click at [522, 185] on span "Citrine (Yellow) Birthstone Pendant" at bounding box center [606, 179] width 169 height 12
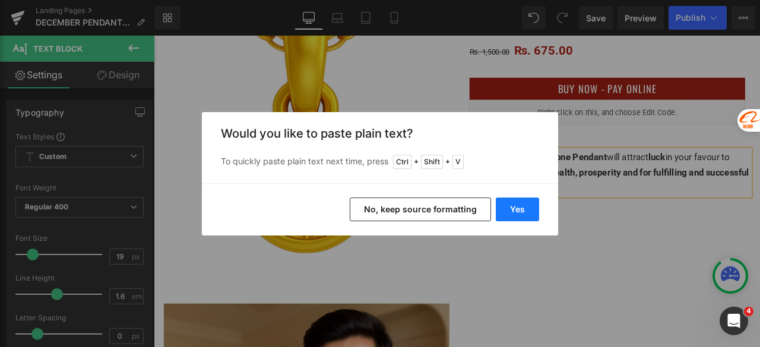
click at [516, 206] on button "Yes" at bounding box center [517, 210] width 43 height 24
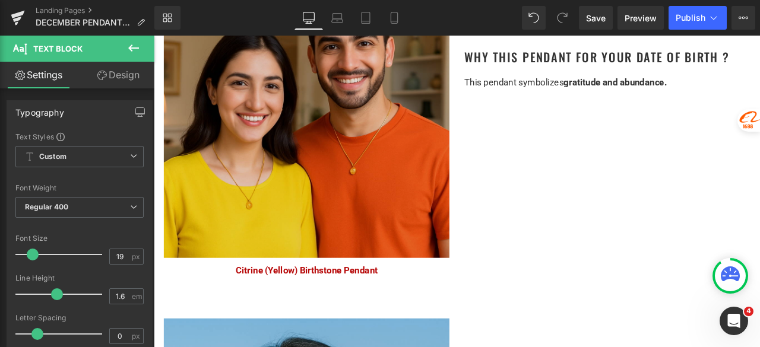
scroll to position [771, 0]
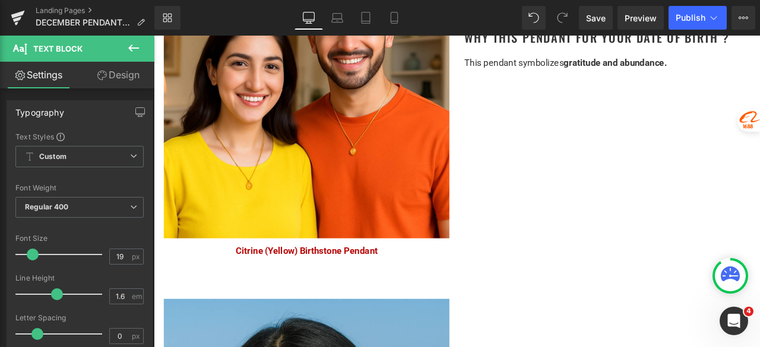
click at [315, 287] on span "Text Block" at bounding box center [328, 291] width 37 height 14
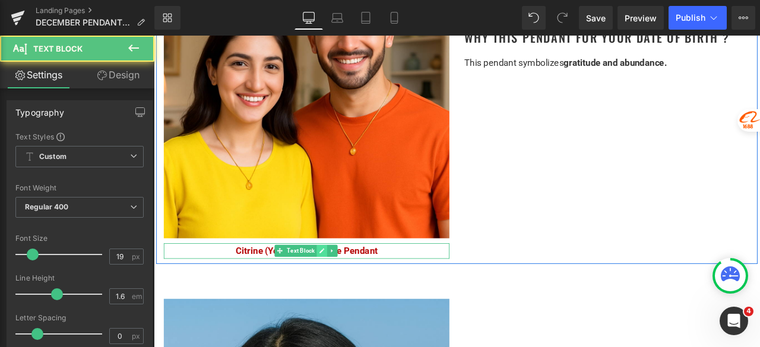
click at [350, 287] on icon at bounding box center [353, 290] width 7 height 7
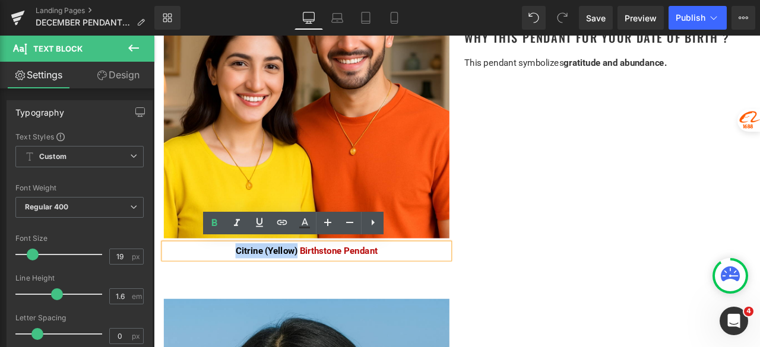
drag, startPoint x: 320, startPoint y: 287, endPoint x: 247, endPoint y: 284, distance: 73.0
click at [250, 284] on span "Citrine (Yellow) Birthstone Pendant" at bounding box center [334, 290] width 169 height 12
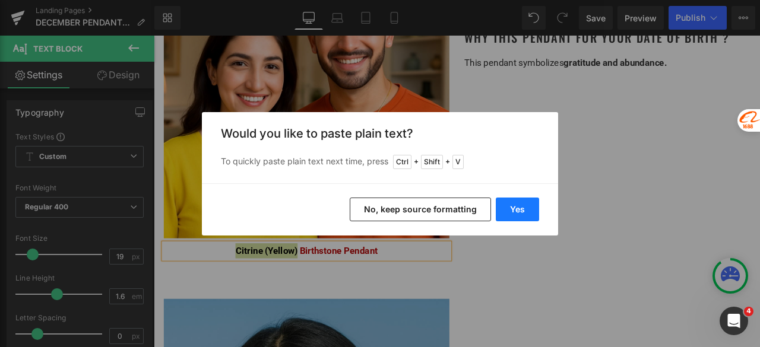
click at [525, 214] on button "Yes" at bounding box center [517, 210] width 43 height 24
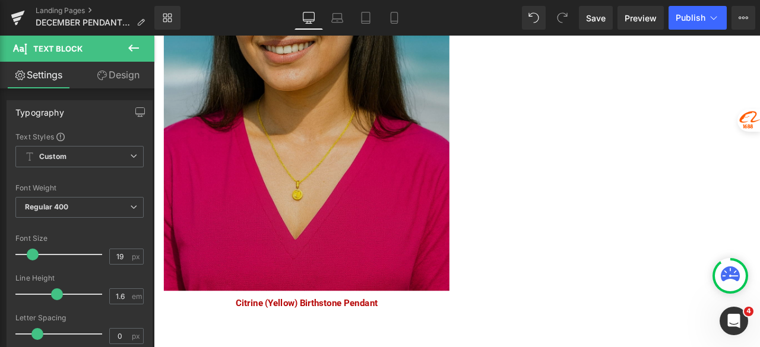
scroll to position [1306, 0]
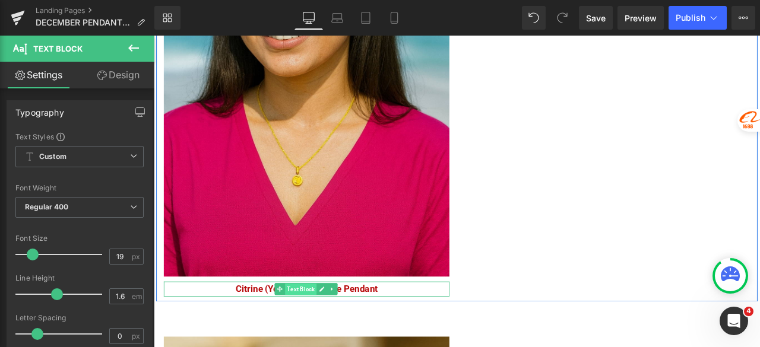
click at [316, 330] on span "Text Block" at bounding box center [327, 336] width 37 height 14
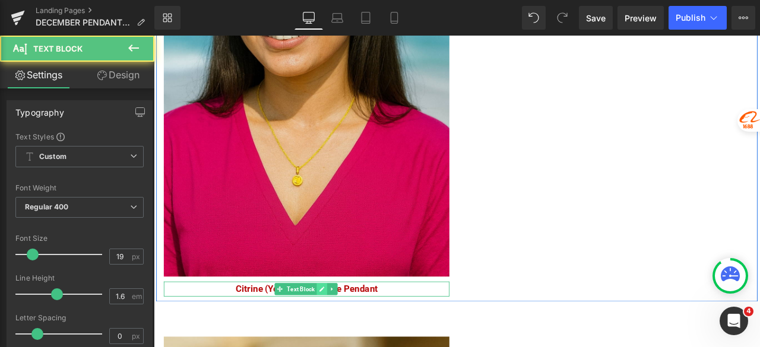
click at [350, 332] on icon at bounding box center [353, 335] width 7 height 7
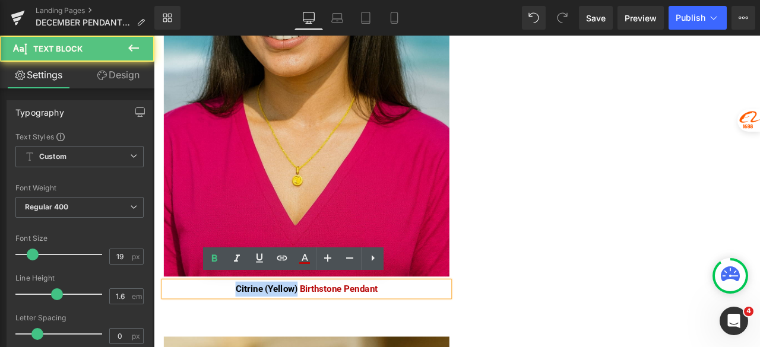
drag, startPoint x: 320, startPoint y: 329, endPoint x: 248, endPoint y: 325, distance: 71.9
click at [250, 329] on span "Citrine (Yellow) Birthstone Pendant" at bounding box center [334, 335] width 169 height 12
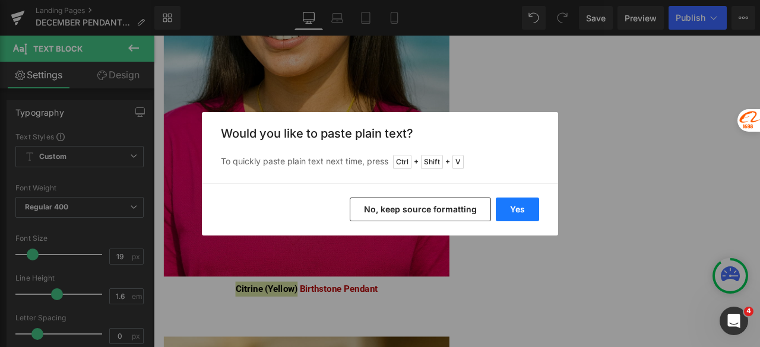
click at [512, 209] on button "Yes" at bounding box center [517, 210] width 43 height 24
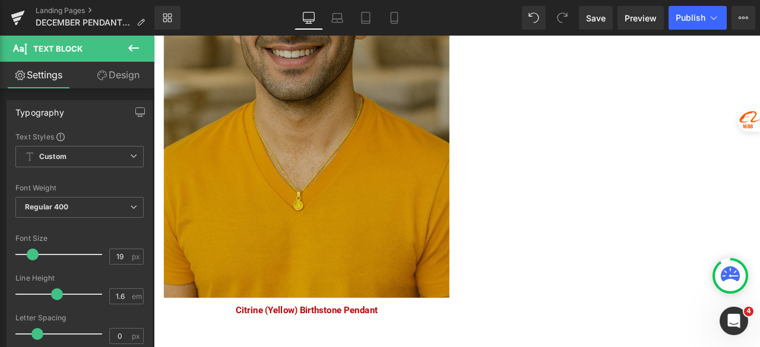
scroll to position [1899, 0]
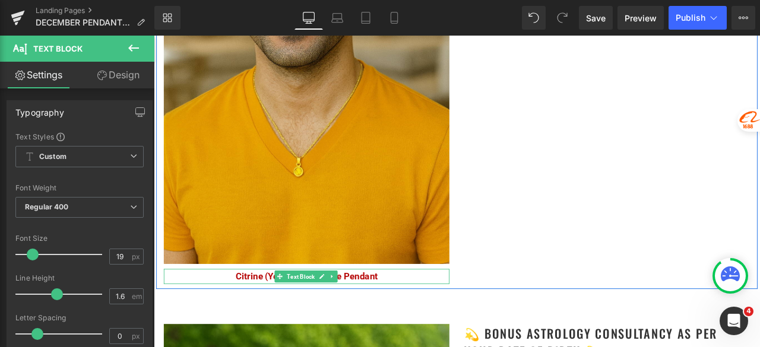
click at [319, 315] on span "Text Block" at bounding box center [327, 322] width 37 height 14
click at [347, 314] on link at bounding box center [353, 321] width 12 height 14
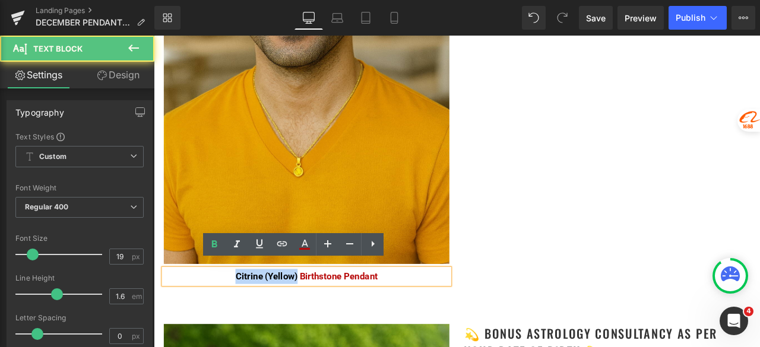
drag, startPoint x: 319, startPoint y: 313, endPoint x: 246, endPoint y: 314, distance: 73.0
click at [250, 315] on span "Citrine (Yellow) Birthstone Pendant" at bounding box center [334, 321] width 169 height 12
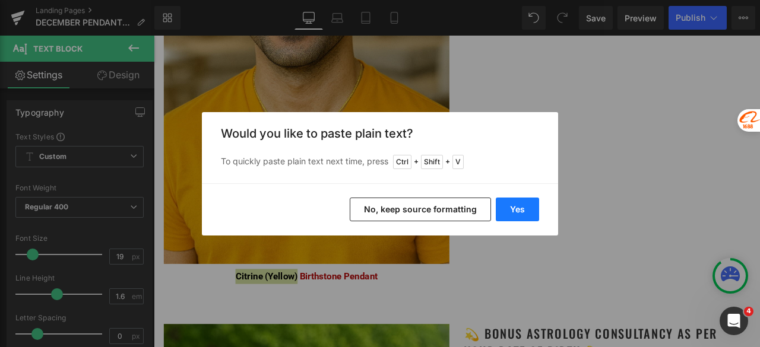
drag, startPoint x: 517, startPoint y: 209, endPoint x: 384, endPoint y: 214, distance: 133.6
click at [517, 209] on button "Yes" at bounding box center [517, 210] width 43 height 24
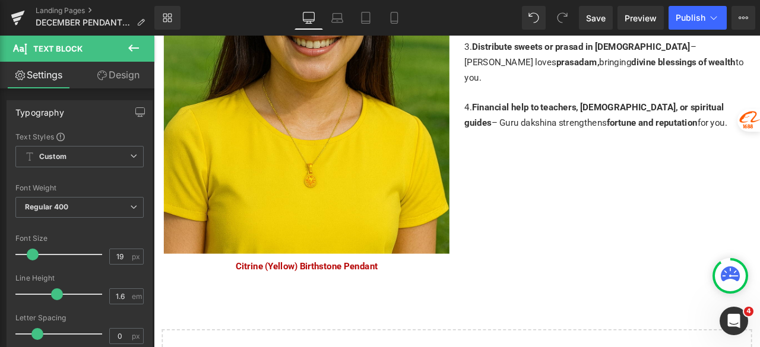
scroll to position [2493, 0]
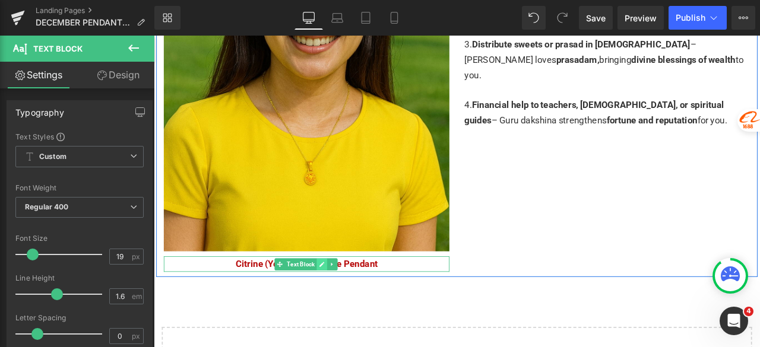
click at [350, 303] on icon at bounding box center [353, 306] width 7 height 7
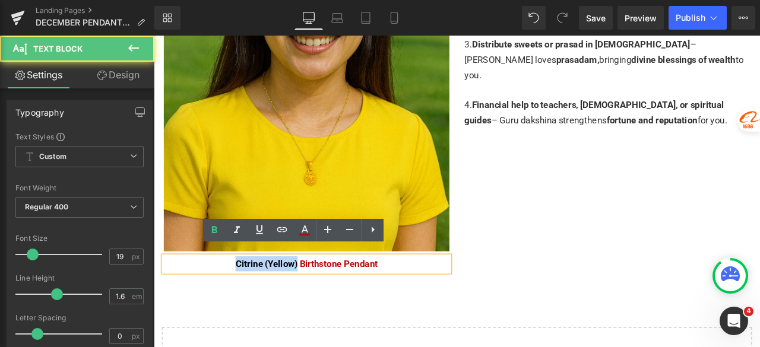
drag, startPoint x: 320, startPoint y: 296, endPoint x: 243, endPoint y: 294, distance: 76.6
click at [243, 297] on p "Citrine (Yellow) Birthstone Pendant" at bounding box center [335, 306] width 338 height 18
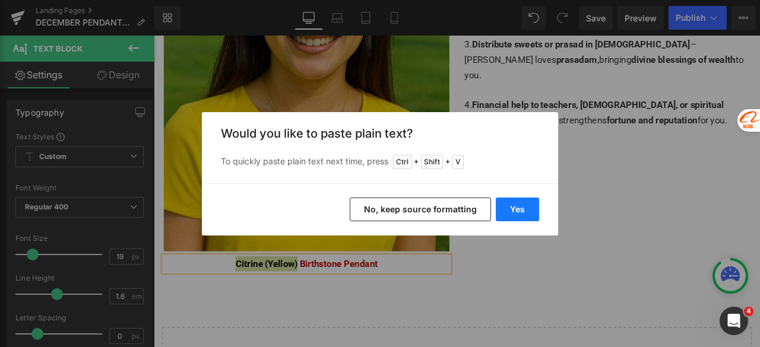
drag, startPoint x: 513, startPoint y: 207, endPoint x: 427, endPoint y: 203, distance: 86.2
click at [513, 207] on button "Yes" at bounding box center [517, 210] width 43 height 24
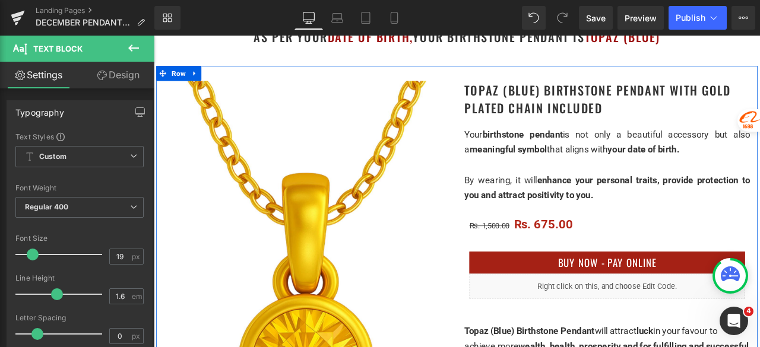
scroll to position [119, 0]
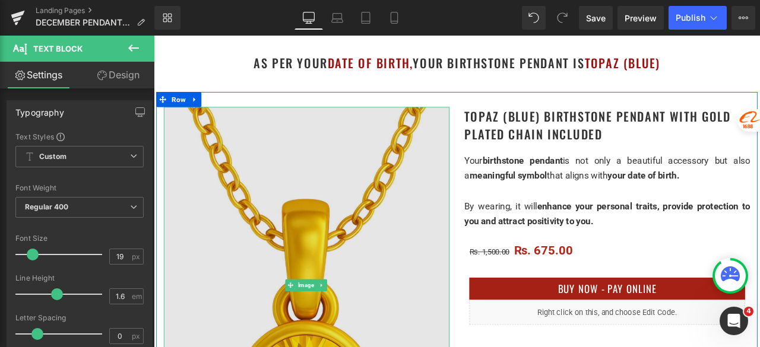
click at [364, 213] on img at bounding box center [335, 331] width 338 height 423
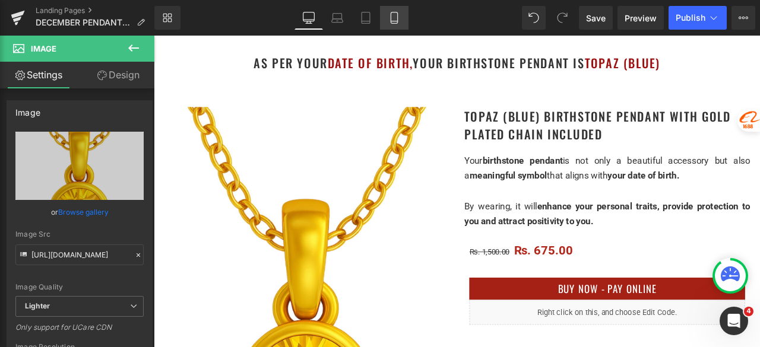
click at [392, 19] on icon at bounding box center [394, 18] width 12 height 12
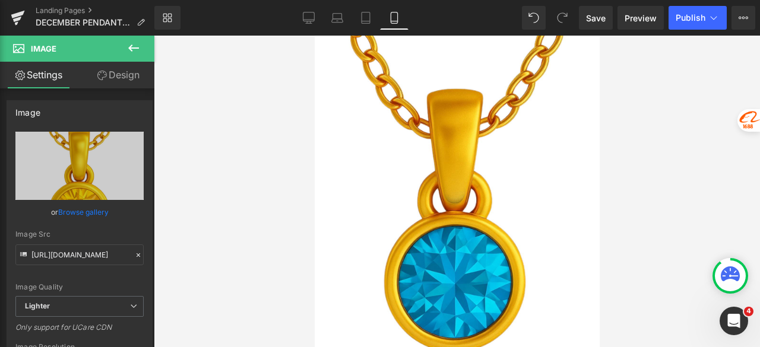
scroll to position [0, 0]
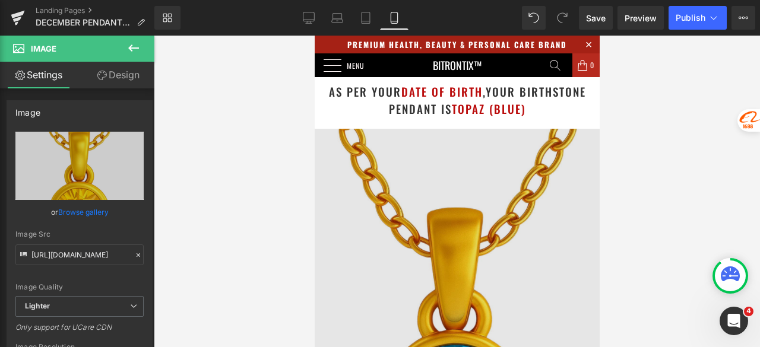
click at [435, 153] on img at bounding box center [456, 307] width 285 height 356
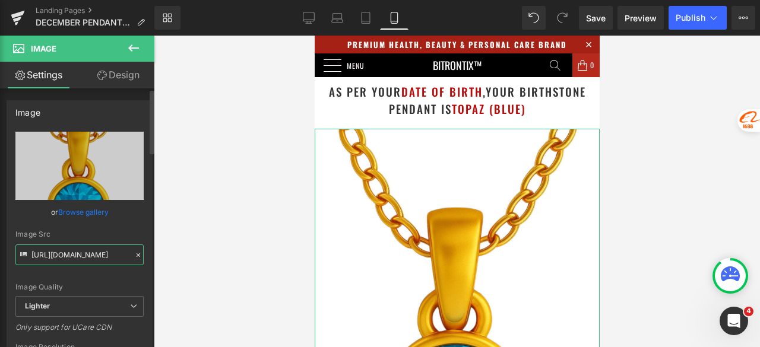
click at [60, 256] on input "https://ucarecdn.com/cce98403-b7c8-47da-8d94-932bf8dc5002/-/format/auto/-/previ…" at bounding box center [79, 255] width 128 height 21
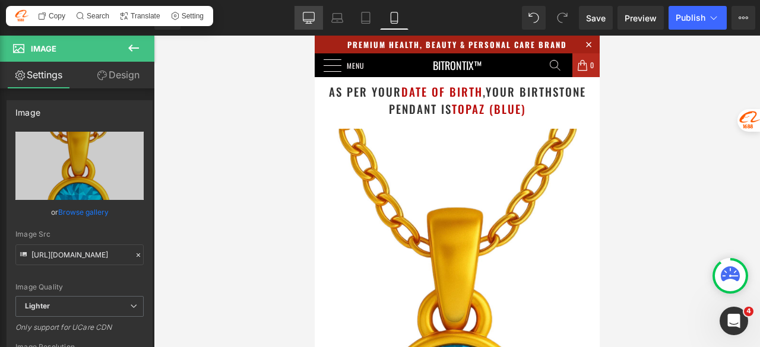
click at [299, 17] on link "Desktop" at bounding box center [308, 18] width 28 height 24
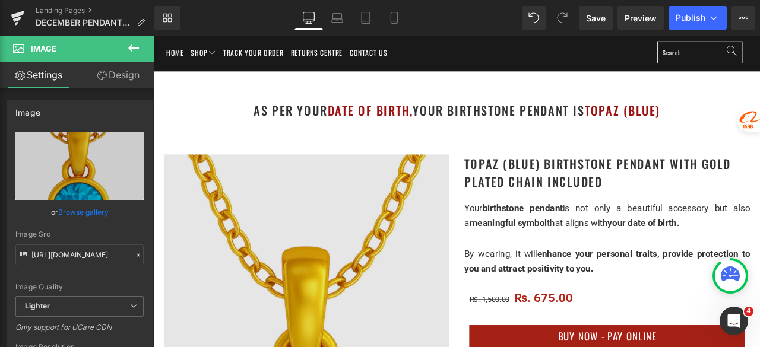
scroll to position [119, 0]
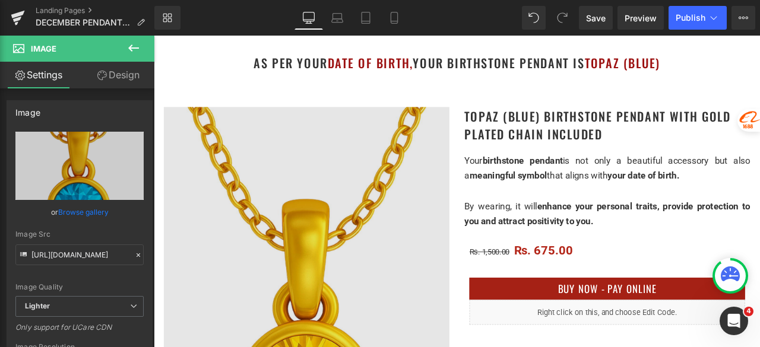
click at [380, 204] on img at bounding box center [335, 331] width 338 height 423
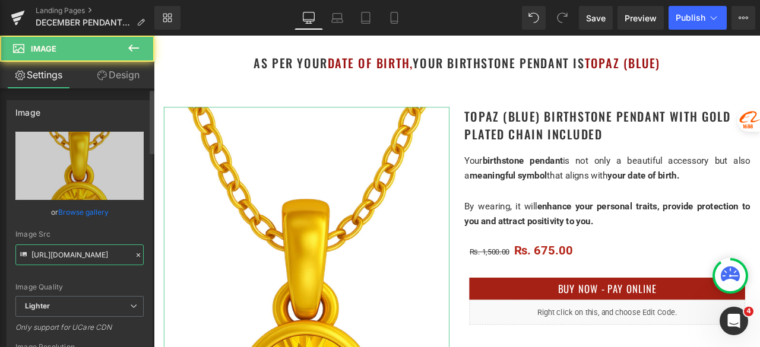
click at [68, 259] on input "https://ucarecdn.com/ee2ce674-d66f-409e-bfa0-712994c681a7/-/format/auto/-/previ…" at bounding box center [79, 255] width 128 height 21
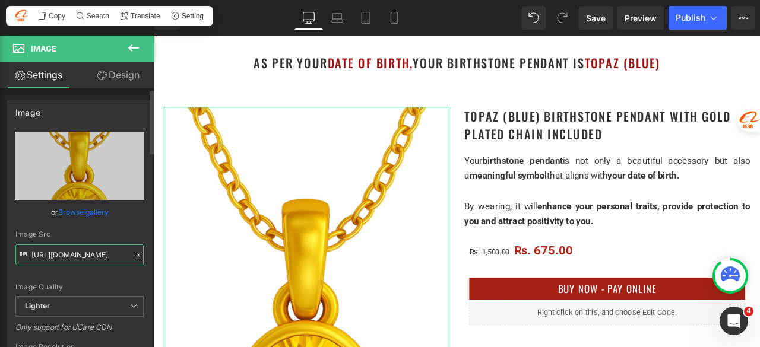
paste input "cce98403-b7c8-47da-8d94-932bf8dc5002/-/format/auto/-/preview/3000x3000/-/qualit…"
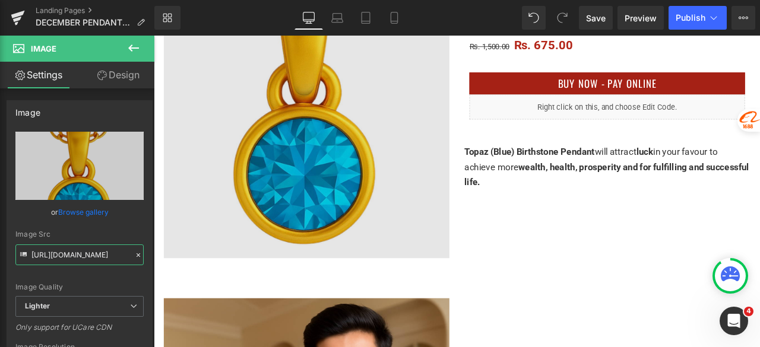
scroll to position [356, 0]
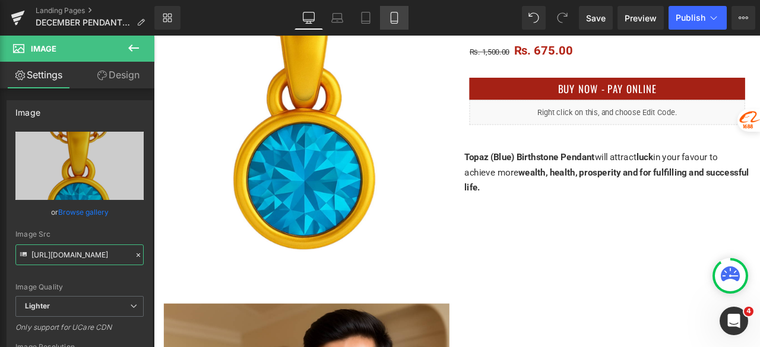
type input "https://ucarecdn.com/cce98403-b7c8-47da-8d94-932bf8dc5002/-/format/auto/-/previ…"
click at [401, 20] on link "Mobile" at bounding box center [394, 18] width 28 height 24
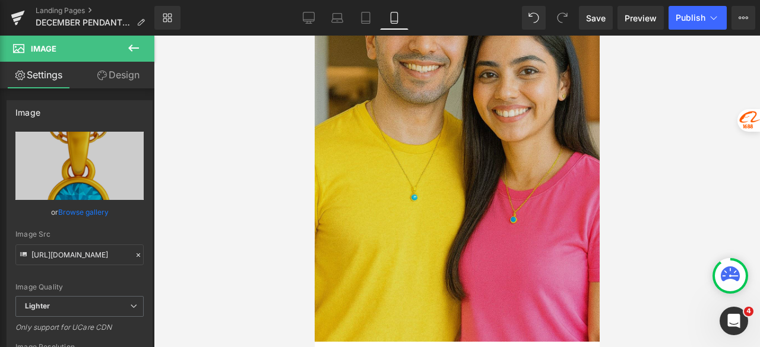
scroll to position [1009, 0]
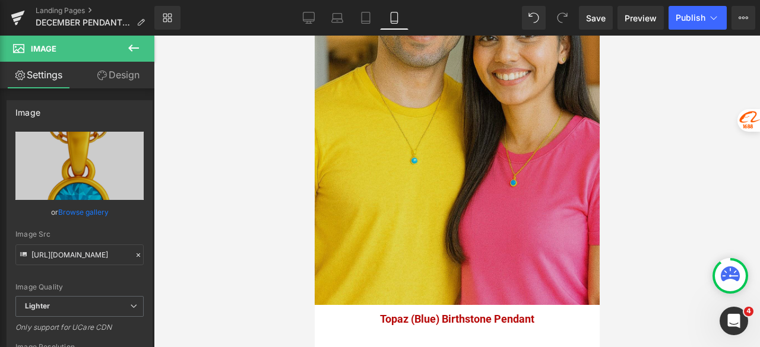
click at [409, 154] on img at bounding box center [456, 91] width 285 height 427
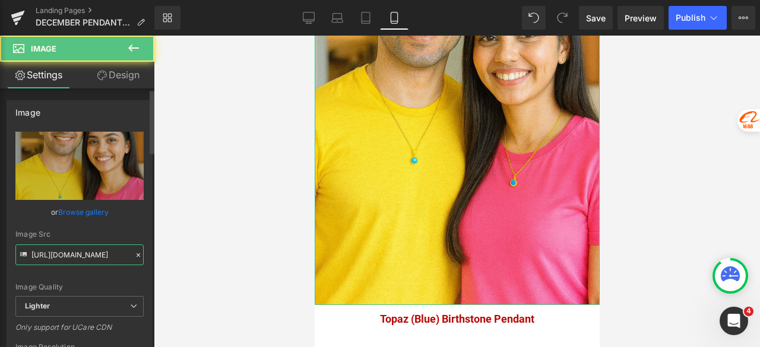
click at [77, 258] on input "https://ucarecdn.com/17e8ad55-9015-4769-8d68-d574ea198496/-/format/auto/-/previ…" at bounding box center [79, 255] width 128 height 21
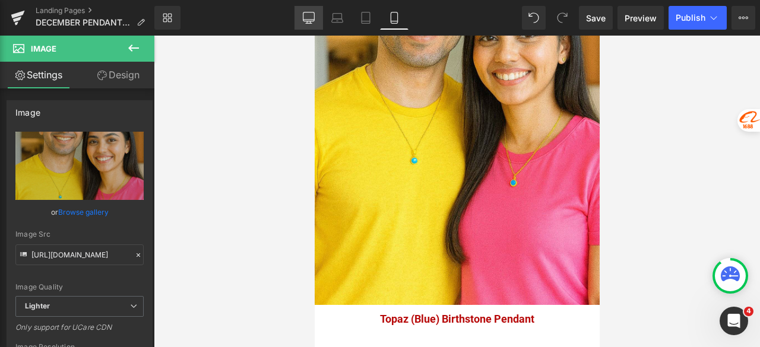
drag, startPoint x: 313, startPoint y: 26, endPoint x: 160, endPoint y: 164, distance: 206.3
click at [313, 26] on link "Desktop" at bounding box center [308, 18] width 28 height 24
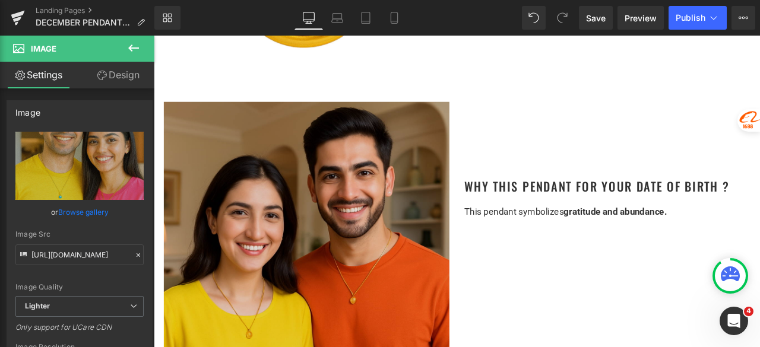
scroll to position [475, 0]
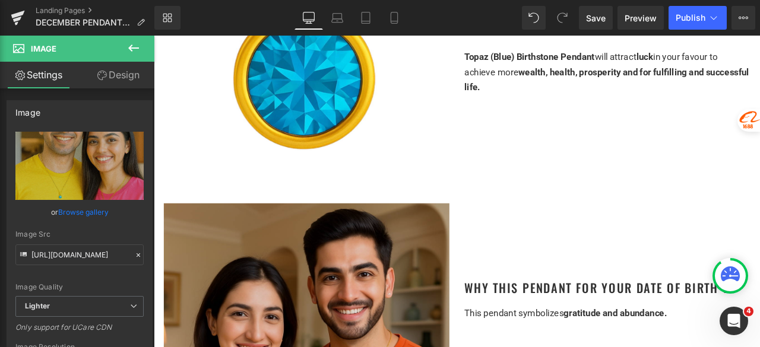
drag, startPoint x: 331, startPoint y: 272, endPoint x: 309, endPoint y: 273, distance: 21.4
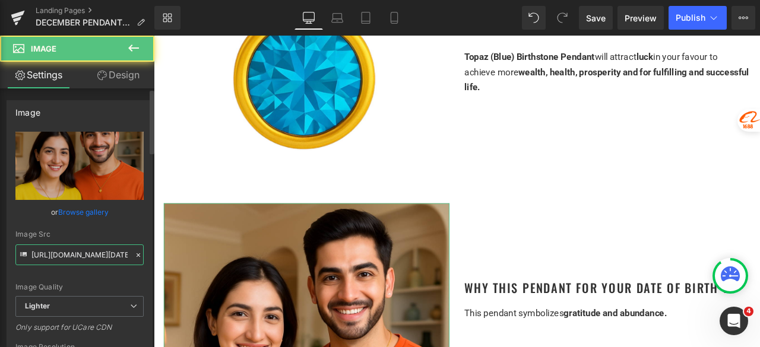
click at [68, 261] on input "https://ucarecdn.com/02f65ab3-ae25-413d-91e0-9661107d6cfb/-/format/auto/-/previ…" at bounding box center [79, 255] width 128 height 21
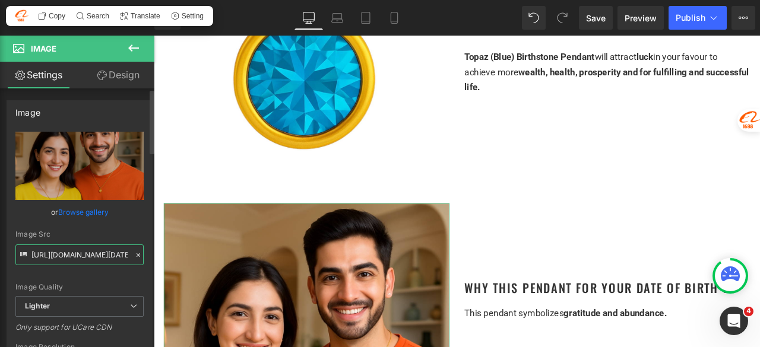
paste input "17e8ad55-9015-4769-8d68-d574ea198496/-/format/auto/-/preview/3000x3000/-/qualit…"
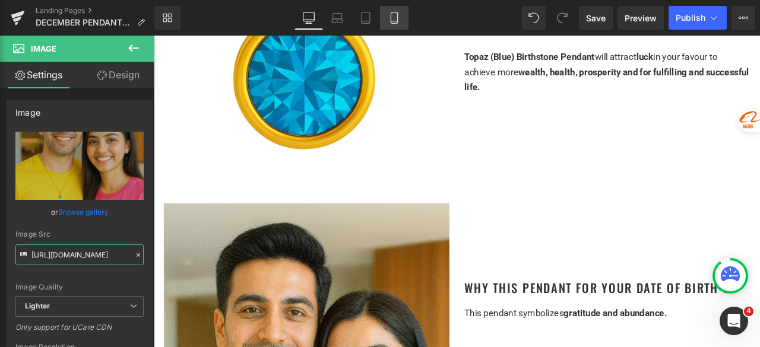
type input "https://ucarecdn.com/17e8ad55-9015-4769-8d68-d574ea198496/-/format/auto/-/previ…"
click at [397, 18] on icon at bounding box center [393, 17] width 7 height 11
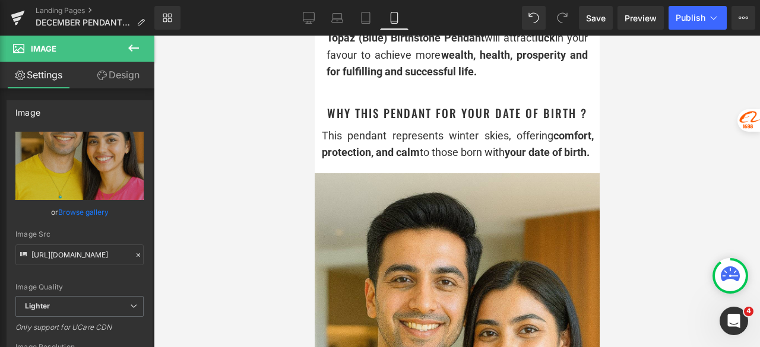
scroll to position [712, 0]
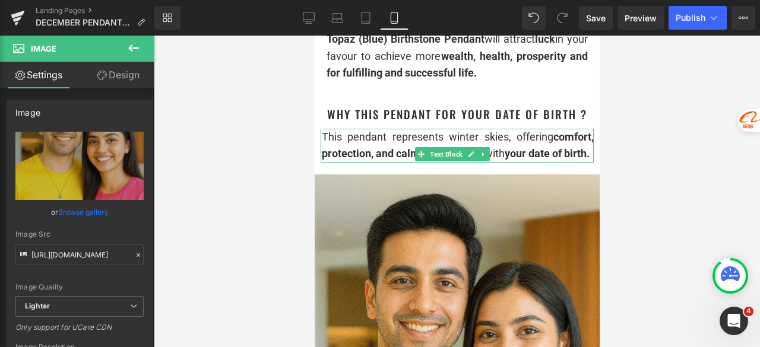
click at [379, 163] on div "This pendant represents winter skies, offering comfort, protection, and calm to…" at bounding box center [457, 146] width 272 height 34
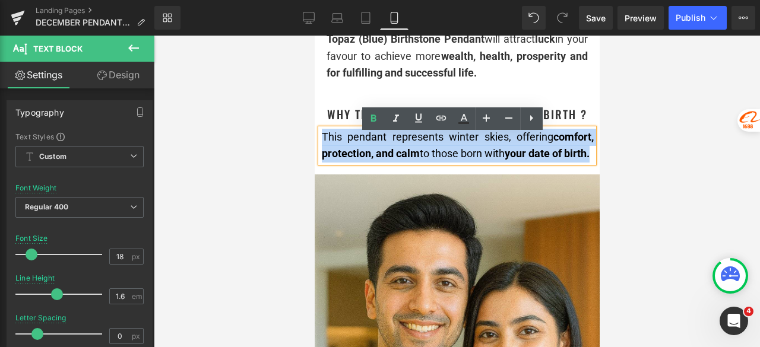
drag, startPoint x: 379, startPoint y: 179, endPoint x: 322, endPoint y: 150, distance: 63.7
click at [322, 150] on div "This pendant represents winter skies, offering comfort, protection, and calm to…" at bounding box center [457, 146] width 272 height 34
copy div "This pendant represents winter skies, offering comfort, protection, and calm to…"
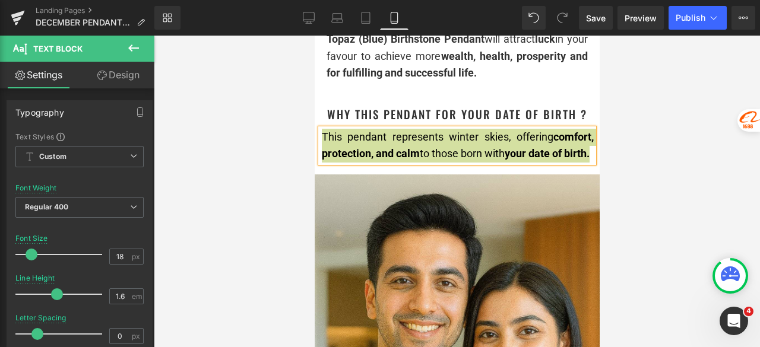
drag, startPoint x: 307, startPoint y: 26, endPoint x: 311, endPoint y: 35, distance: 10.1
click at [307, 25] on link "Desktop" at bounding box center [308, 18] width 28 height 24
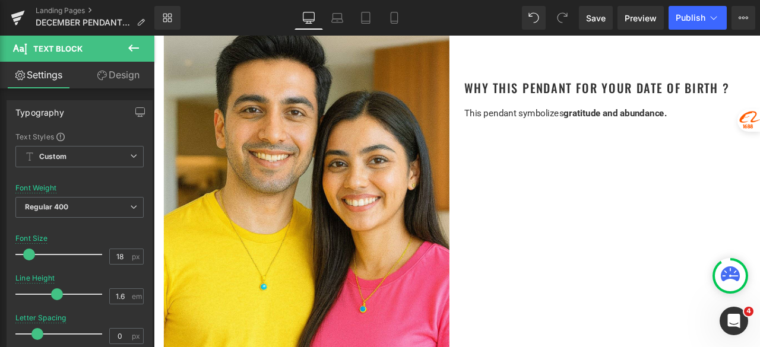
type input "15"
type input "100"
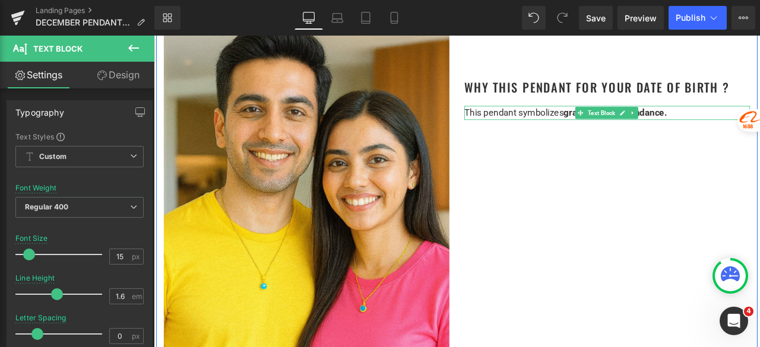
click at [759, 126] on p "This pendant symbolizes gratitude and abundance." at bounding box center [691, 127] width 338 height 17
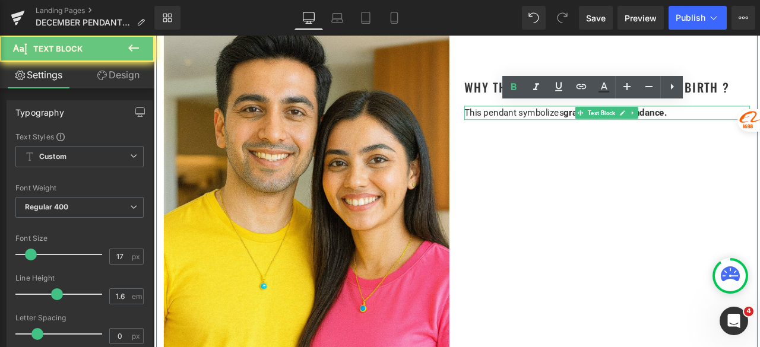
click at [759, 124] on p "This pendant symbolizes gratitude and abundance." at bounding box center [691, 127] width 338 height 17
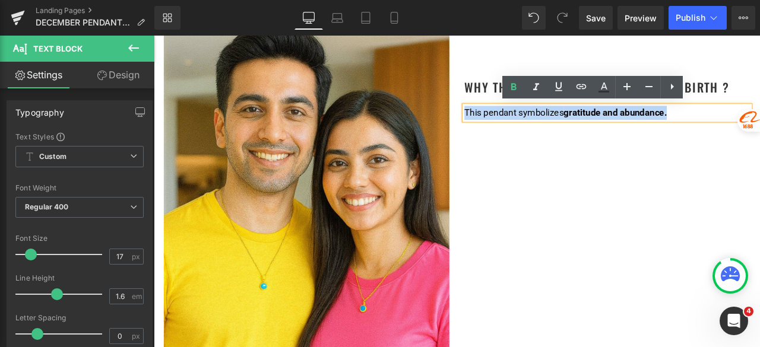
drag, startPoint x: 774, startPoint y: 126, endPoint x: 507, endPoint y: 132, distance: 266.5
click at [513, 132] on div "Why This Pendant for Your Date of Birth ? Heading This pendant symbolizes grati…" at bounding box center [691, 66] width 356 height 139
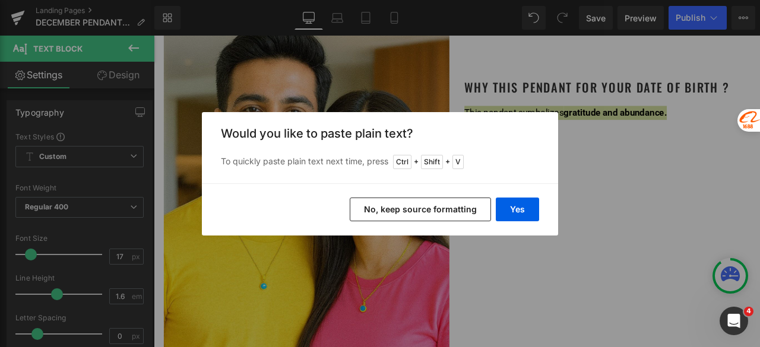
drag, startPoint x: 457, startPoint y: 211, endPoint x: 421, endPoint y: 195, distance: 39.6
click at [457, 211] on button "No, keep source formatting" at bounding box center [420, 210] width 141 height 24
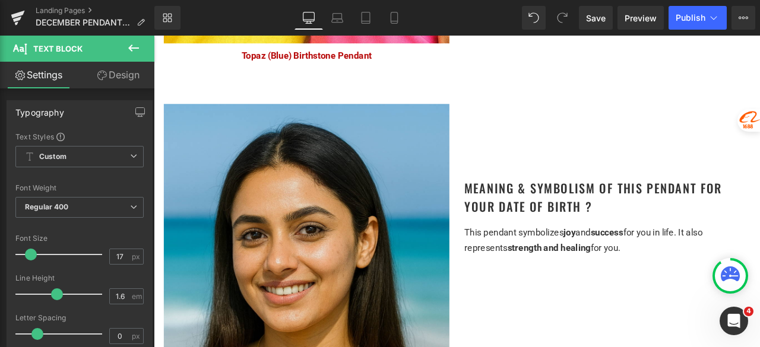
scroll to position [1187, 0]
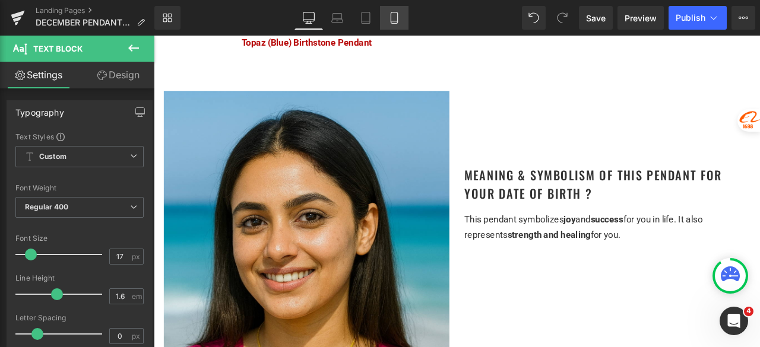
click at [394, 18] on icon at bounding box center [394, 18] width 12 height 12
type input "100"
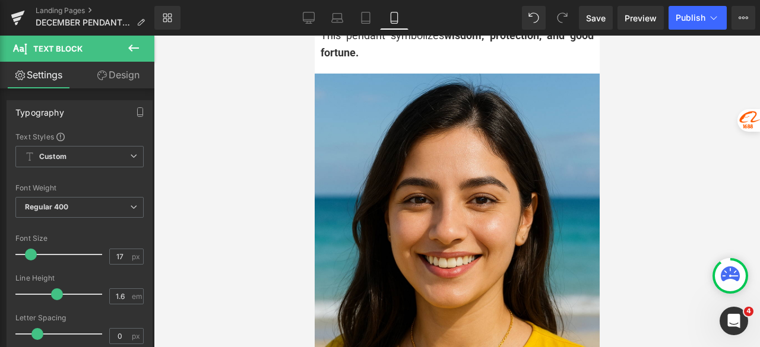
scroll to position [1424, 0]
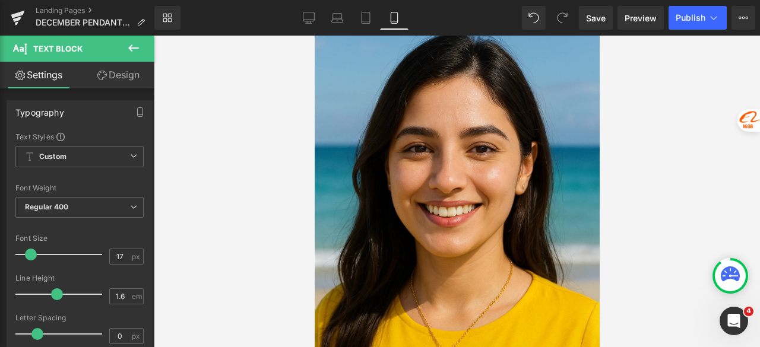
click at [393, 148] on img at bounding box center [456, 236] width 285 height 427
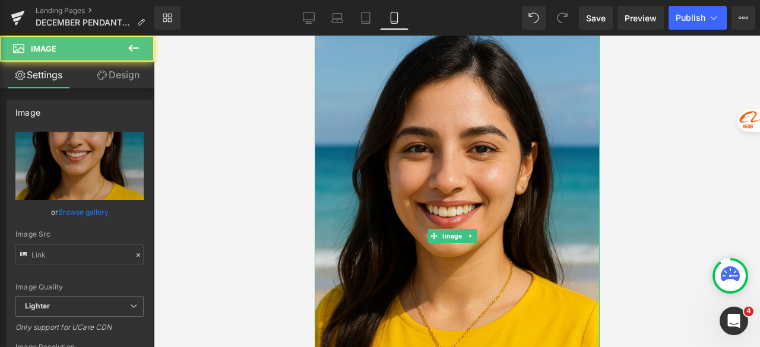
type input "https://ucarecdn.com/bb35a37e-a1c1-45ca-a4fa-958789bd557e/-/format/auto/-/previ…"
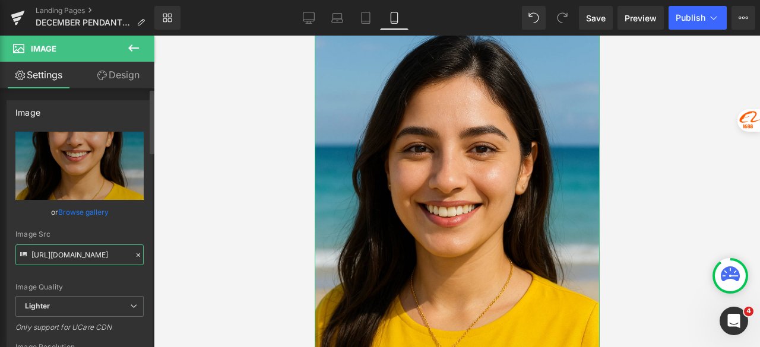
click at [96, 253] on input "https://ucarecdn.com/bb35a37e-a1c1-45ca-a4fa-958789bd557e/-/format/auto/-/previ…" at bounding box center [79, 255] width 128 height 21
click at [307, 22] on icon at bounding box center [309, 18] width 12 height 12
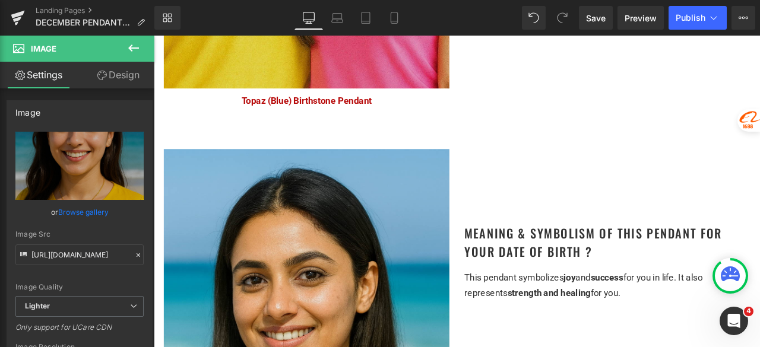
scroll to position [1128, 0]
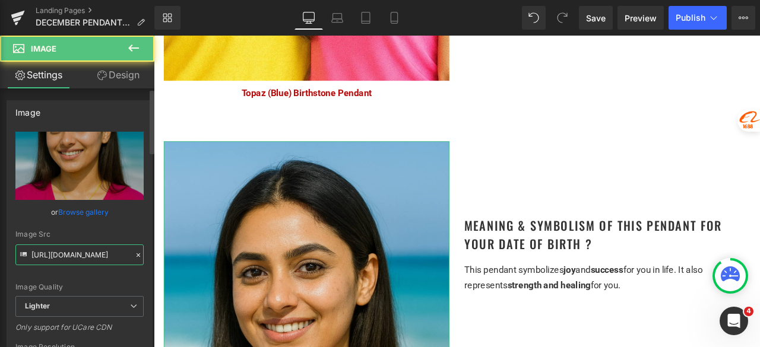
click at [104, 254] on input "https://ucarecdn.com/09411838-2890-4103-b881-8a03b8651306/-/format/auto/-/previ…" at bounding box center [79, 255] width 128 height 21
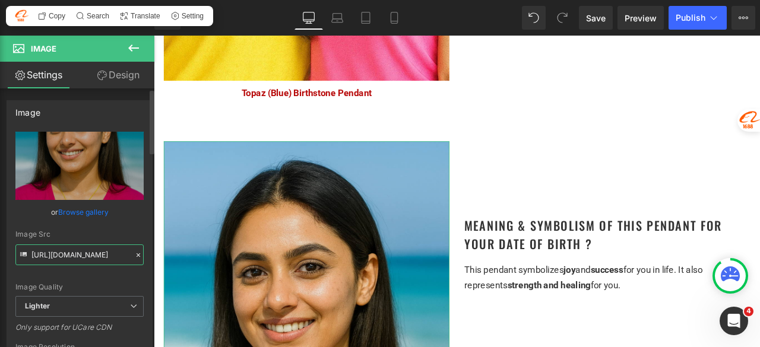
paste input "bb35a37e-a1c1-45ca-a4fa-958789bd557e/-/format/auto/-/preview/3000x3000/-/qualit…"
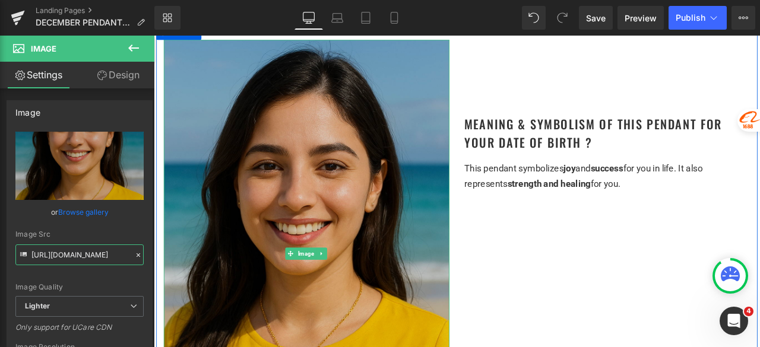
scroll to position [1246, 0]
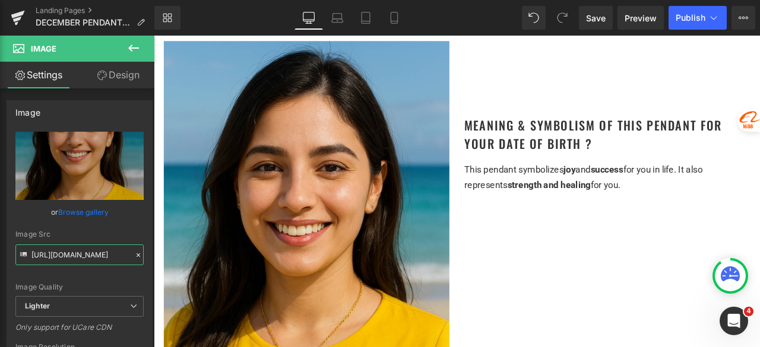
type input "https://ucarecdn.com/bb35a37e-a1c1-45ca-a4fa-958789bd557e/-/format/auto/-/previ…"
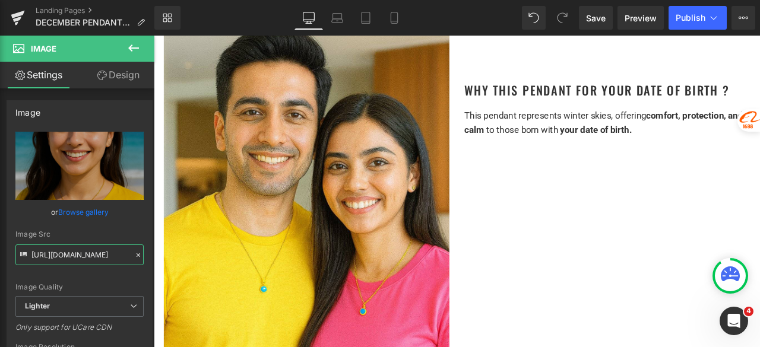
scroll to position [653, 0]
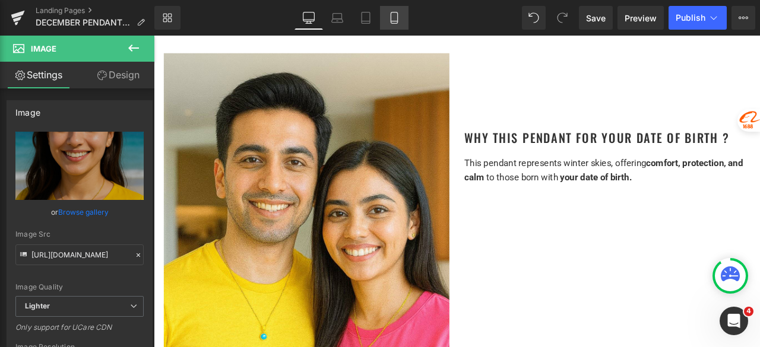
click at [401, 18] on link "Mobile" at bounding box center [394, 18] width 28 height 24
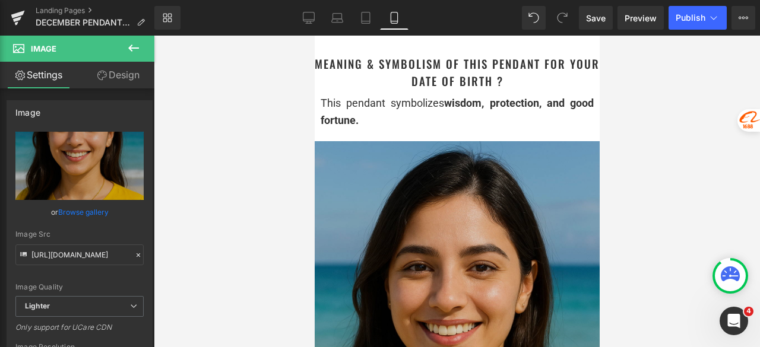
scroll to position [1246, 0]
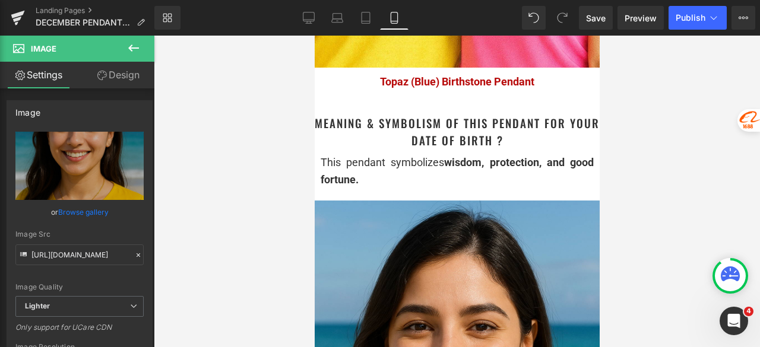
click at [383, 189] on div "This pendant symbolizes wisdom, protection, and good fortune." at bounding box center [456, 171] width 273 height 34
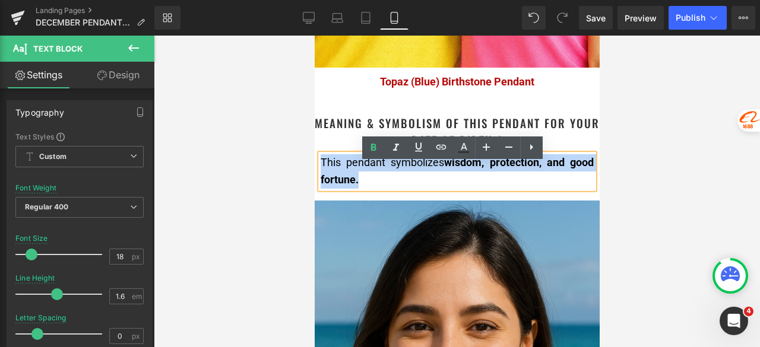
drag, startPoint x: 385, startPoint y: 192, endPoint x: 322, endPoint y: 171, distance: 66.4
click at [322, 171] on div "This pendant symbolizes wisdom, protection, and good fortune." at bounding box center [456, 171] width 273 height 34
copy div "This pendant symbolizes wisdom, protection, and good fortune."
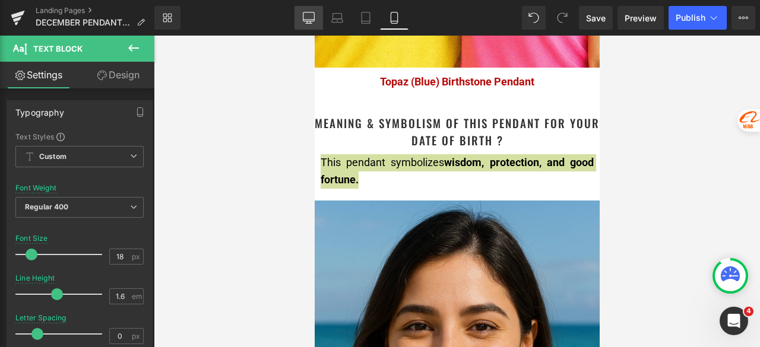
click at [308, 24] on link "Desktop" at bounding box center [308, 18] width 28 height 24
type input "15"
type input "100"
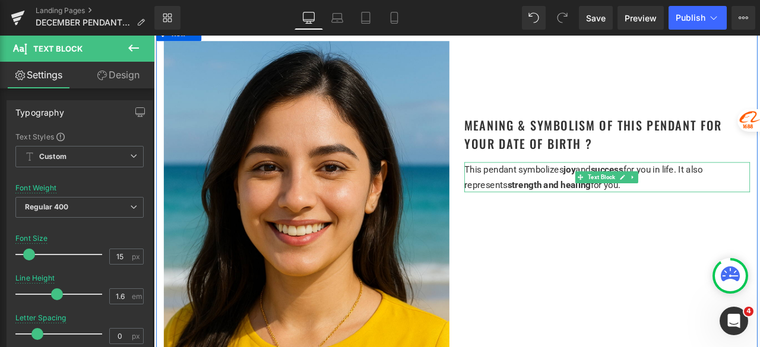
drag, startPoint x: 719, startPoint y: 211, endPoint x: 758, endPoint y: 204, distance: 39.7
click at [719, 211] on p "This pendant symbolizes joy and success for you in life. It also represents str…" at bounding box center [691, 204] width 338 height 36
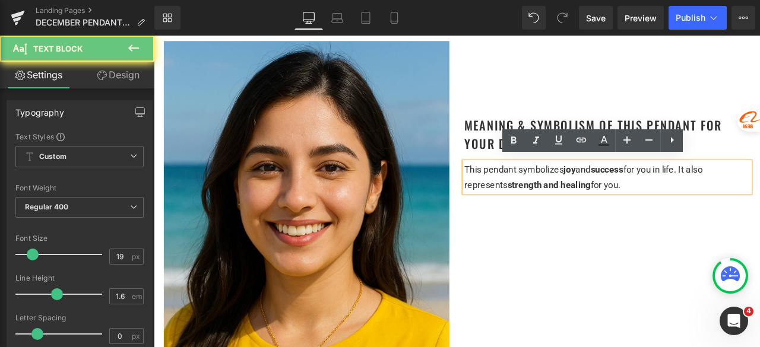
click at [758, 204] on p "This pendant symbolizes joy and success for you in life. It also represents str…" at bounding box center [691, 204] width 338 height 36
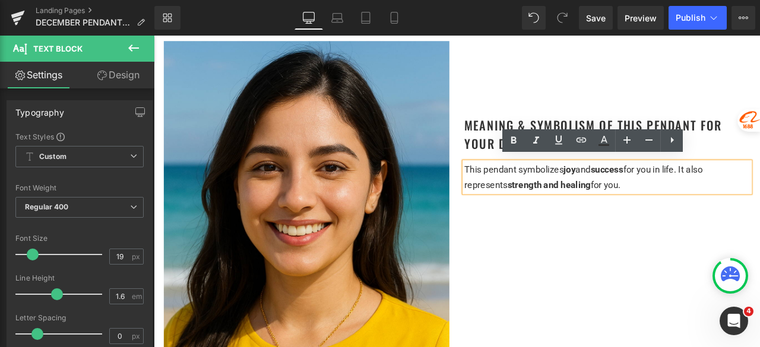
click at [734, 214] on p "This pendant symbolizes joy and success for you in life. It also represents str…" at bounding box center [691, 204] width 338 height 36
drag, startPoint x: 736, startPoint y: 208, endPoint x: 518, endPoint y: 189, distance: 219.2
click at [522, 189] on p "This pendant symbolizes joy and success for you in life. It also represents str…" at bounding box center [691, 204] width 338 height 36
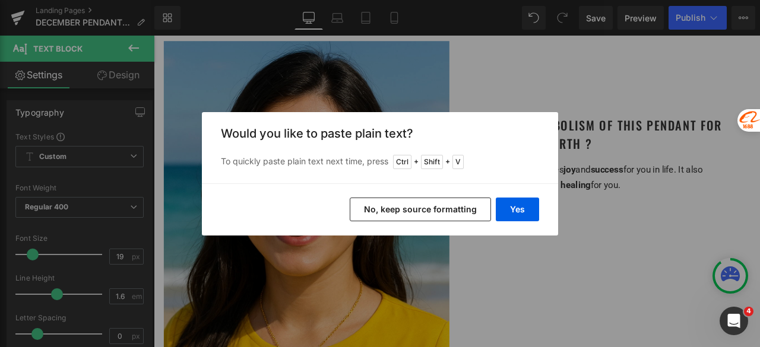
drag, startPoint x: 517, startPoint y: 206, endPoint x: 400, endPoint y: 202, distance: 117.0
click at [402, 199] on div "Yes No, keep source formatting" at bounding box center [380, 209] width 356 height 52
click at [400, 207] on button "No, keep source formatting" at bounding box center [420, 210] width 141 height 24
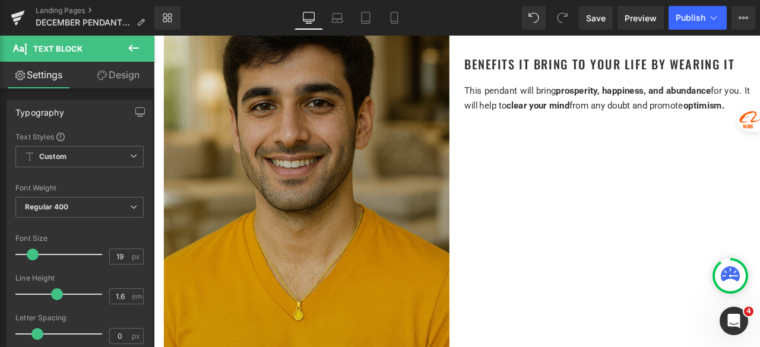
scroll to position [1899, 0]
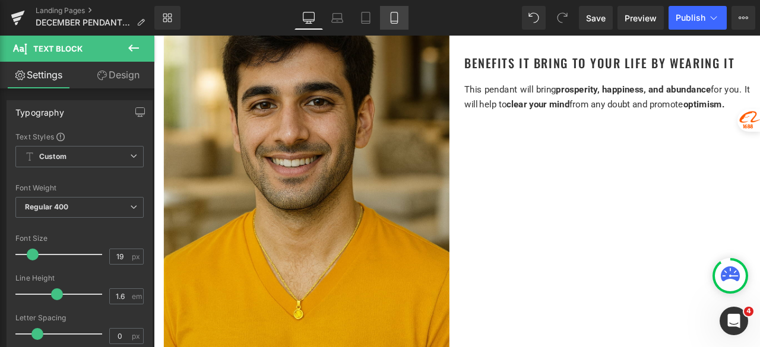
click at [399, 21] on icon at bounding box center [394, 18] width 12 height 12
type input "100"
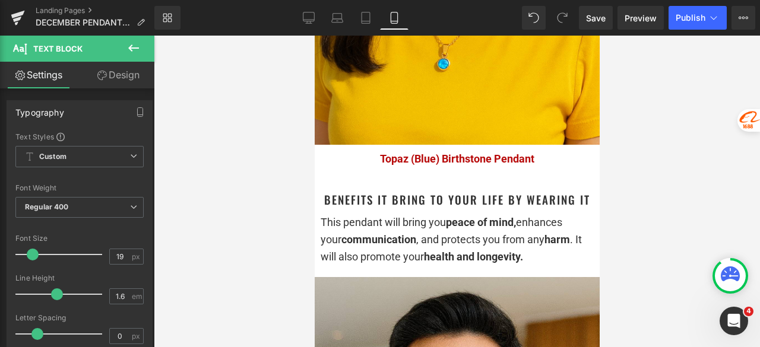
scroll to position [1721, 0]
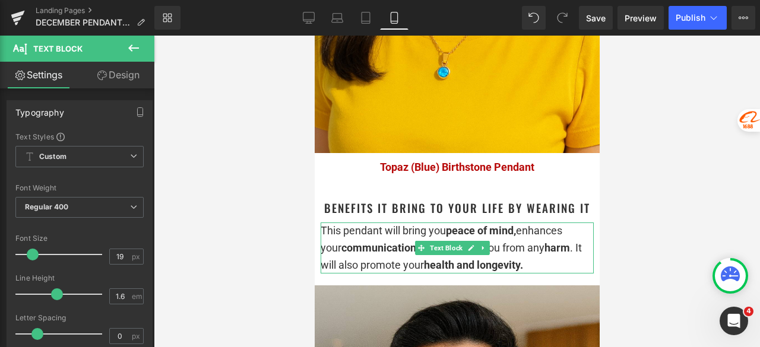
click at [538, 249] on div "This pendant will bring you peace of mind, enhances your communication , and pr…" at bounding box center [456, 248] width 273 height 51
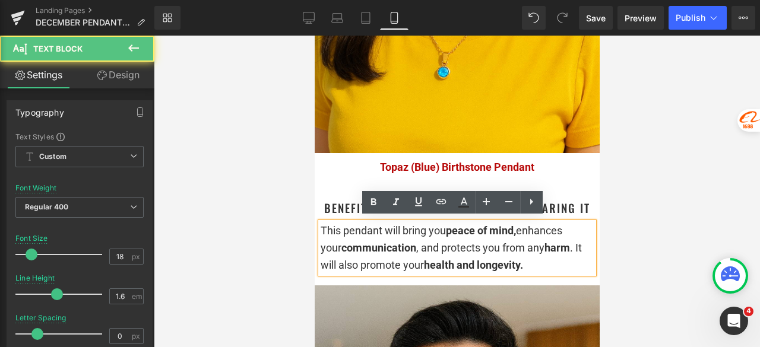
click at [550, 261] on div "This pendant will bring you peace of mind, enhances your communication , and pr…" at bounding box center [456, 248] width 273 height 51
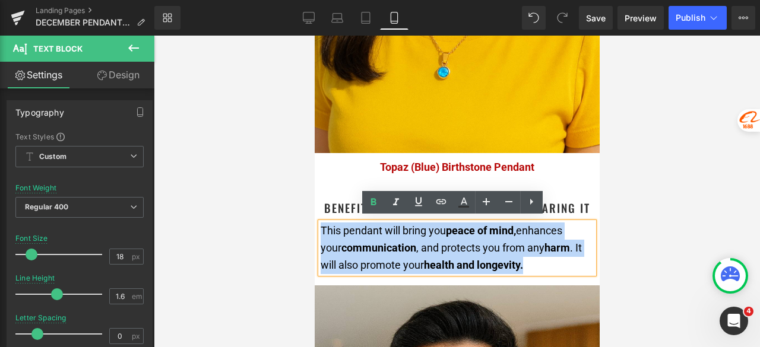
drag, startPoint x: 558, startPoint y: 264, endPoint x: 322, endPoint y: 230, distance: 239.3
click at [322, 230] on div "This pendant will bring you peace of mind, enhances your communication , and pr…" at bounding box center [456, 248] width 273 height 51
copy div "This pendant will bring you peace of mind, enhances your communication , and pr…"
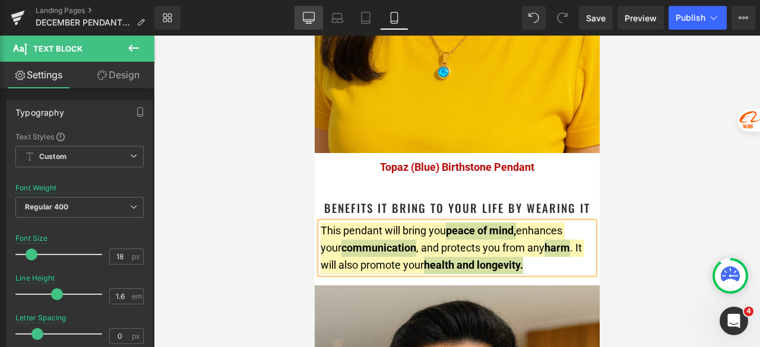
click at [313, 16] on icon at bounding box center [309, 18] width 12 height 12
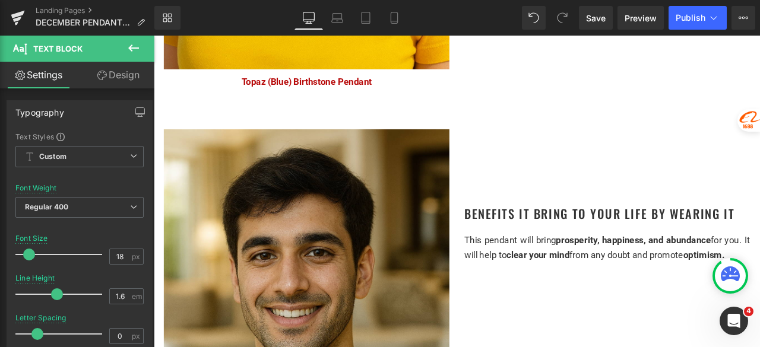
type input "15"
type input "100"
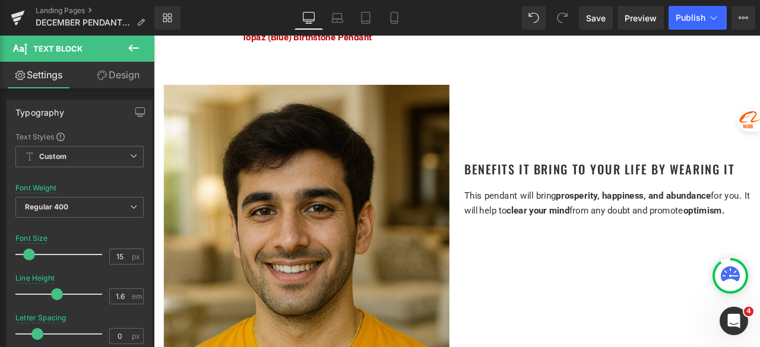
scroll to position [1780, 0]
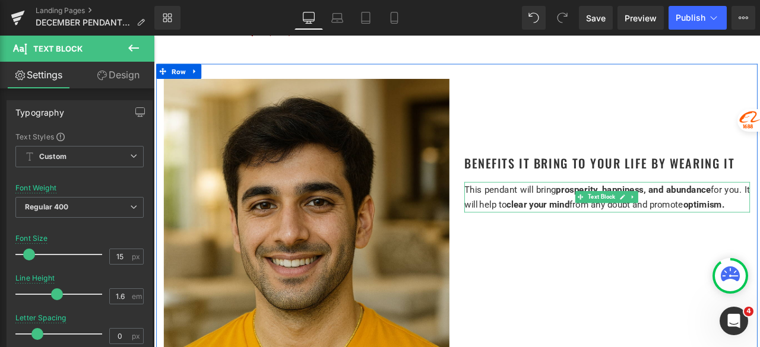
click at [601, 229] on span "clear your mind" at bounding box center [609, 235] width 75 height 12
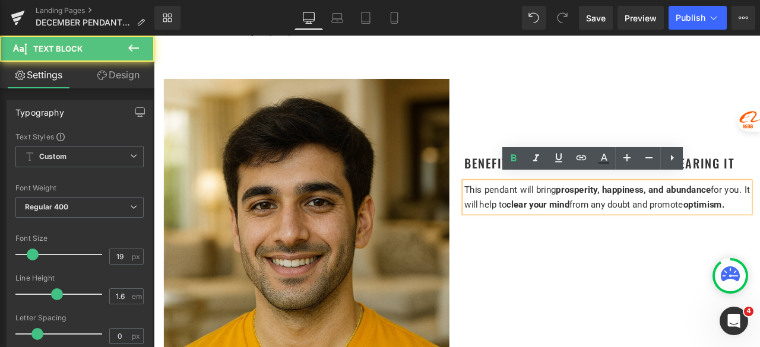
click at [590, 229] on span "clear your mind" at bounding box center [609, 235] width 75 height 12
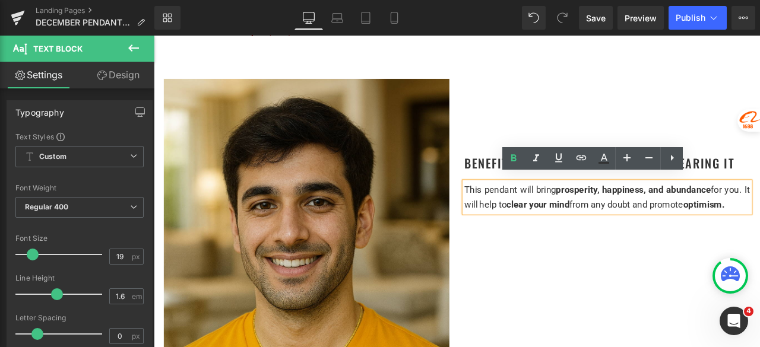
click at [590, 229] on span "clear your mind" at bounding box center [609, 235] width 75 height 12
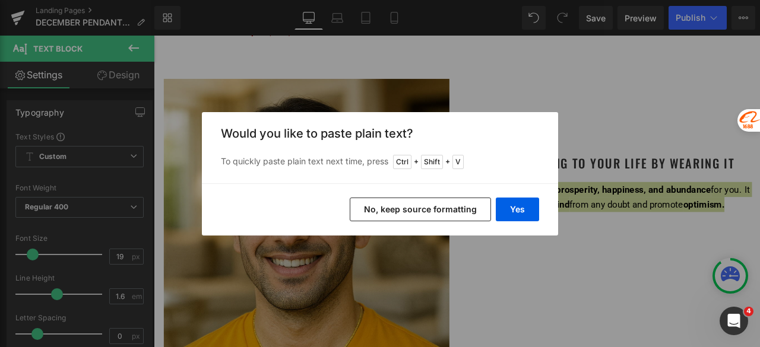
drag, startPoint x: 451, startPoint y: 208, endPoint x: 354, endPoint y: 204, distance: 96.8
click at [451, 208] on button "No, keep source formatting" at bounding box center [420, 210] width 141 height 24
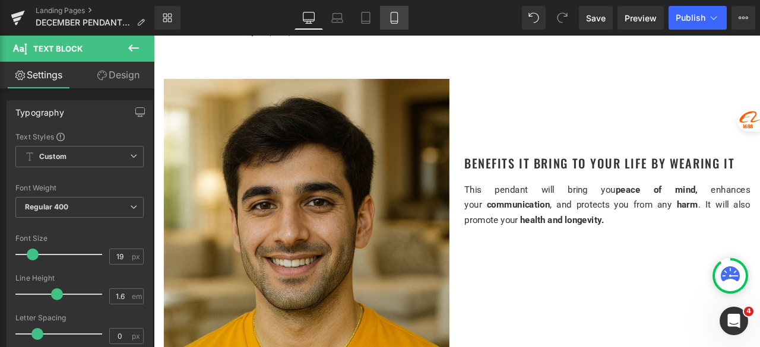
click at [392, 18] on icon at bounding box center [394, 18] width 12 height 12
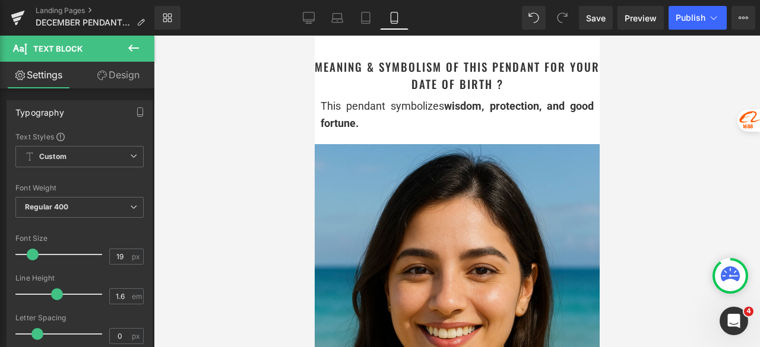
scroll to position [1068, 0]
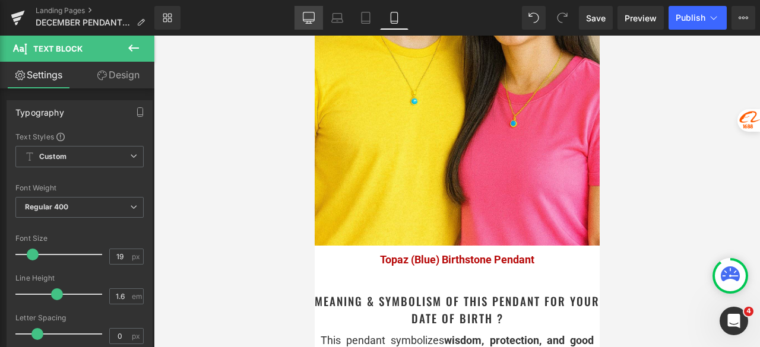
click at [312, 23] on link "Desktop" at bounding box center [308, 18] width 28 height 24
type input "100"
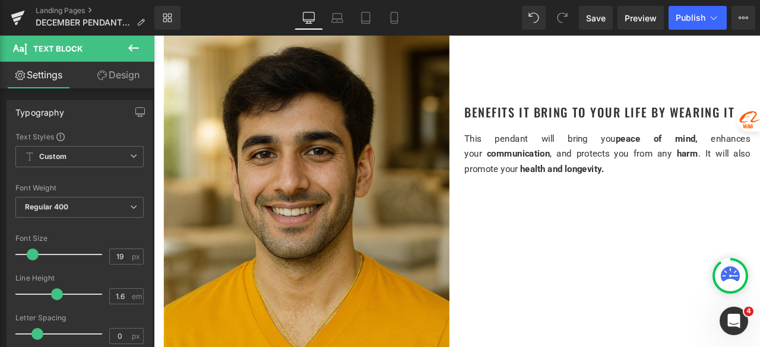
scroll to position [1782, 0]
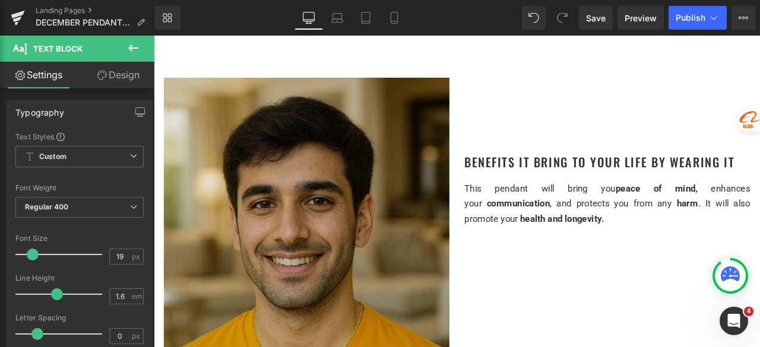
click at [360, 214] on img at bounding box center [335, 338] width 338 height 507
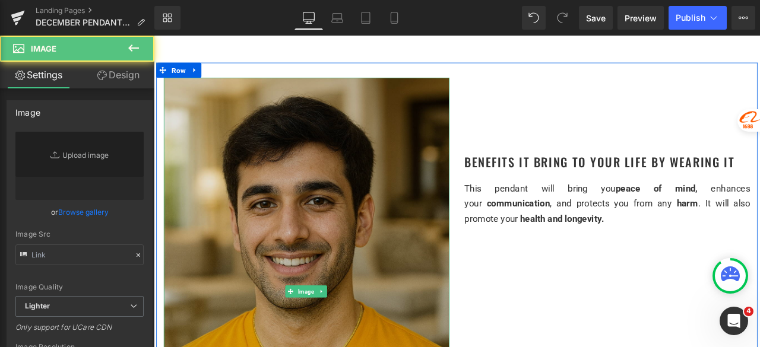
type input "https://ucarecdn.com/f70adee1-a980-438b-b0f9-367cc5539fdb/-/format/auto/-/previ…"
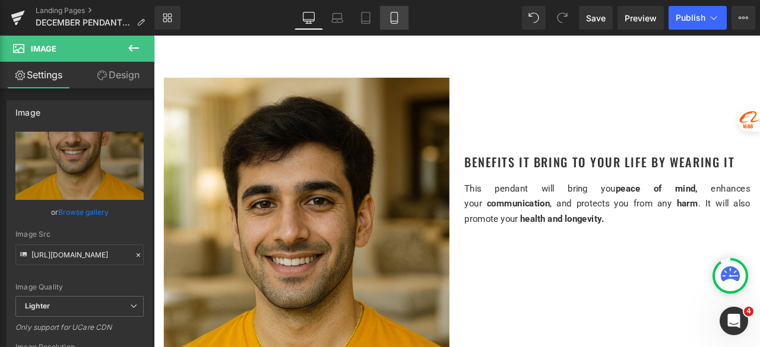
click at [398, 21] on icon at bounding box center [394, 18] width 12 height 12
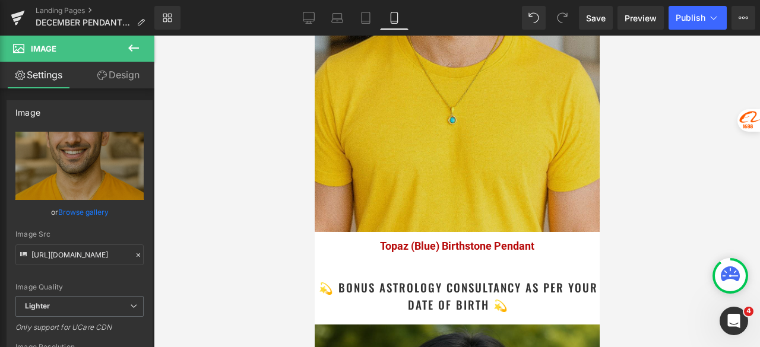
scroll to position [2136, 0]
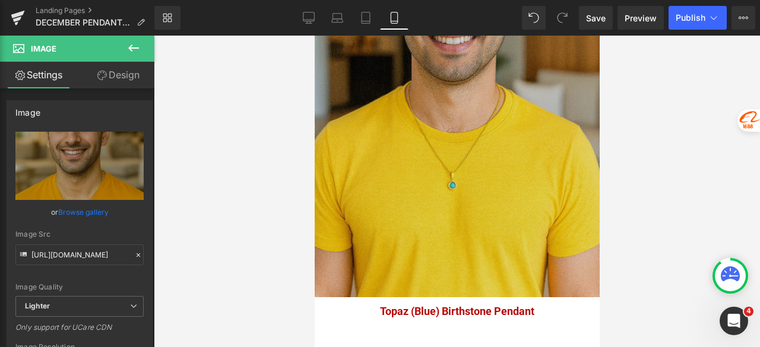
click at [421, 124] on img at bounding box center [456, 83] width 285 height 427
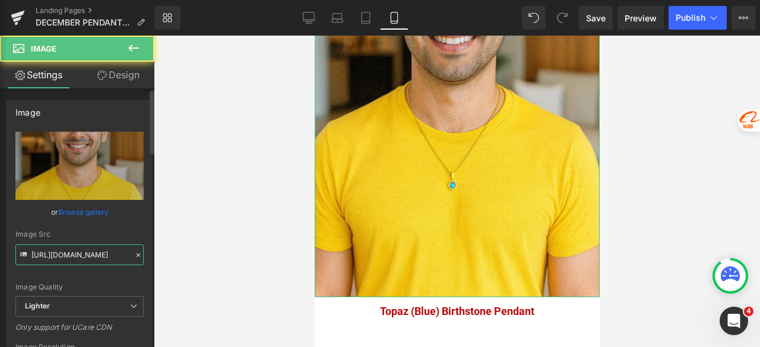
click at [106, 256] on input "https://ucarecdn.com/6754a69f-7289-4ef5-968d-1e6855f1a057/-/format/auto/-/previ…" at bounding box center [79, 255] width 128 height 21
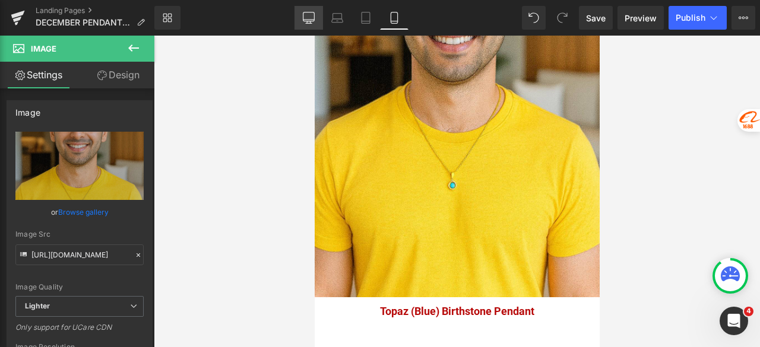
click at [310, 15] on icon at bounding box center [309, 18] width 12 height 12
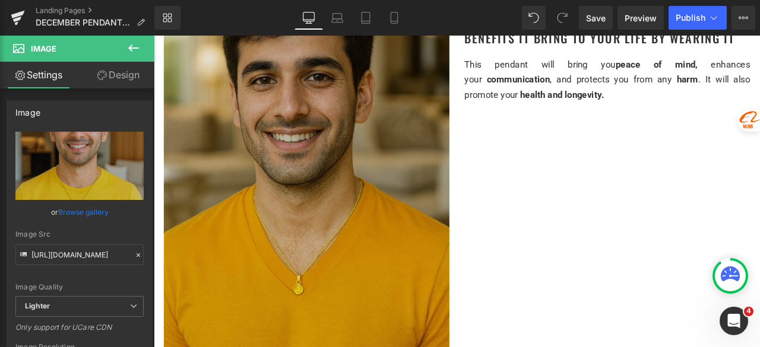
scroll to position [1958, 0]
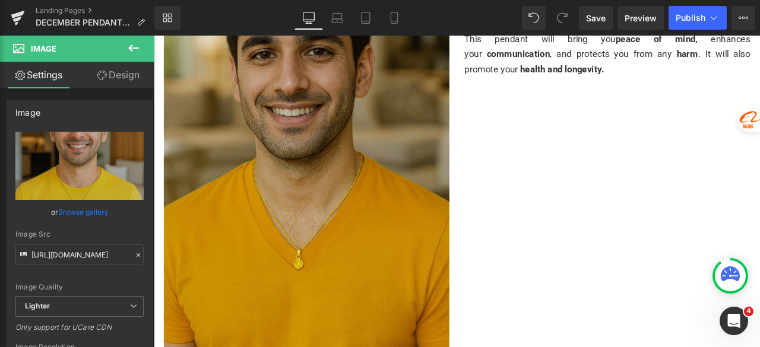
click at [364, 182] on img at bounding box center [335, 162] width 338 height 507
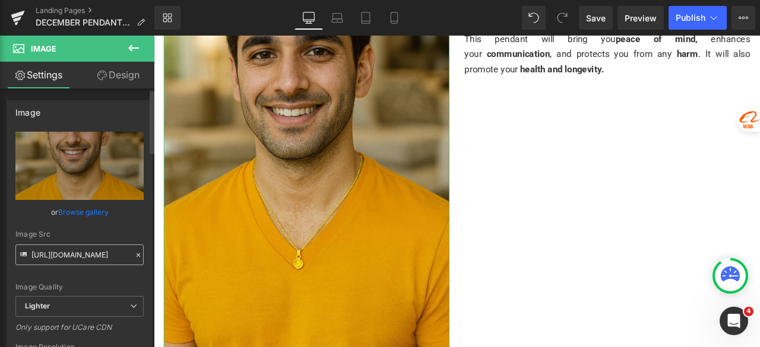
click at [89, 255] on input "https://ucarecdn.com/f70adee1-a980-438b-b0f9-367cc5539fdb/-/format/auto/-/previ…" at bounding box center [79, 255] width 128 height 21
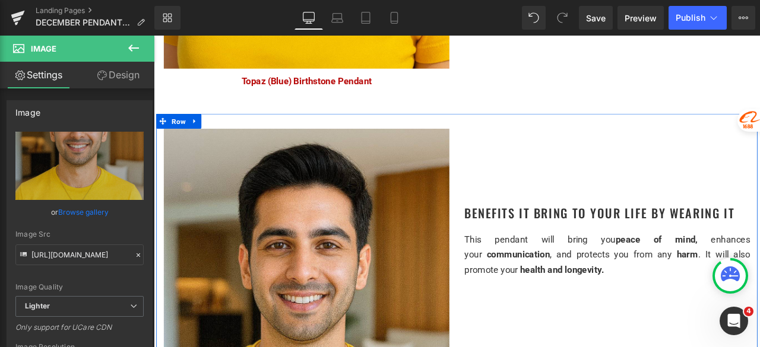
scroll to position [1721, 0]
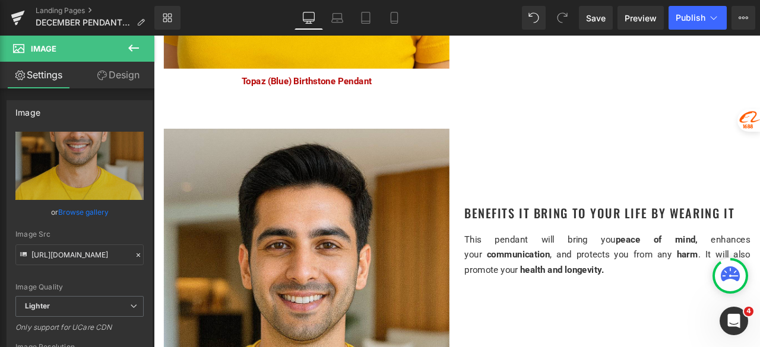
type input "https://ucarecdn.com/6754a69f-7289-4ef5-968d-1e6855f1a057/-/format/auto/-/previ…"
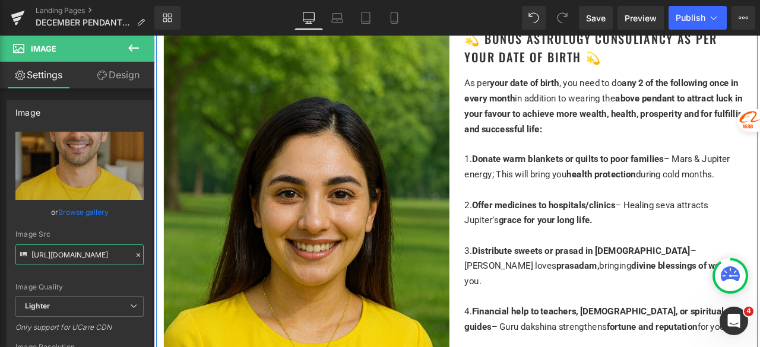
scroll to position [2433, 0]
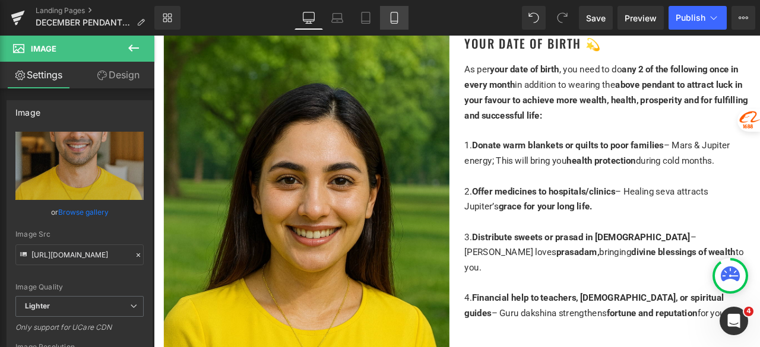
click at [391, 20] on icon at bounding box center [393, 17] width 7 height 11
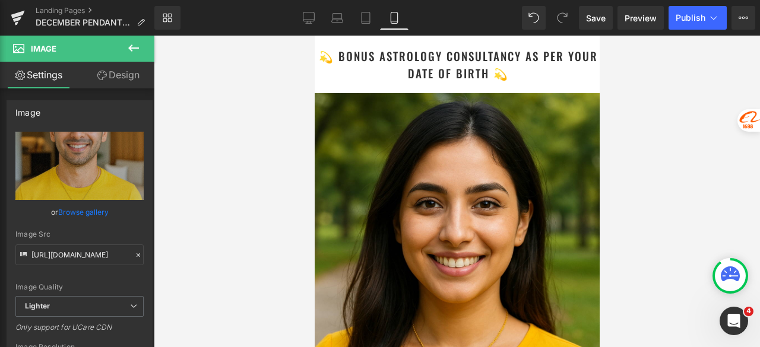
scroll to position [0, 0]
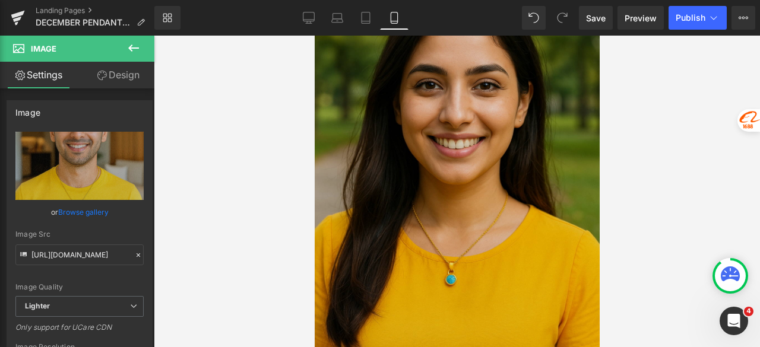
click at [450, 154] on img at bounding box center [456, 187] width 285 height 427
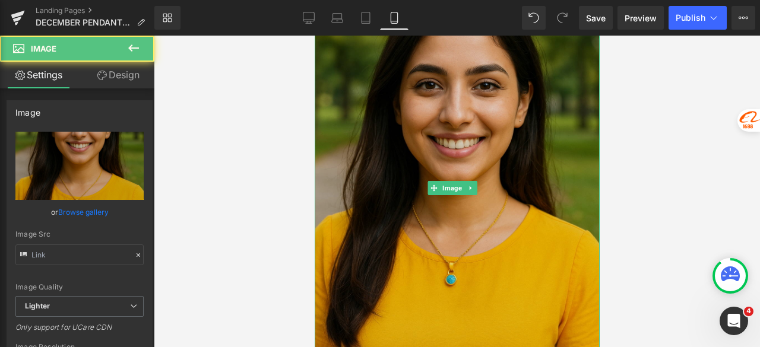
type input "https://ucarecdn.com/2faf7ec5-f8eb-450f-994b-a3776fe84e0c/-/format/auto/-/previ…"
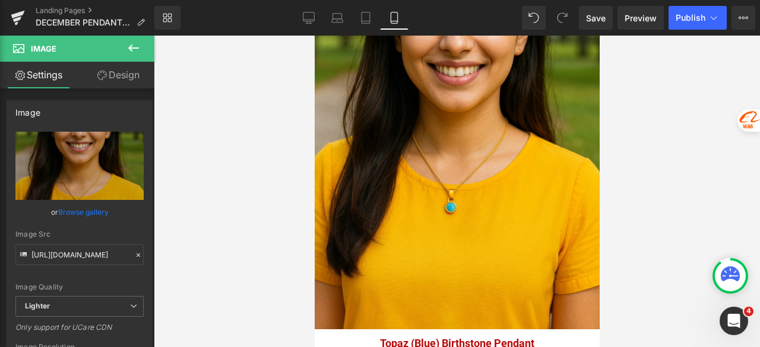
scroll to position [2611, 0]
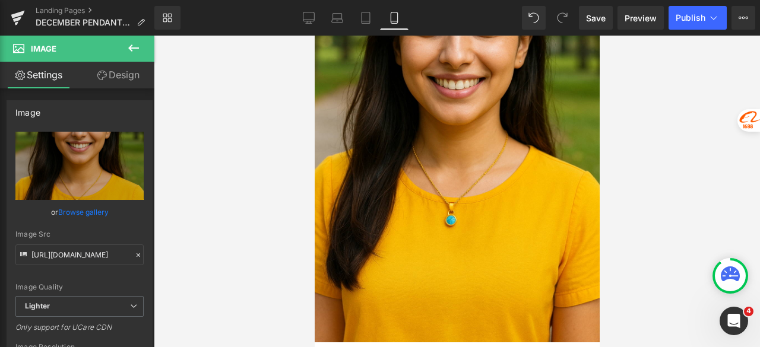
click at [450, 154] on img at bounding box center [456, 128] width 285 height 427
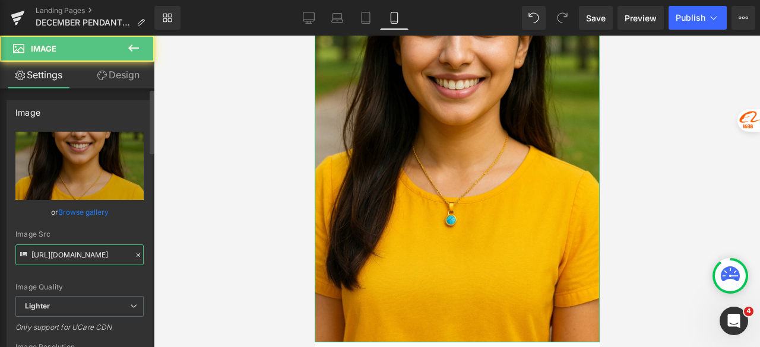
click at [85, 255] on input "https://ucarecdn.com/2faf7ec5-f8eb-450f-994b-a3776fe84e0c/-/format/auto/-/previ…" at bounding box center [79, 255] width 128 height 21
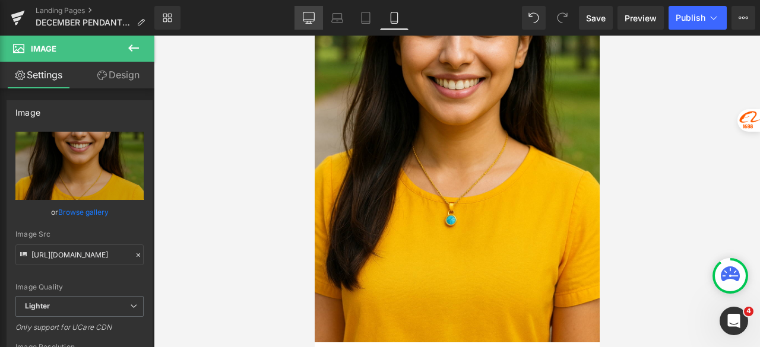
click at [313, 7] on link "Desktop" at bounding box center [308, 18] width 28 height 24
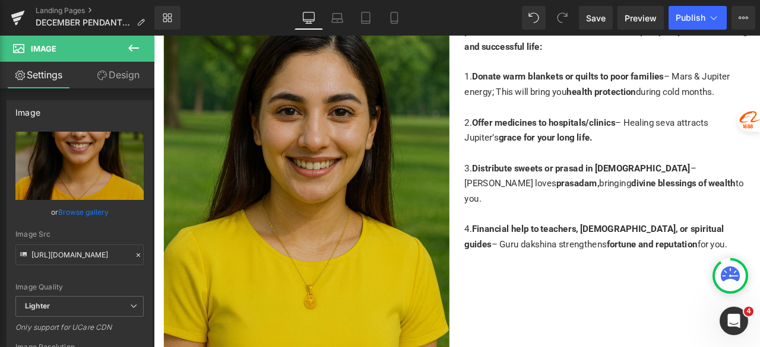
scroll to position [2493, 0]
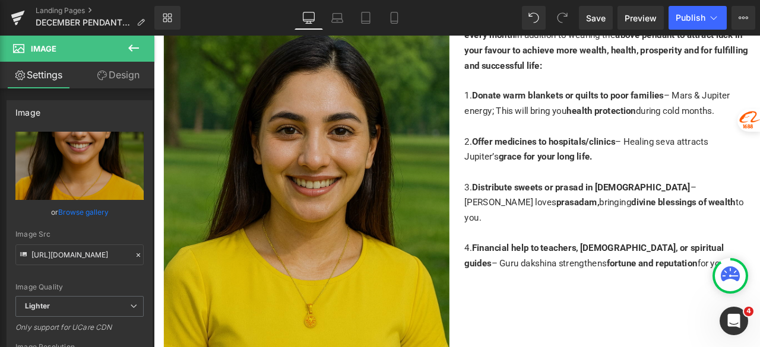
drag, startPoint x: 420, startPoint y: 199, endPoint x: 169, endPoint y: 277, distance: 263.2
click at [420, 199] on img at bounding box center [335, 206] width 338 height 507
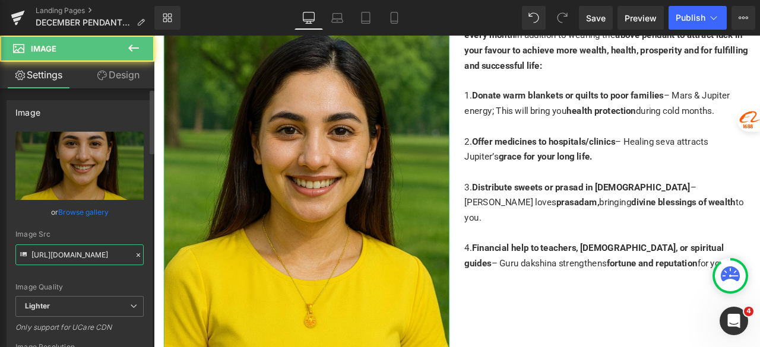
click at [62, 257] on input "https://ucarecdn.com/b3859db5-4685-41cf-bb16-934b0082fa2f/-/format/auto/-/previ…" at bounding box center [79, 255] width 128 height 21
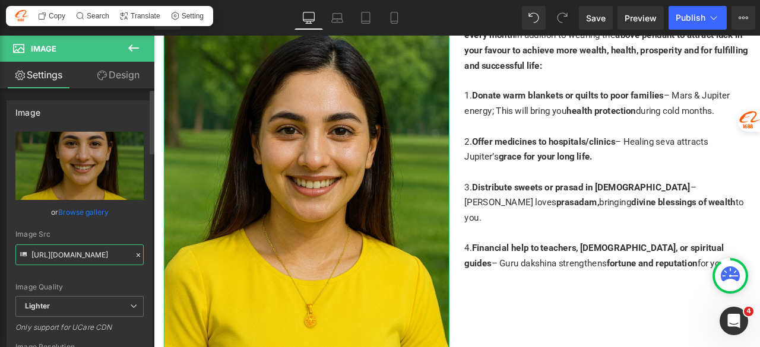
paste input "2faf7ec5-f8eb-450f-994b-a3776fe84e0c/-/format/auto/-/preview/3000x3000/-/qualit…"
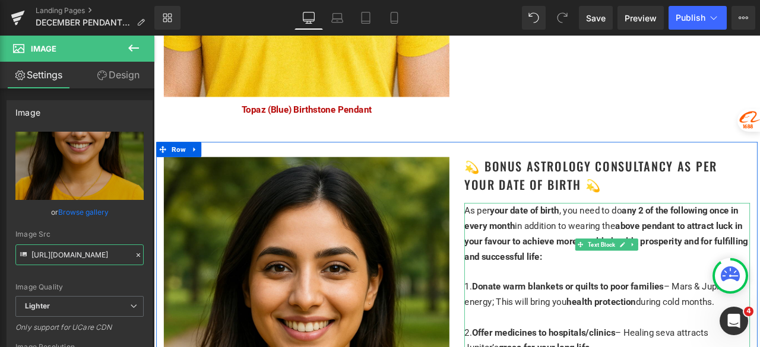
scroll to position [2255, 0]
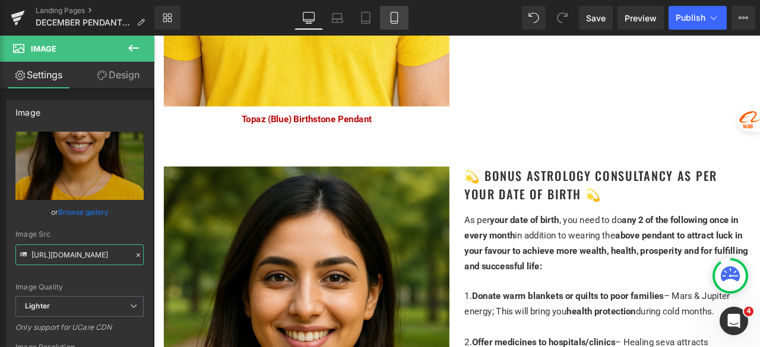
type input "https://ucarecdn.com/2faf7ec5-f8eb-450f-994b-a3776fe84e0c/-/format/auto/-/previ…"
click at [396, 21] on icon at bounding box center [393, 21] width 7 height 0
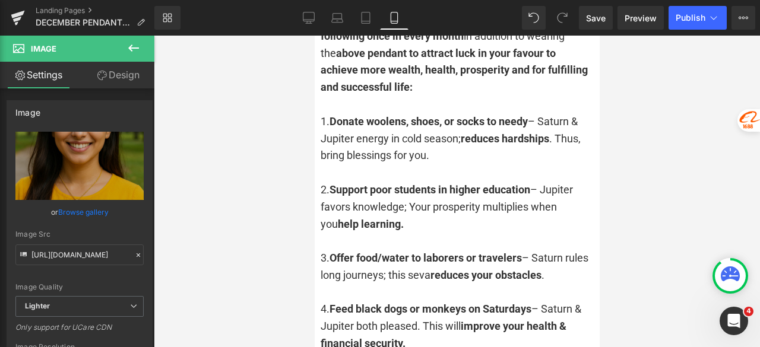
scroll to position [2967, 0]
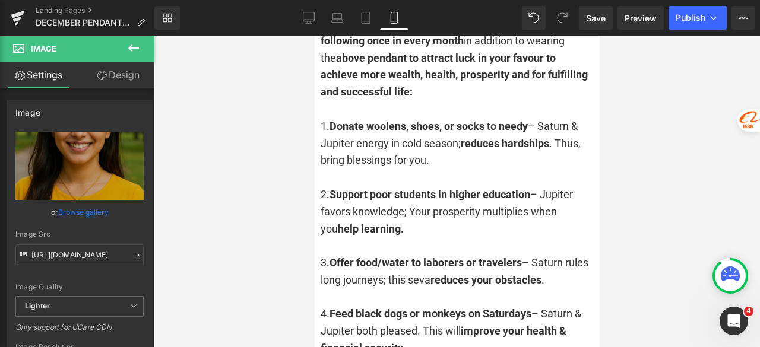
click at [431, 186] on div "2. Support poor students in higher education – Jupiter favors knowledge; Your p…" at bounding box center [456, 211] width 273 height 51
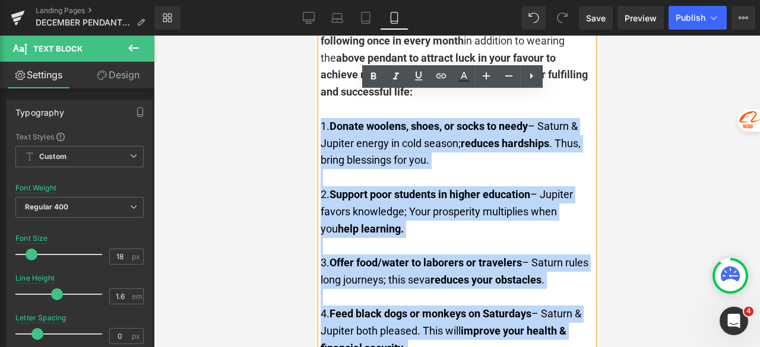
drag, startPoint x: 321, startPoint y: 97, endPoint x: 423, endPoint y: 329, distance: 253.8
click at [423, 329] on div "As per your date of birth , you need to do any 2 of the following once in every…" at bounding box center [456, 194] width 273 height 359
copy div "1. Donate woolens, shoes, or socks to needy – Saturn & Jupiter energy in cold s…"
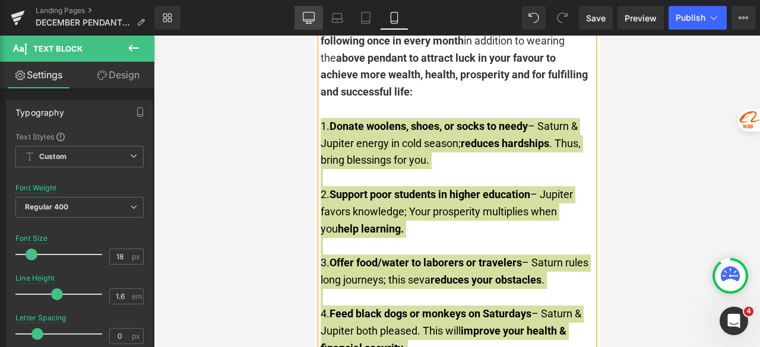
click at [303, 21] on icon at bounding box center [309, 18] width 12 height 12
type input "15"
type input "100"
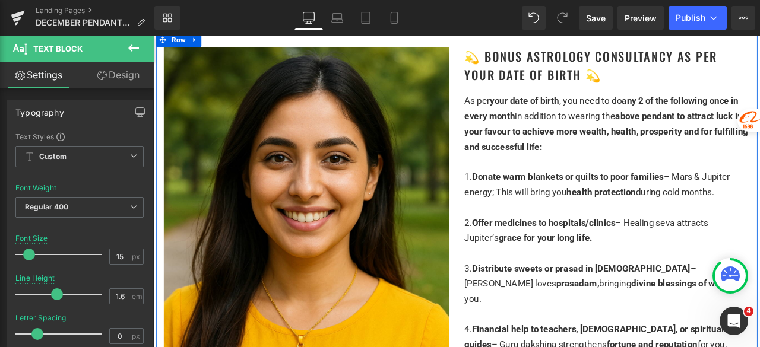
scroll to position [2374, 0]
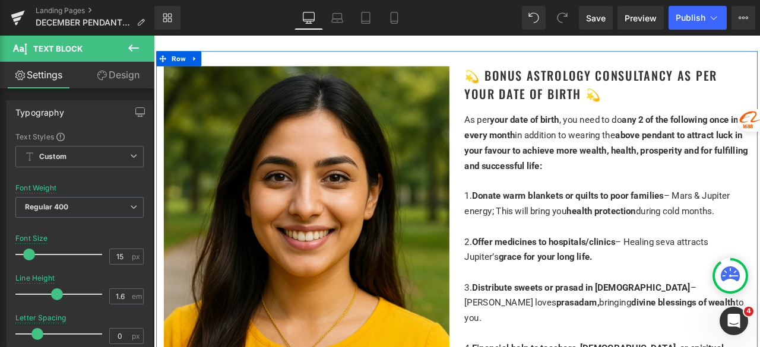
drag, startPoint x: 581, startPoint y: 202, endPoint x: 568, endPoint y: 224, distance: 25.5
click at [581, 202] on div at bounding box center [691, 208] width 338 height 18
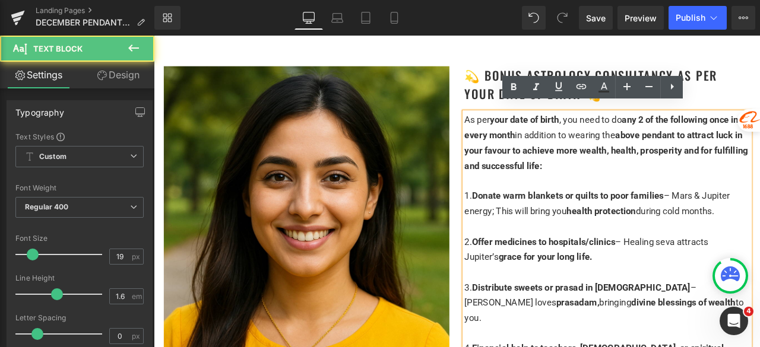
click at [568, 224] on div "1. Donate warm blankets or quilts to poor families – Mars & Jupiter energy; Thi…" at bounding box center [691, 235] width 338 height 36
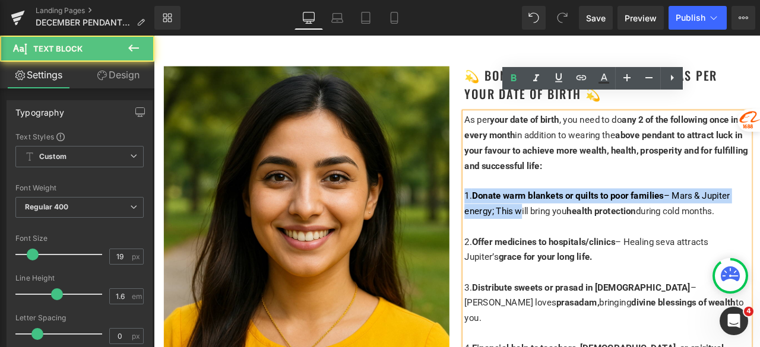
scroll to position [2493, 0]
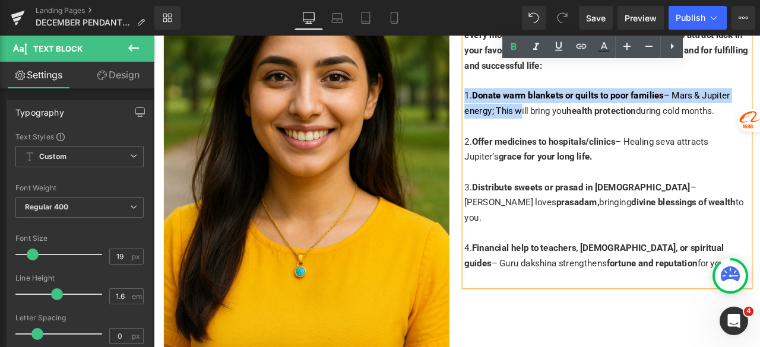
drag, startPoint x: 518, startPoint y: 214, endPoint x: 805, endPoint y: 277, distance: 293.5
click at [759, 277] on div "1. Donate warm blankets or quilts to poor families – Mars & Jupiter energy; Thi…" at bounding box center [691, 215] width 338 height 234
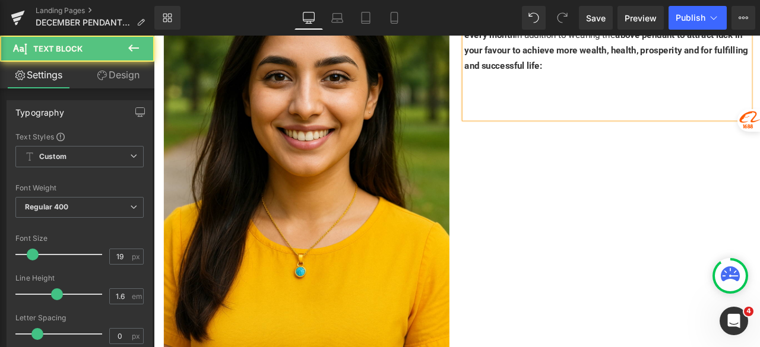
click at [528, 116] on div at bounding box center [691, 125] width 338 height 18
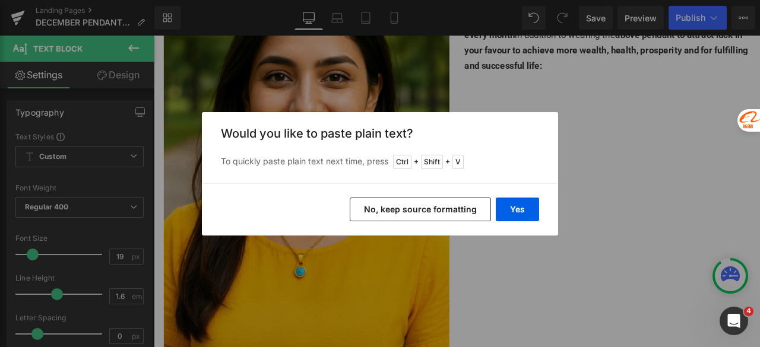
click at [440, 215] on button "No, keep source formatting" at bounding box center [420, 210] width 141 height 24
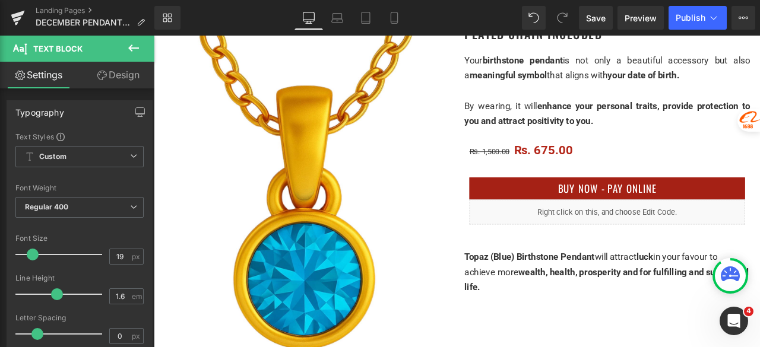
scroll to position [0, 0]
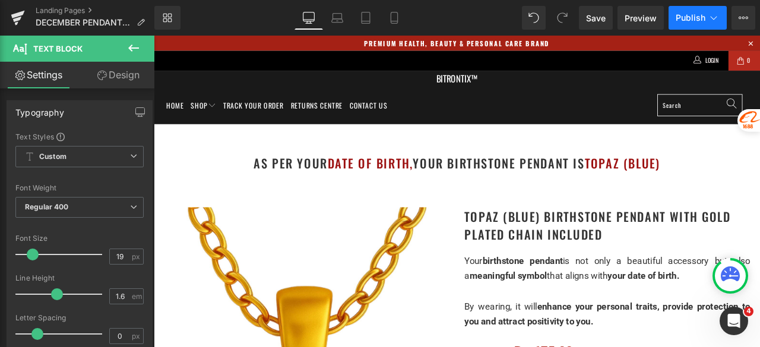
click at [685, 15] on span "Publish" at bounding box center [690, 17] width 30 height 9
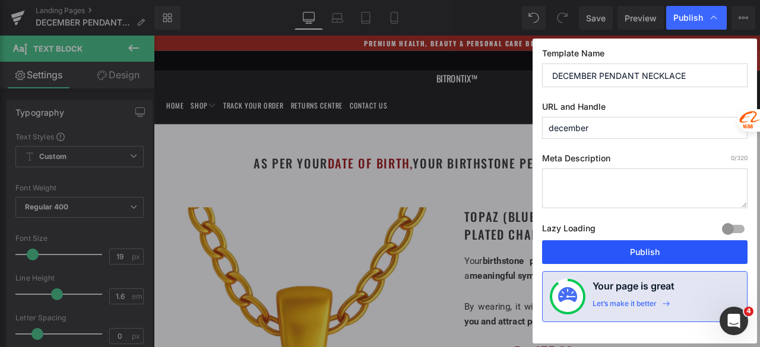
drag, startPoint x: 643, startPoint y: 251, endPoint x: 580, endPoint y: 255, distance: 63.6
click at [643, 251] on button "Publish" at bounding box center [644, 252] width 205 height 24
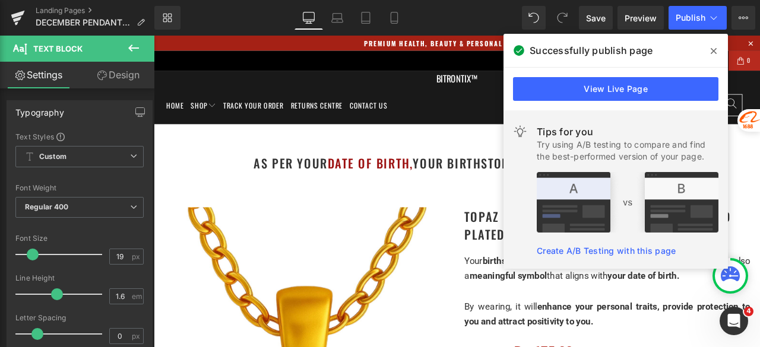
drag, startPoint x: 715, startPoint y: 48, endPoint x: 490, endPoint y: 25, distance: 226.1
click at [715, 48] on icon at bounding box center [713, 50] width 6 height 9
